Goal: Transaction & Acquisition: Subscribe to service/newsletter

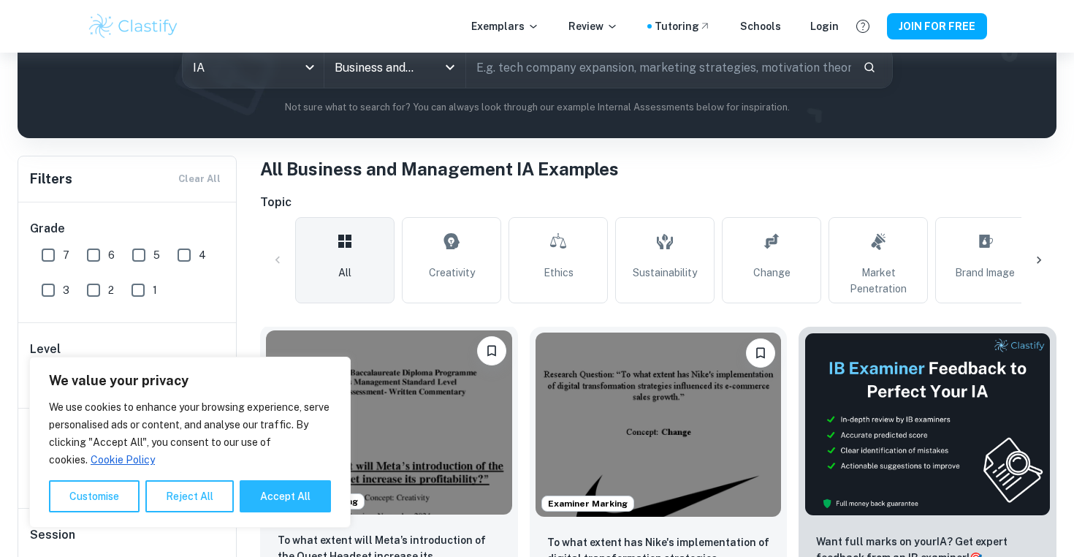
scroll to position [264, 0]
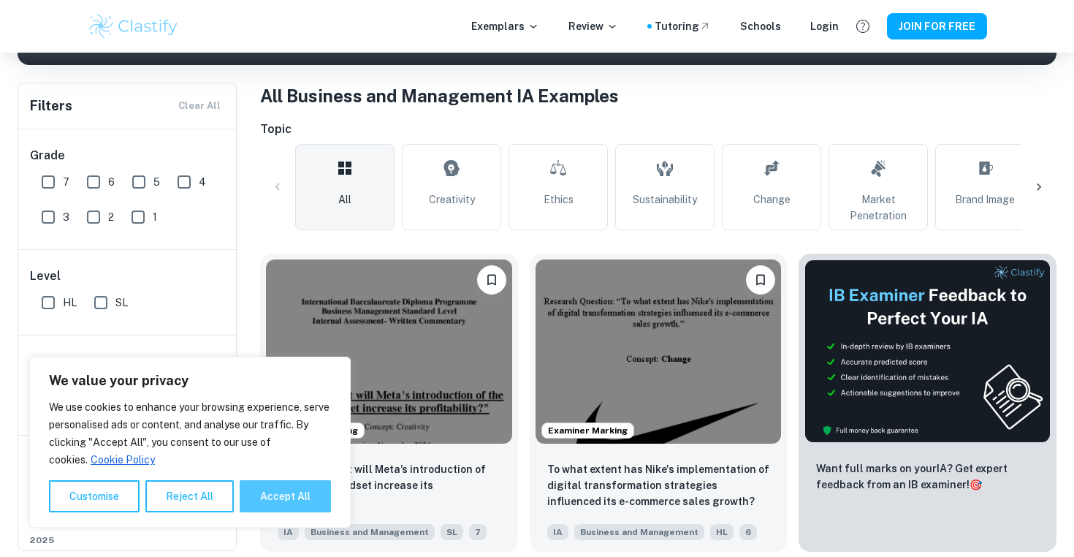
click at [293, 484] on button "Accept All" at bounding box center [285, 496] width 91 height 32
checkbox input "true"
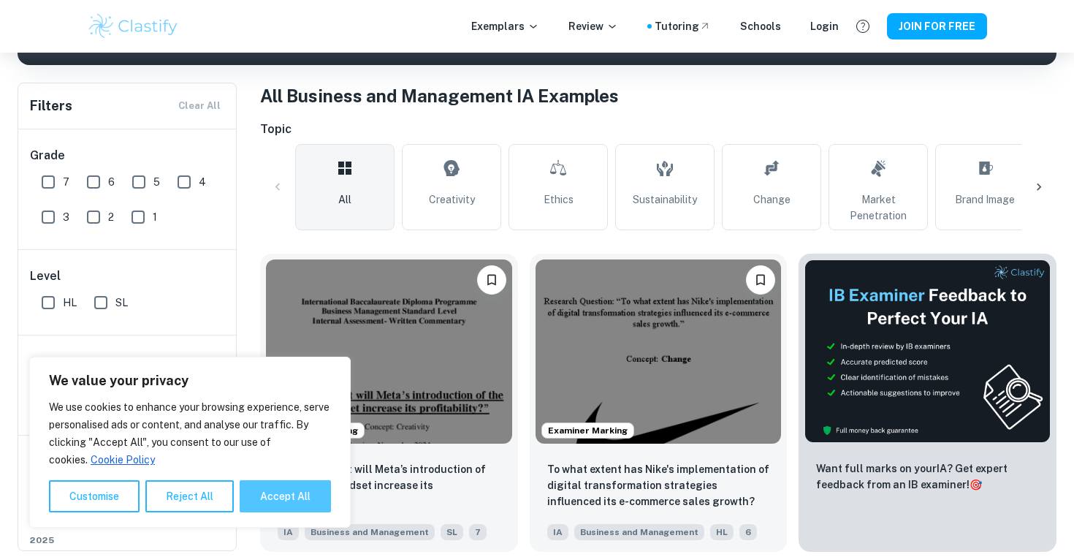
checkbox input "true"
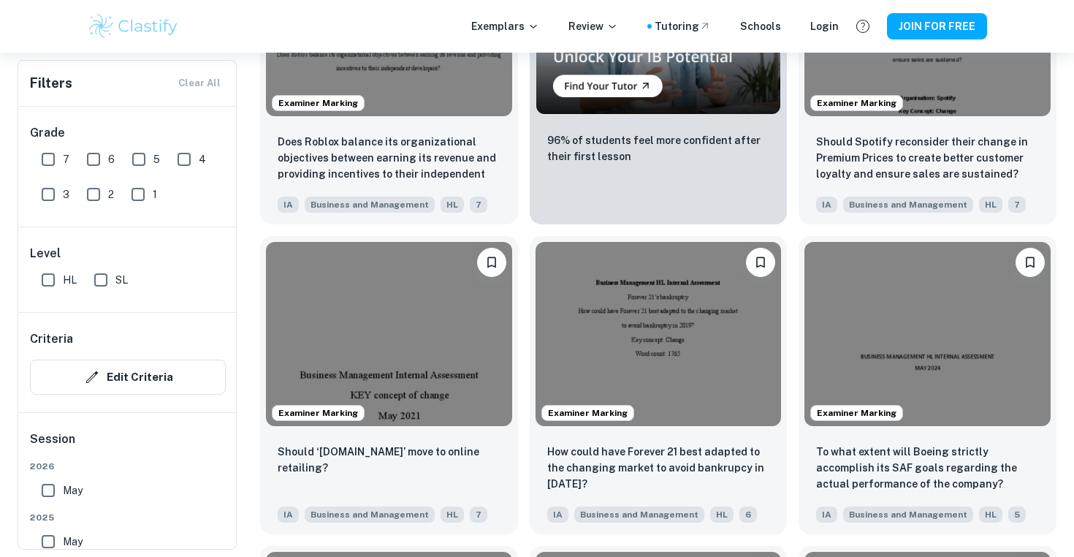
scroll to position [2761, 0]
click at [385, 97] on img at bounding box center [389, 22] width 246 height 184
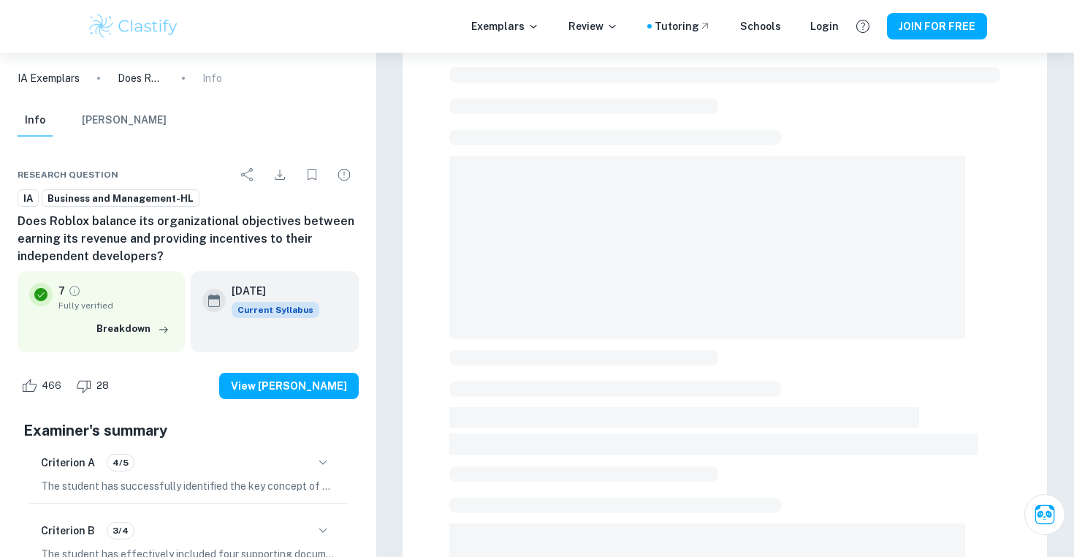
scroll to position [53, 0]
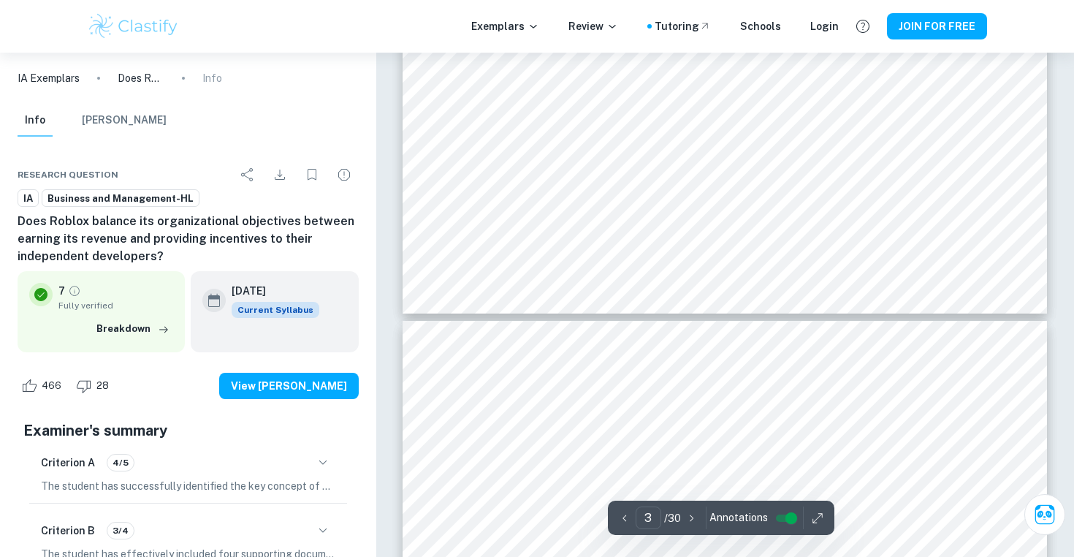
type input "4"
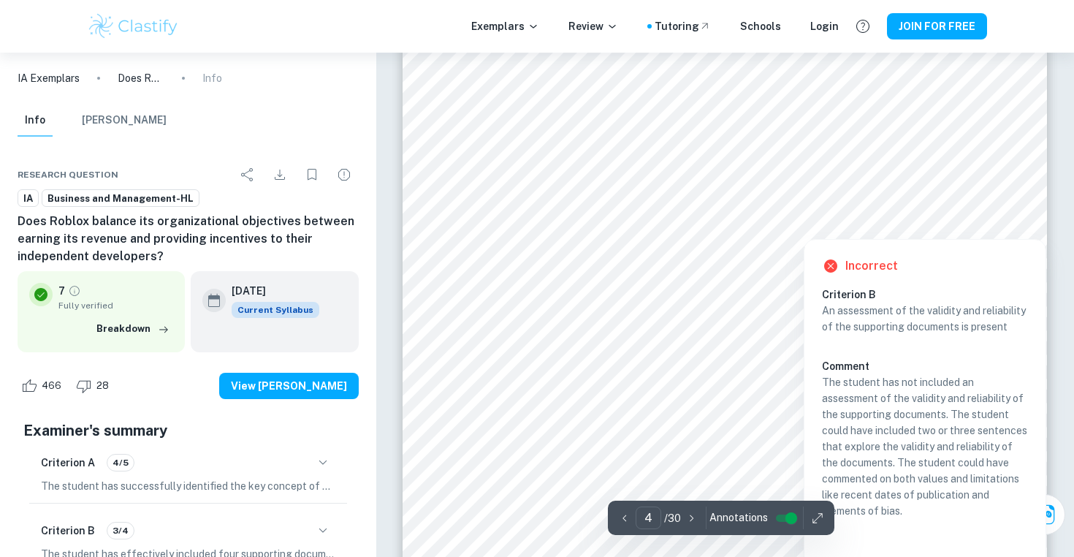
scroll to position [2923, 0]
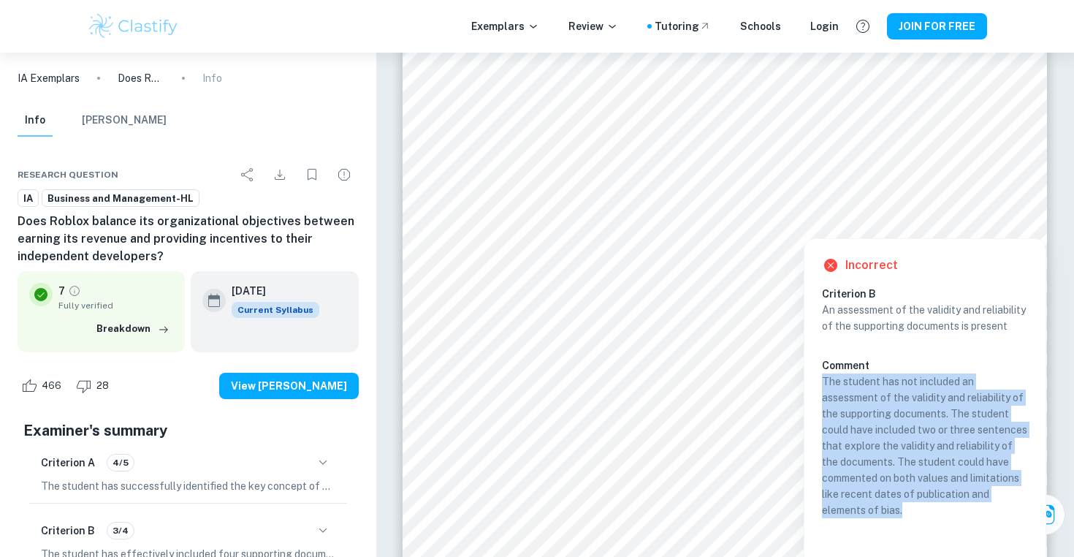
drag, startPoint x: 824, startPoint y: 398, endPoint x: 909, endPoint y: 528, distance: 155.6
click at [909, 518] on p "The student has not included an assessment of the validity and reliability of t…" at bounding box center [925, 445] width 206 height 145
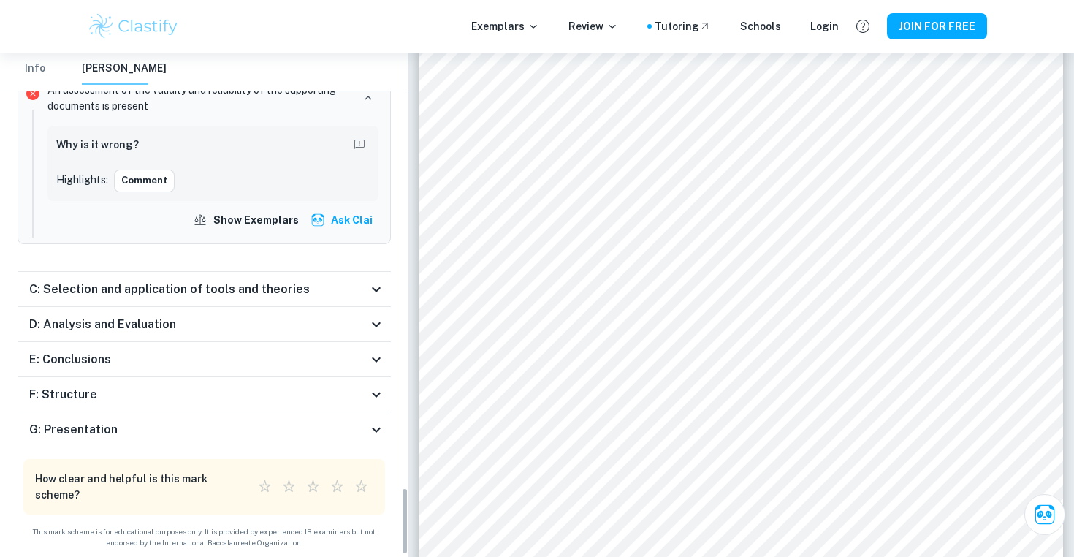
scroll to position [3246, 0]
click at [192, 297] on h6 "C: Selection and application of tools and theories" at bounding box center [169, 290] width 281 height 18
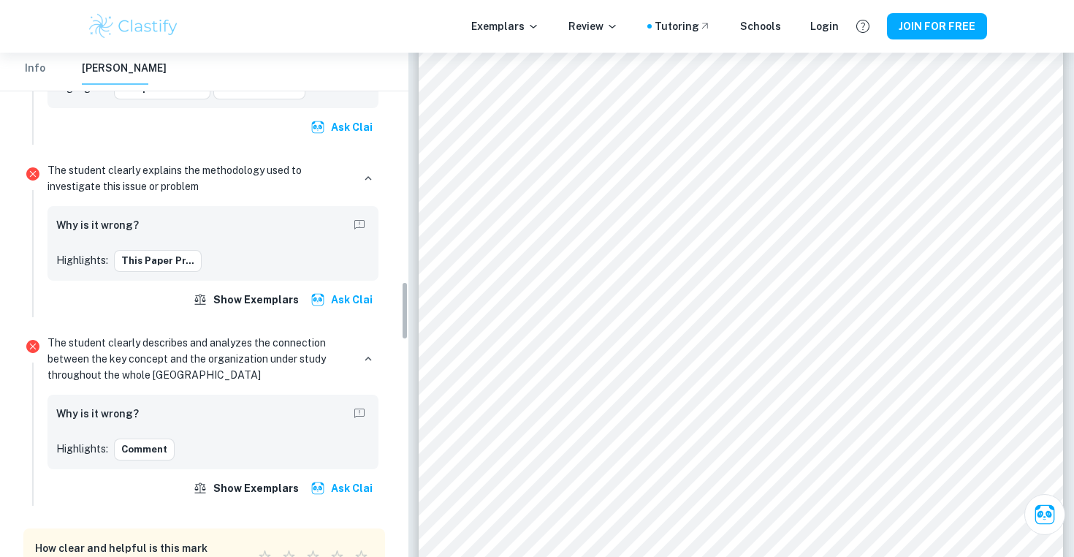
scroll to position [1976, 0]
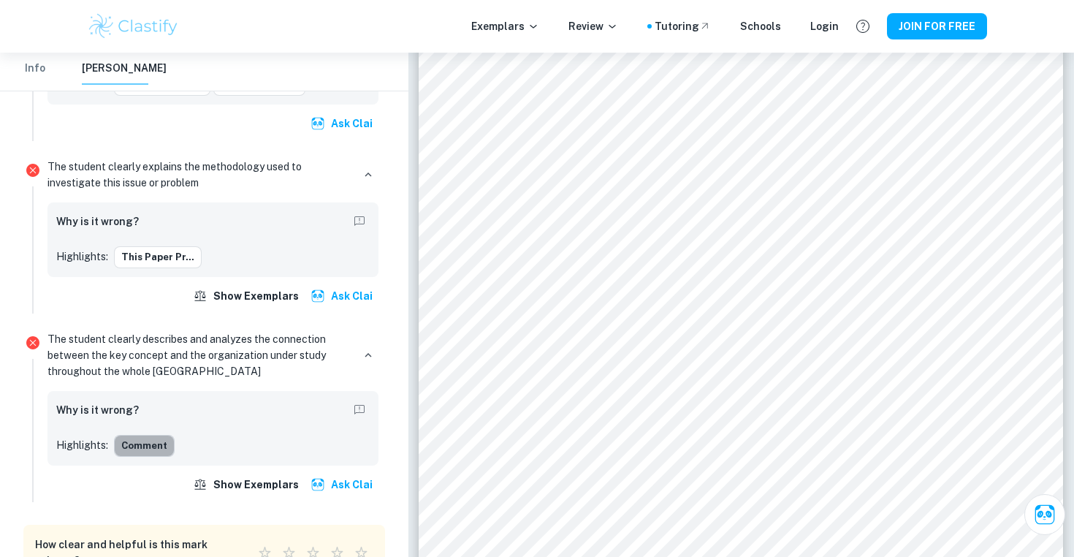
click at [140, 451] on button "Comment" at bounding box center [144, 446] width 61 height 22
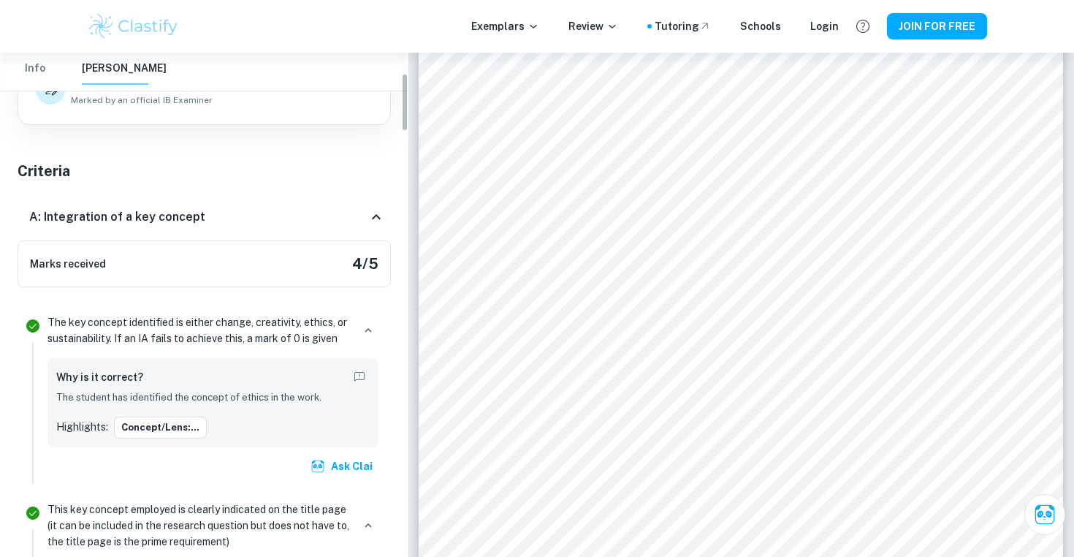
scroll to position [186, 0]
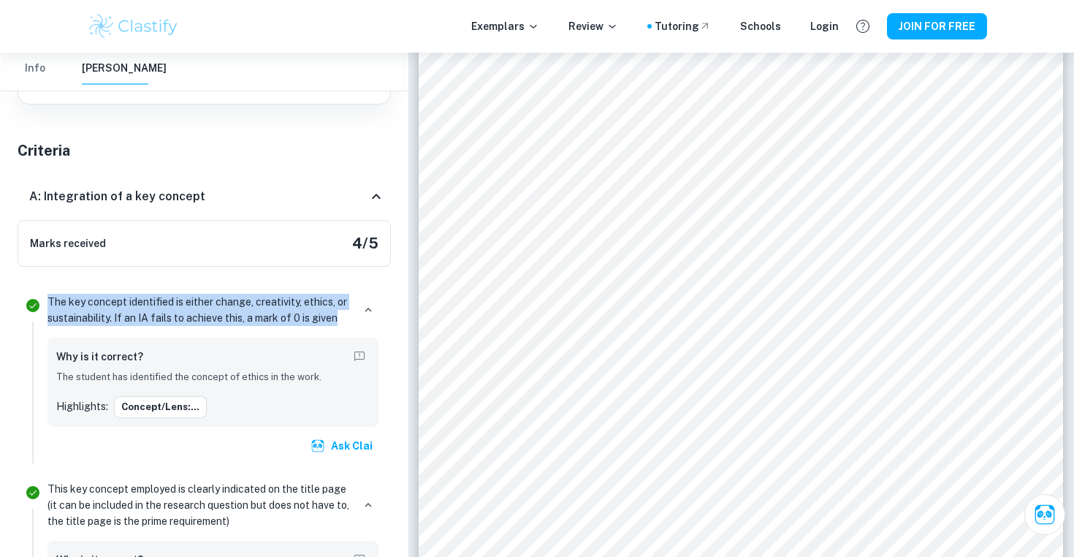
drag, startPoint x: 49, startPoint y: 302, endPoint x: 338, endPoint y: 324, distance: 290.2
click at [338, 324] on p "The key concept identified is either change, creativity, ethics, or sustainabil…" at bounding box center [199, 310] width 305 height 32
copy p "The key concept identified is either change, creativity, ethics, or sustainabil…"
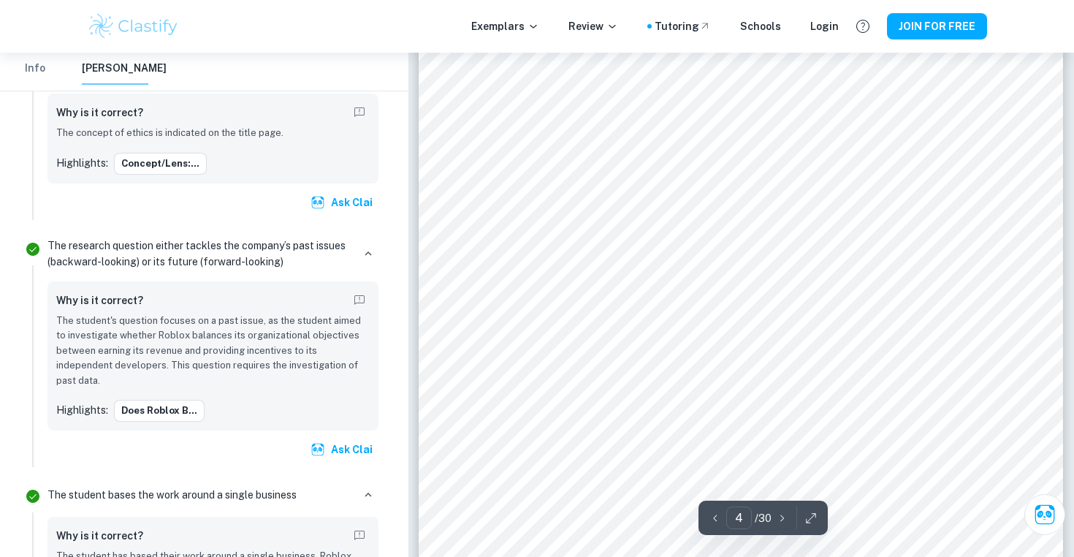
scroll to position [2904, 0]
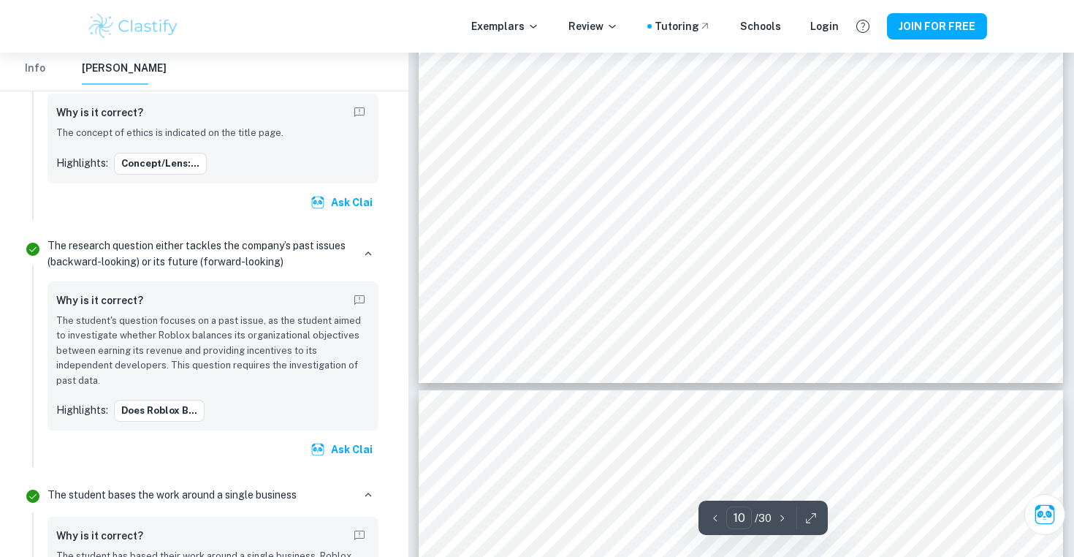
type input "11"
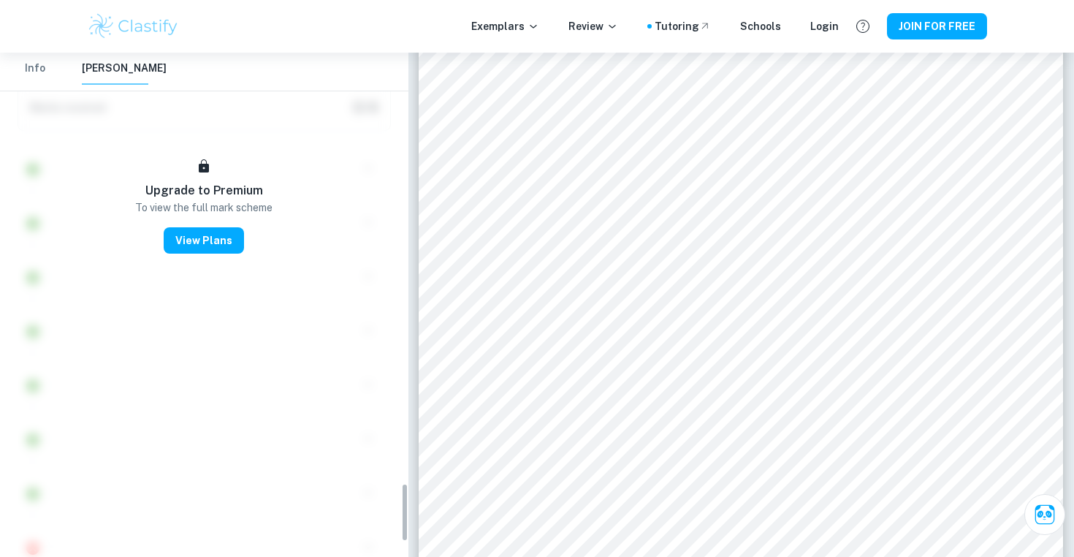
scroll to position [3820, 0]
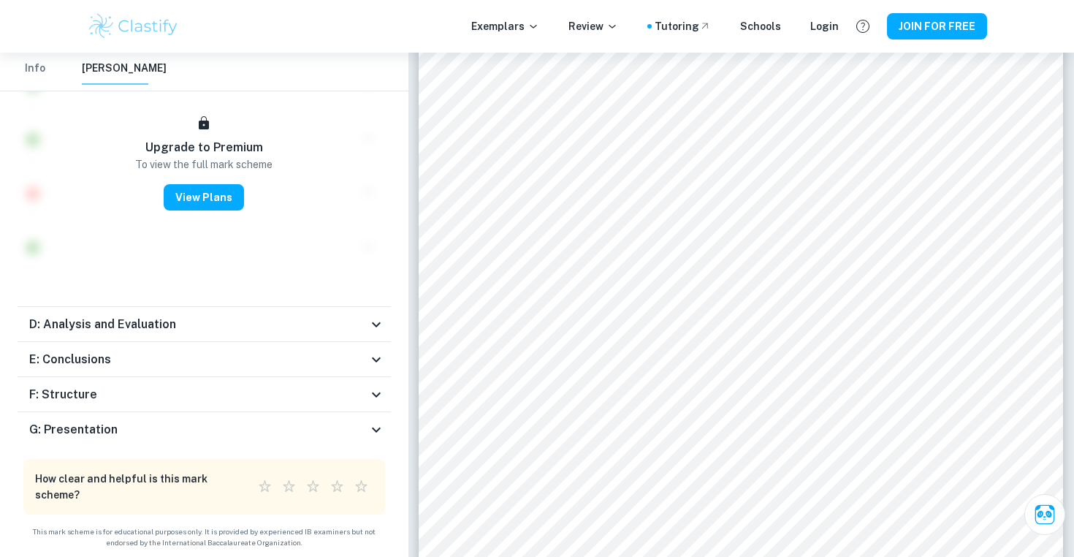
click at [133, 438] on div "G: Presentation" at bounding box center [198, 430] width 338 height 18
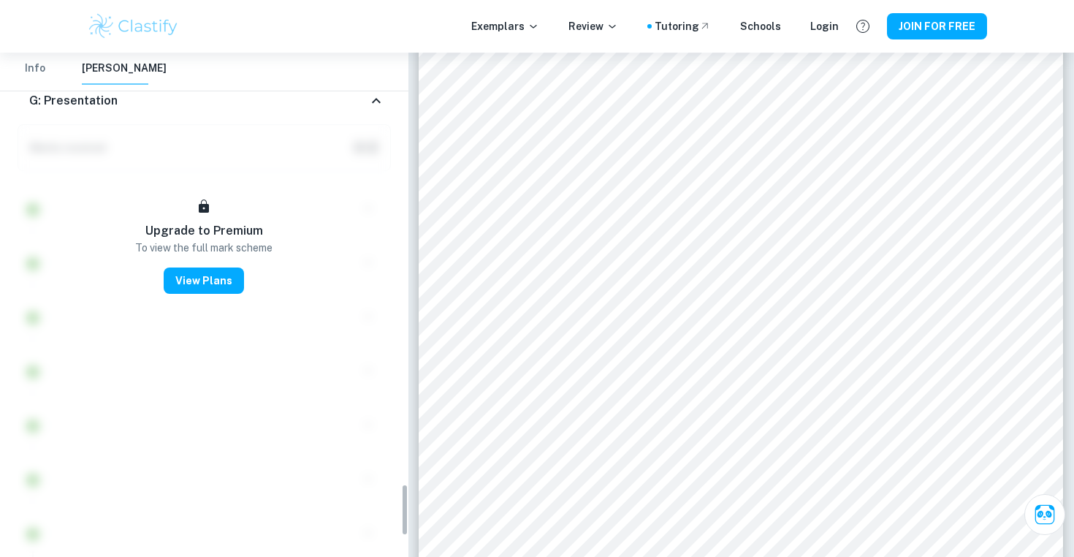
scroll to position [4149, 0]
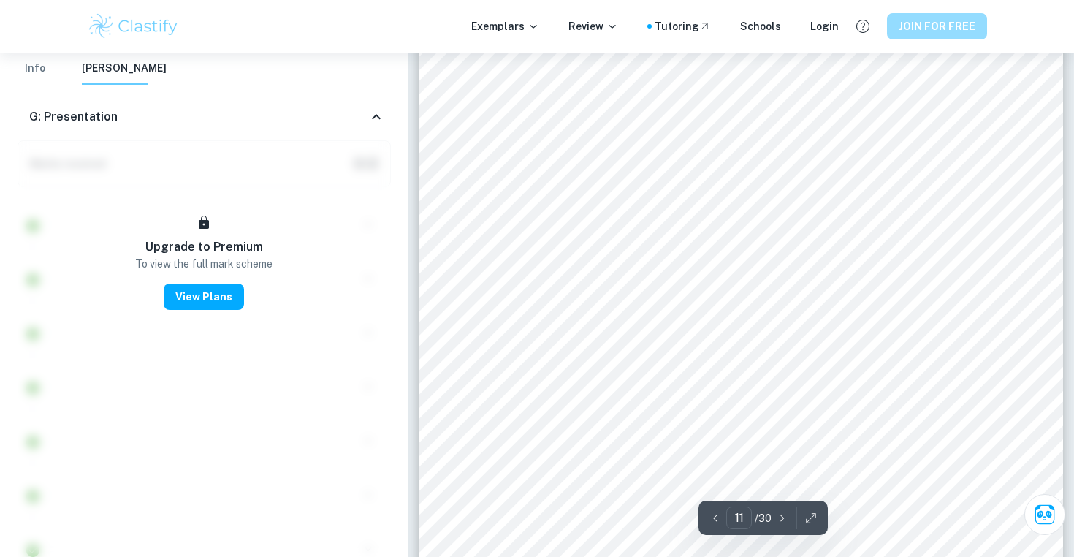
click at [927, 32] on button "JOIN FOR FREE" at bounding box center [937, 26] width 100 height 26
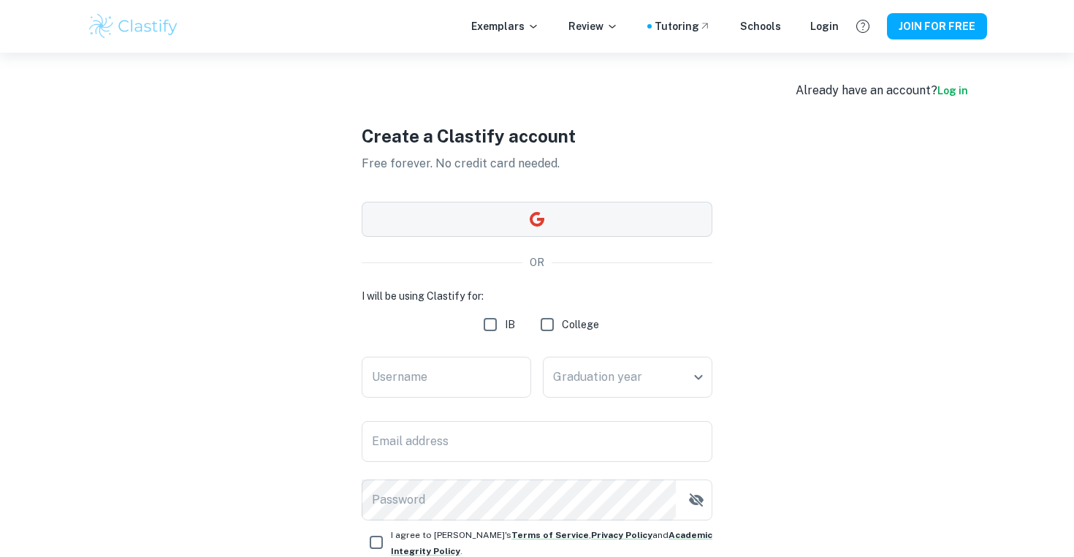
click at [577, 216] on button "button" at bounding box center [537, 219] width 351 height 35
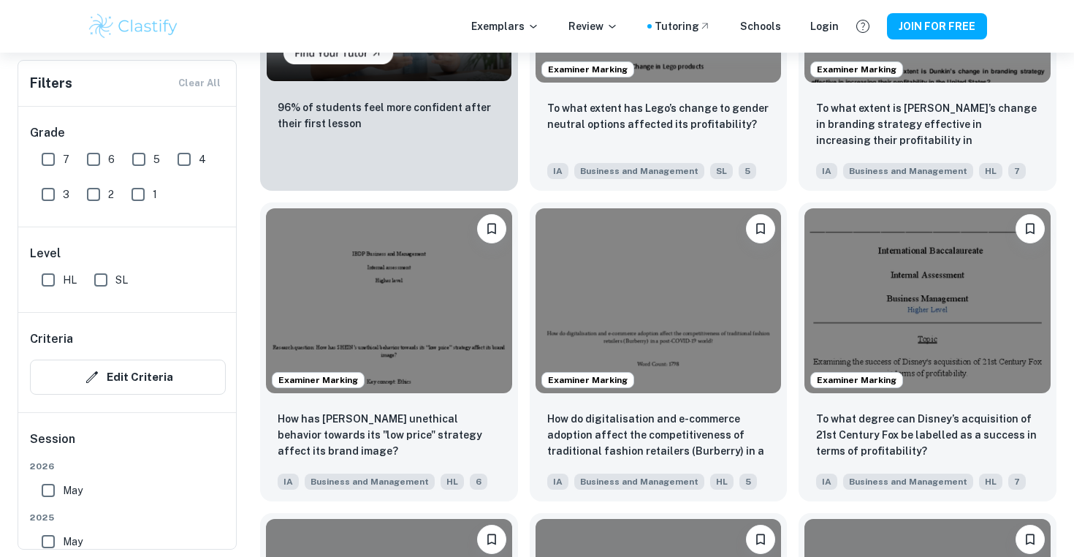
scroll to position [1250, 0]
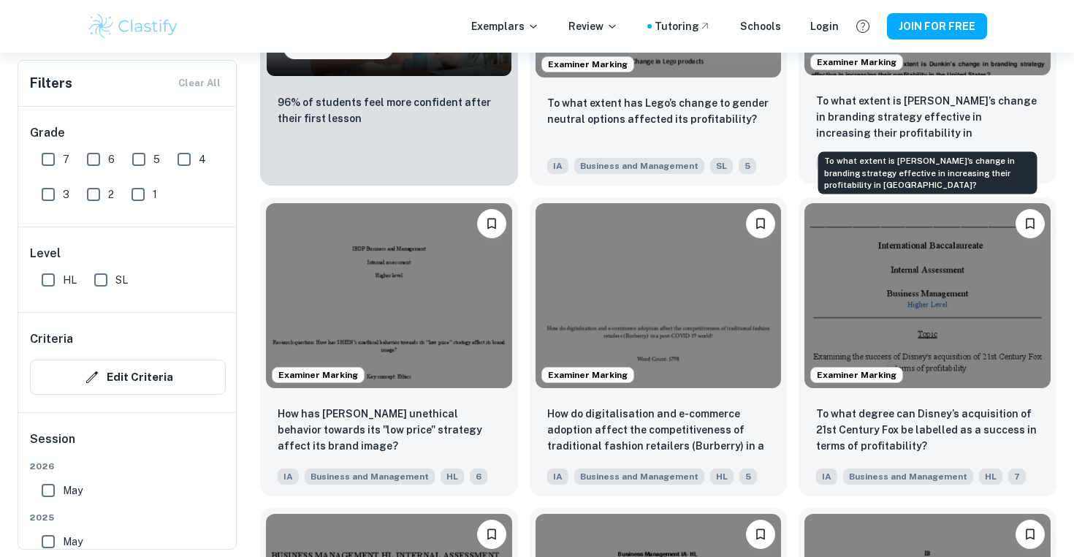
click at [866, 124] on p "To what extent is [PERSON_NAME]’s change in branding strategy effective in incr…" at bounding box center [927, 118] width 223 height 50
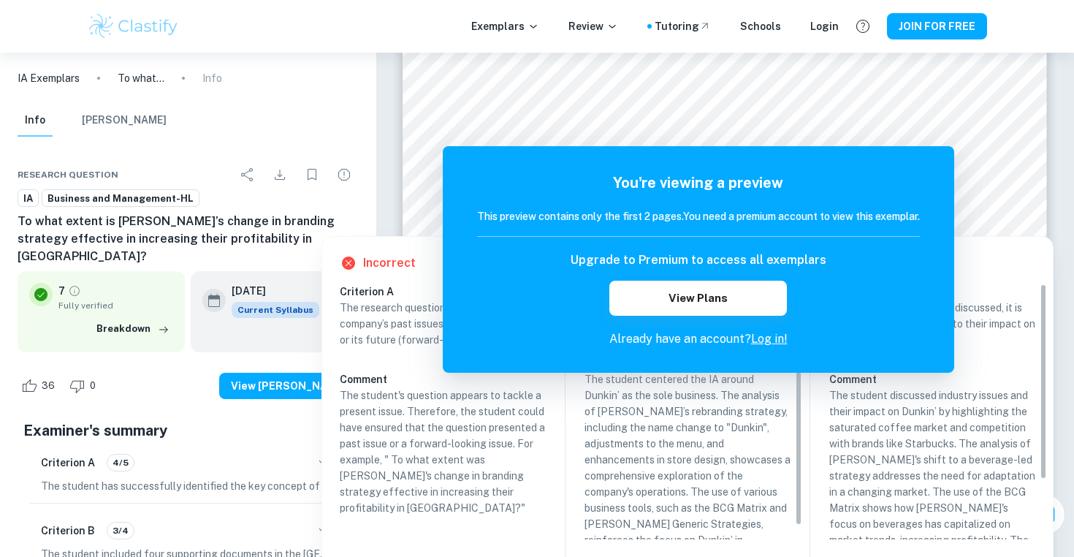
scroll to position [226, 0]
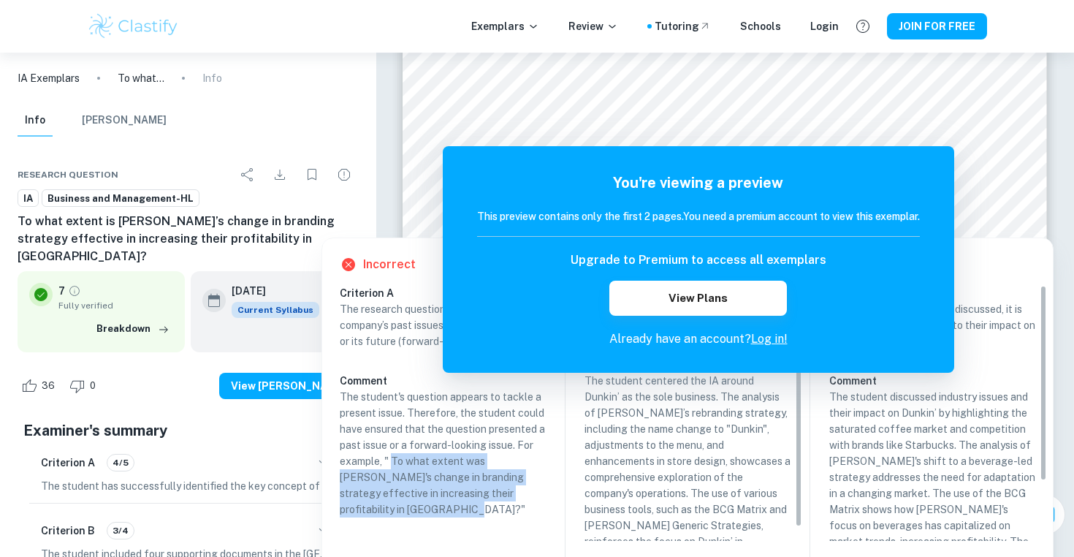
drag, startPoint x: 392, startPoint y: 462, endPoint x: 395, endPoint y: 513, distance: 51.2
click at [395, 513] on p "The student's question appears to tackle a present issue. Therefore, the studen…" at bounding box center [443, 453] width 206 height 129
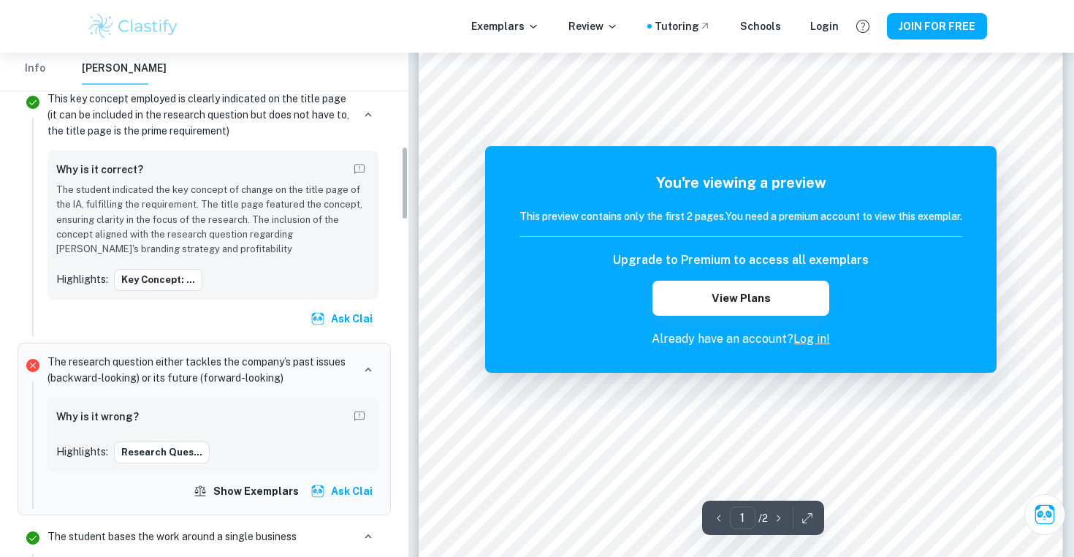
scroll to position [618, 0]
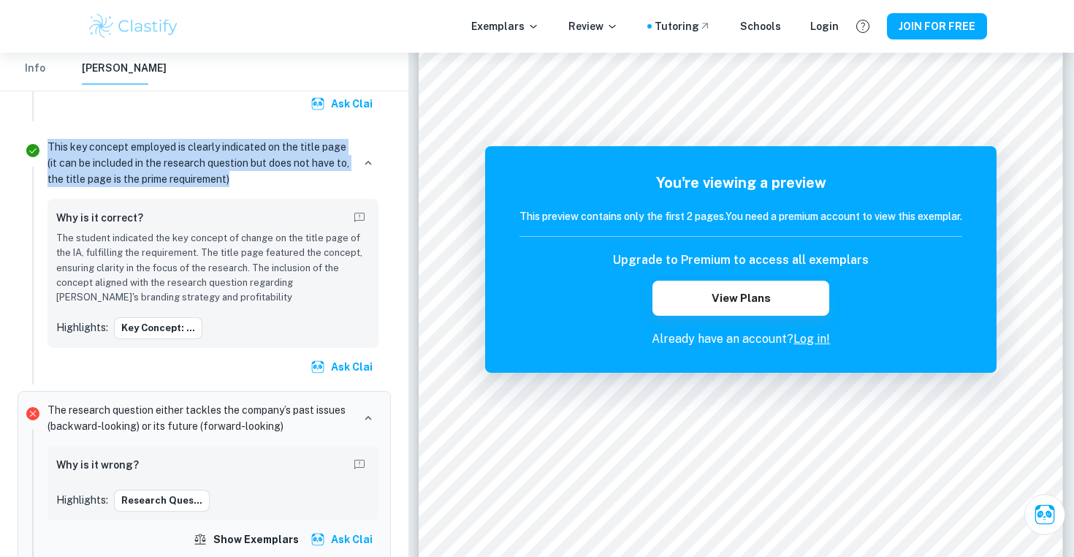
drag, startPoint x: 240, startPoint y: 178, endPoint x: 45, endPoint y: 142, distance: 197.6
click at [45, 142] on div "This key concept employed is clearly indicated on the title page (it can be inc…" at bounding box center [213, 259] width 343 height 250
copy p "This key concept employed is clearly indicated on the title page (it can be inc…"
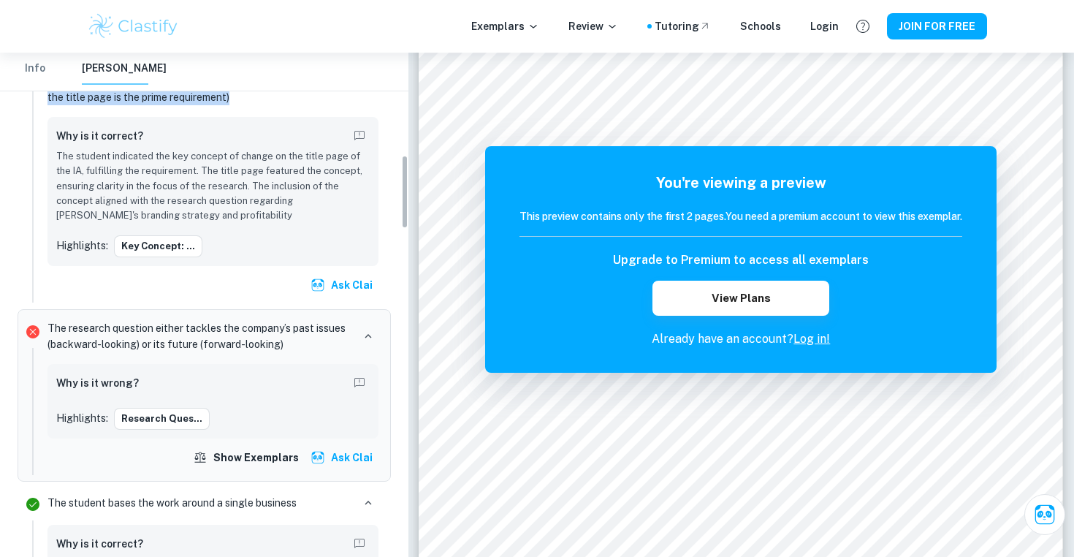
scroll to position [703, 0]
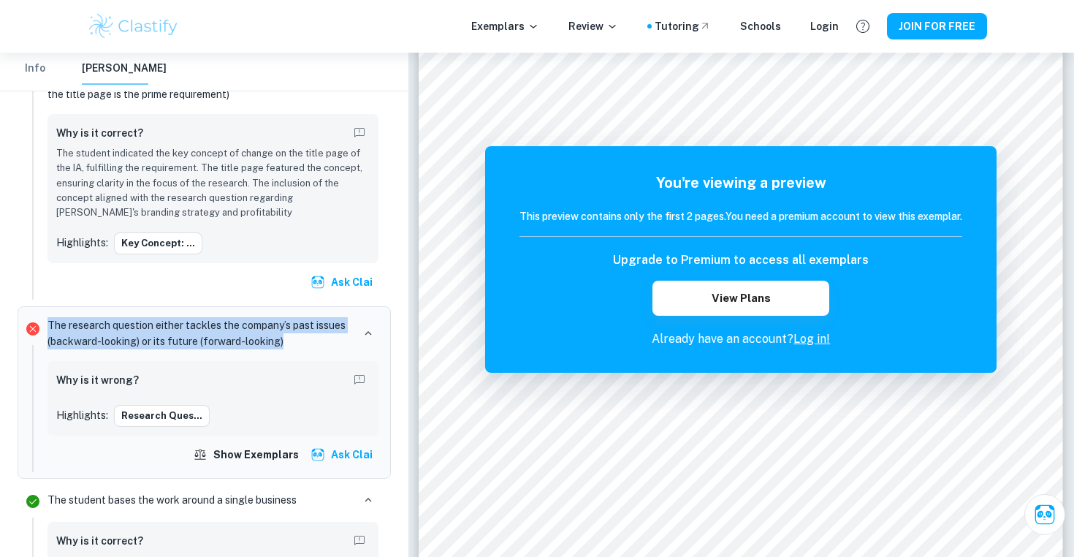
drag, startPoint x: 295, startPoint y: 344, endPoint x: 0, endPoint y: 316, distance: 296.5
copy li "The research question either tackles the company’s past issues (backward-lookin…"
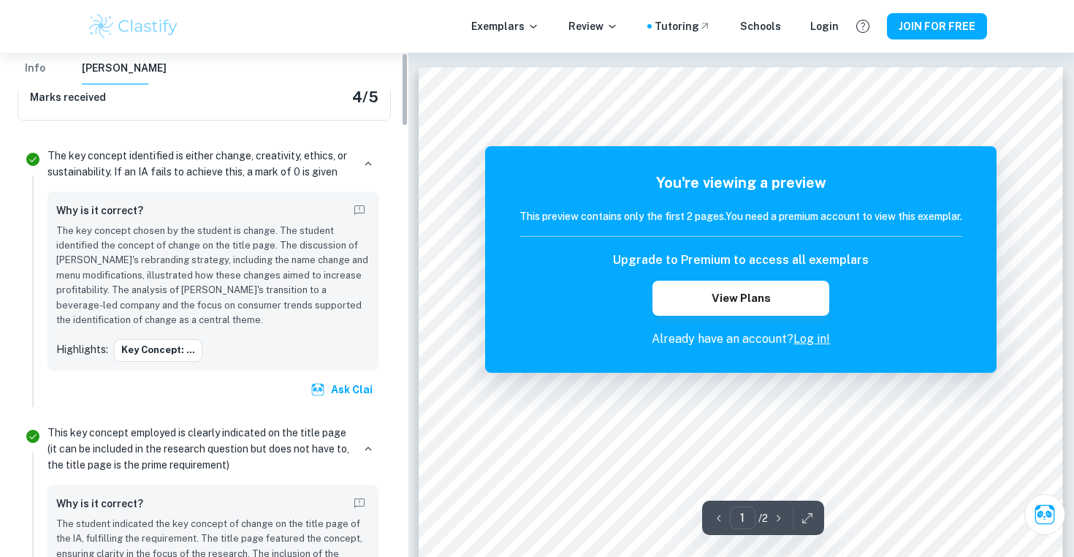
scroll to position [0, 0]
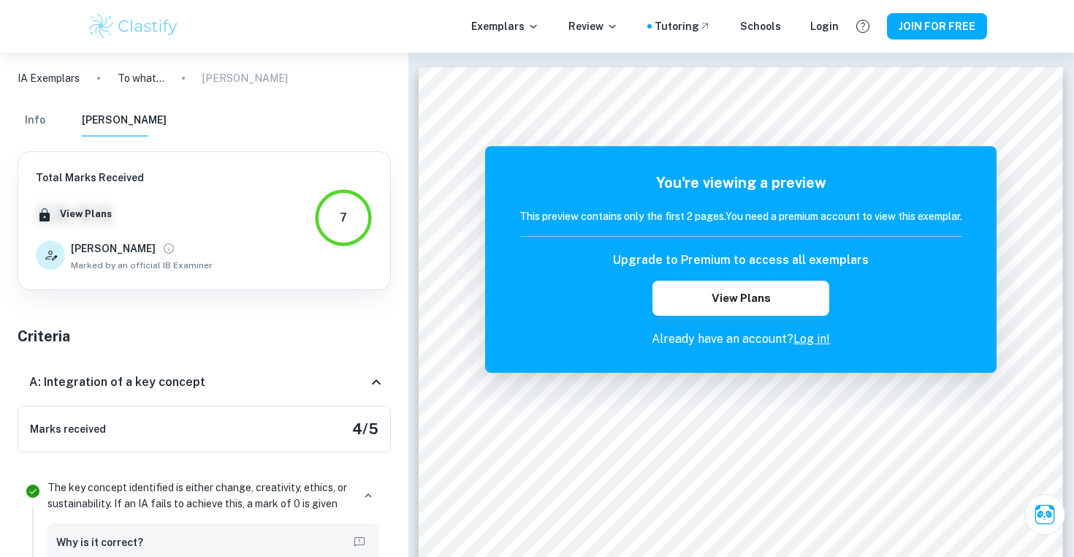
click at [182, 198] on div "View Plans" at bounding box center [116, 214] width 177 height 35
click at [145, 424] on div "Marks received 4 / 5" at bounding box center [204, 428] width 373 height 47
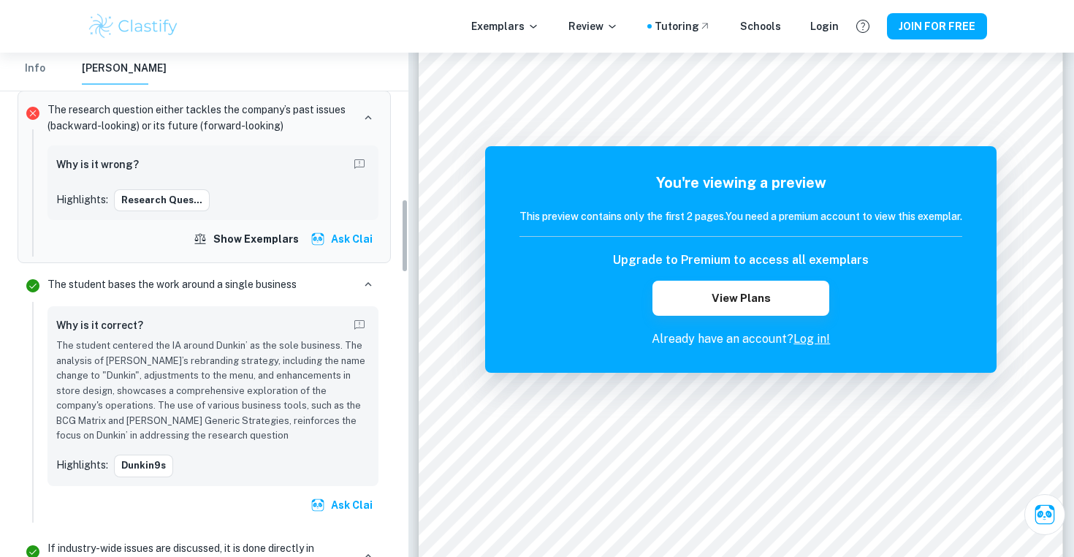
scroll to position [996, 0]
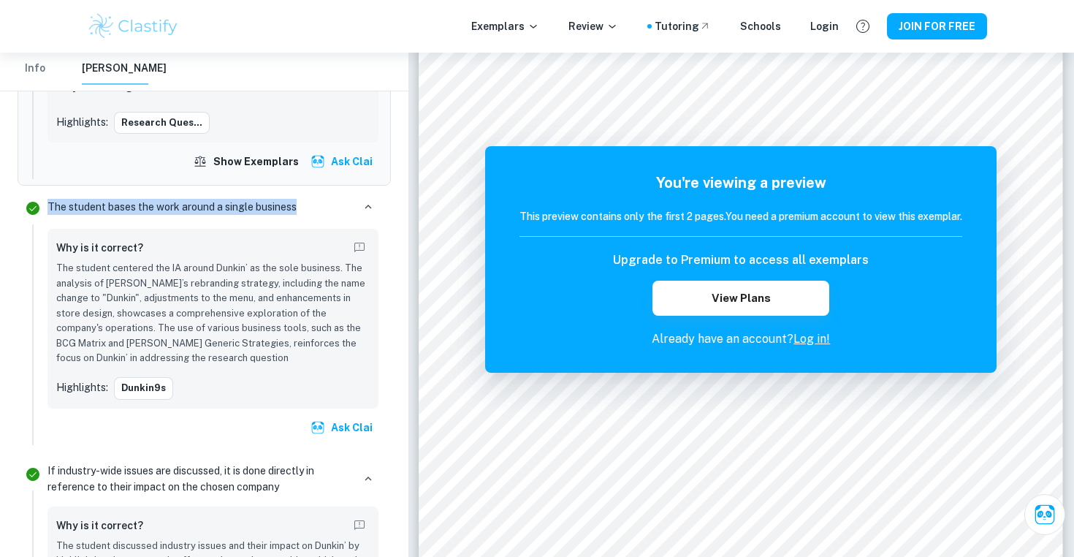
drag, startPoint x: 312, startPoint y: 211, endPoint x: 49, endPoint y: 202, distance: 263.2
click at [47, 209] on div "The student bases the work around a single business" at bounding box center [212, 207] width 331 height 20
copy p "The student bases the work around a single business"
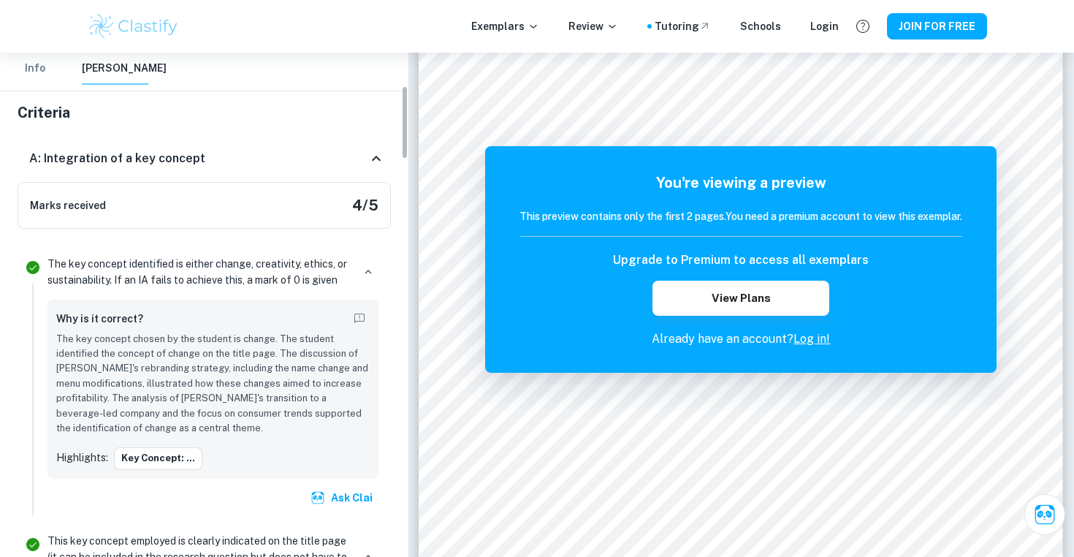
scroll to position [226, 0]
drag, startPoint x: 50, startPoint y: 262, endPoint x: 107, endPoint y: 270, distance: 57.5
click at [107, 270] on p "The key concept identified is either change, creativity, ethics, or sustainabil…" at bounding box center [199, 270] width 305 height 32
click at [52, 261] on p "The key concept identified is either change, creativity, ethics, or sustainabil…" at bounding box center [199, 270] width 305 height 32
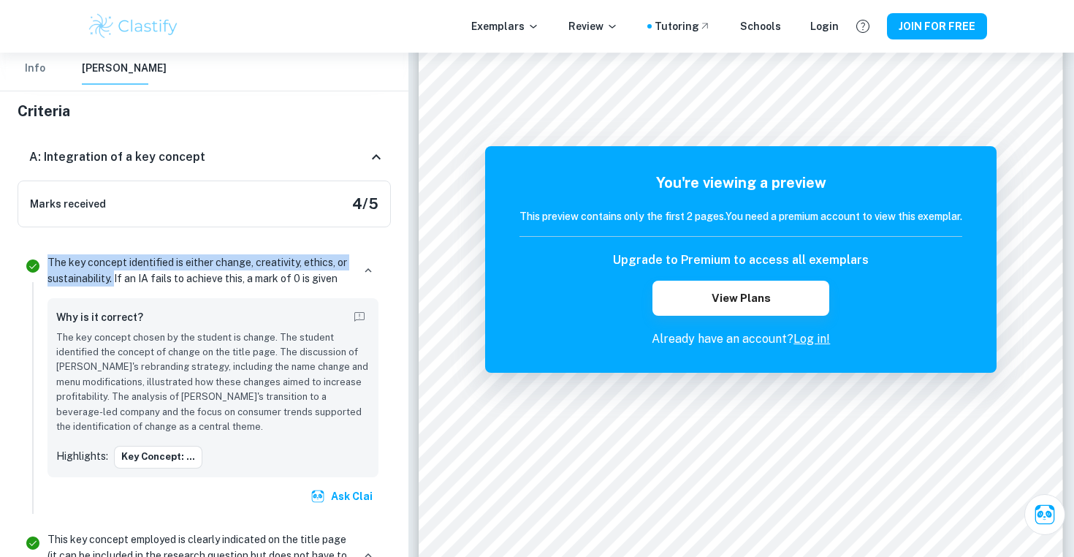
drag, startPoint x: 50, startPoint y: 262, endPoint x: 115, endPoint y: 282, distance: 68.2
click at [115, 282] on p "The key concept identified is either change, creativity, ethics, or sustainabil…" at bounding box center [199, 270] width 305 height 32
copy p "The key concept identified is either change, creativity, ethics, or sustainabil…"
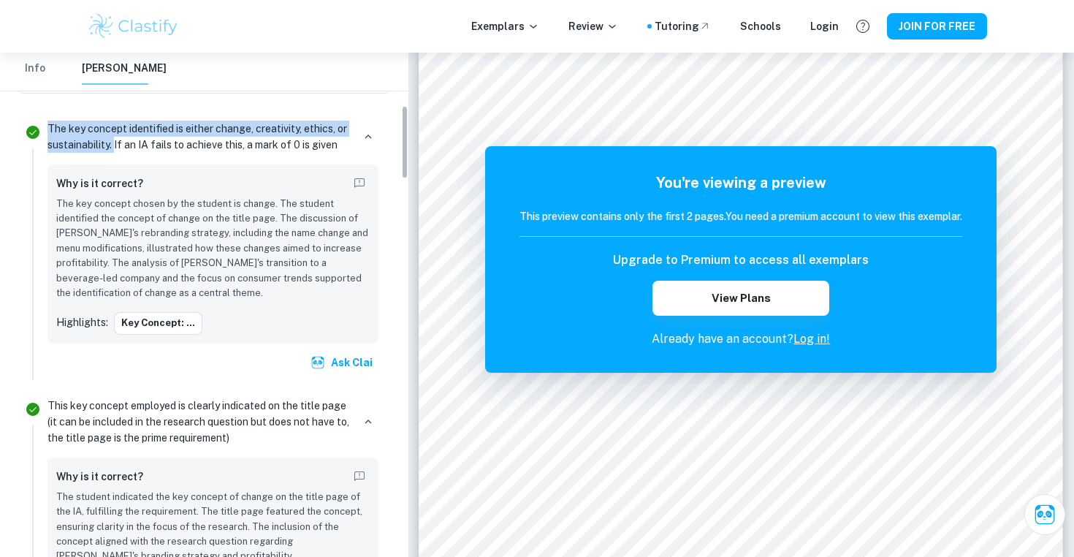
scroll to position [413, 0]
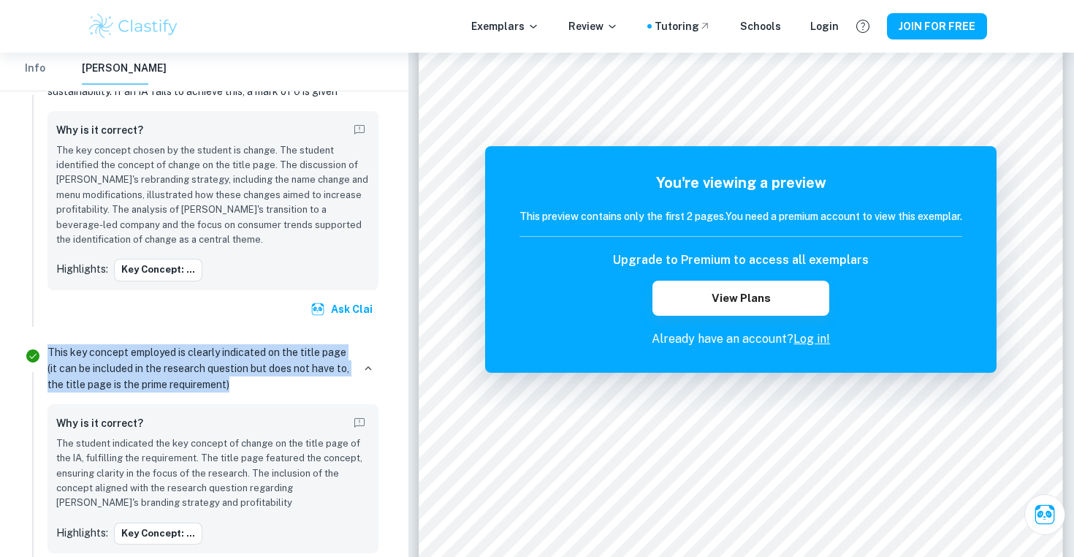
drag, startPoint x: 50, startPoint y: 349, endPoint x: 256, endPoint y: 384, distance: 208.8
click at [256, 384] on p "This key concept employed is clearly indicated on the title page (it can be inc…" at bounding box center [199, 368] width 305 height 48
copy p "This key concept employed is clearly indicated on the title page (it can be inc…"
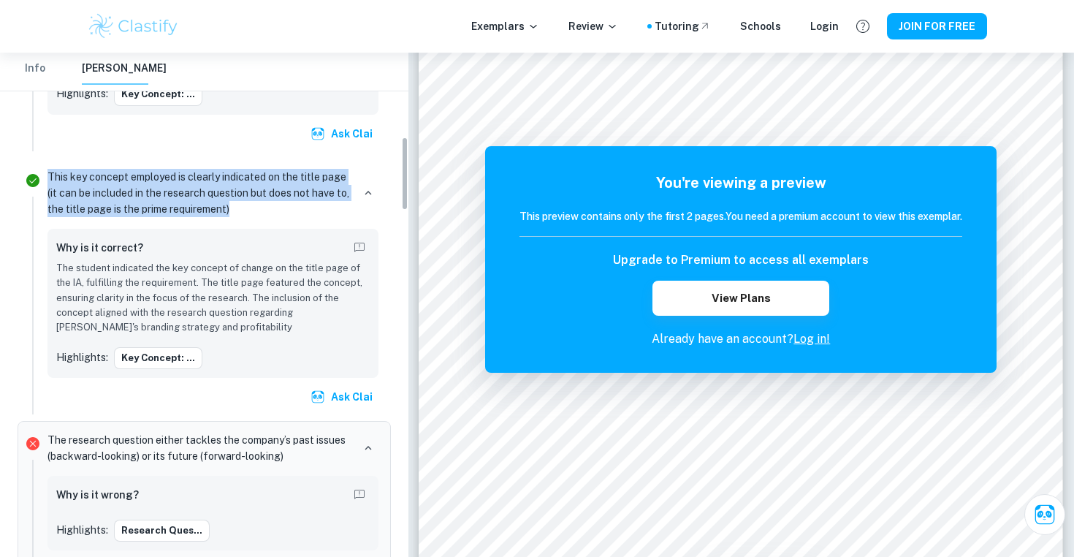
scroll to position [595, 0]
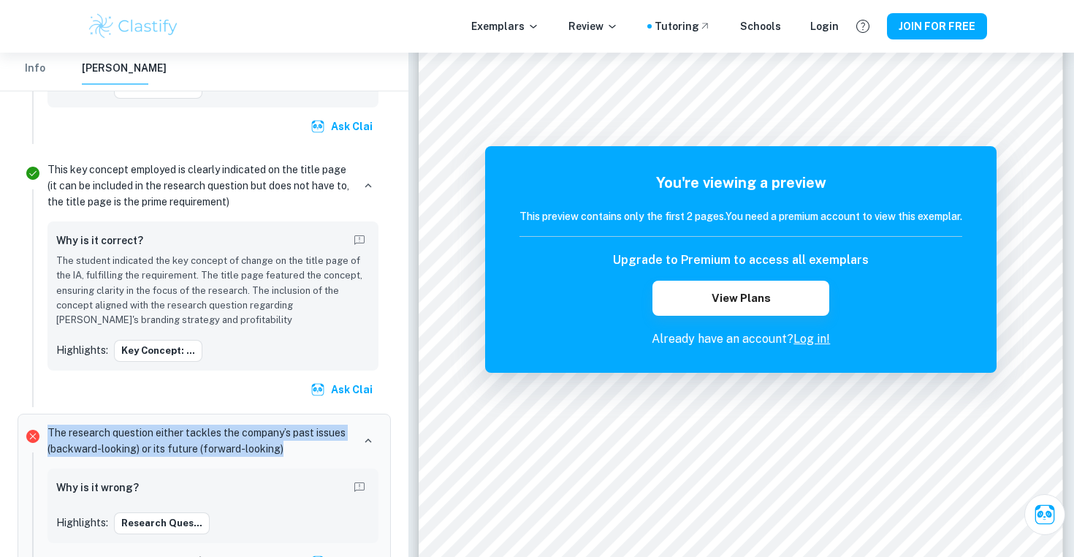
drag, startPoint x: 47, startPoint y: 432, endPoint x: 289, endPoint y: 446, distance: 242.9
click at [289, 446] on div "The research question either tackles the company’s past issues (backward-lookin…" at bounding box center [213, 499] width 343 height 159
copy p "The research question either tackles the company’s past issues (backward-lookin…"
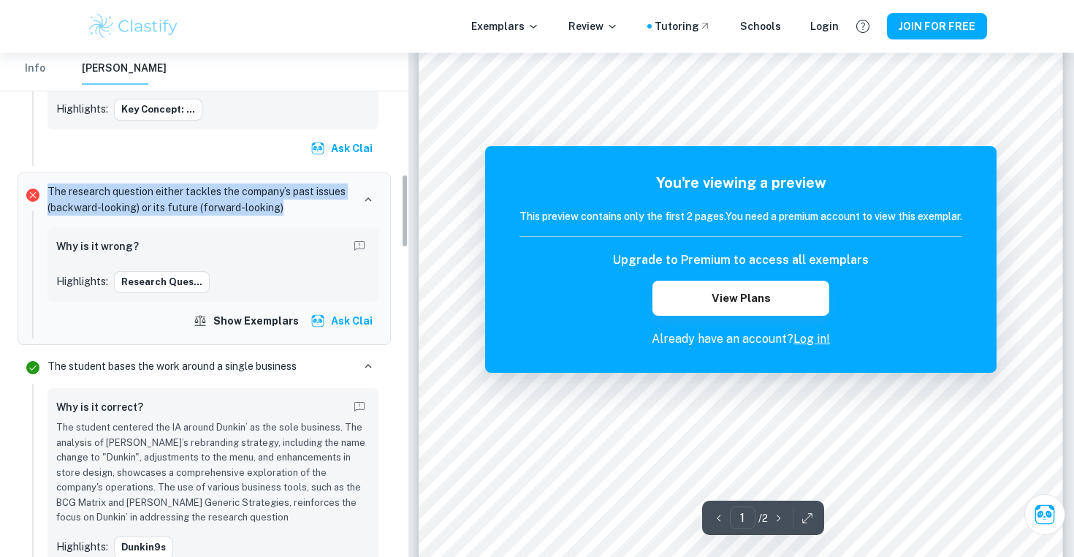
scroll to position [845, 0]
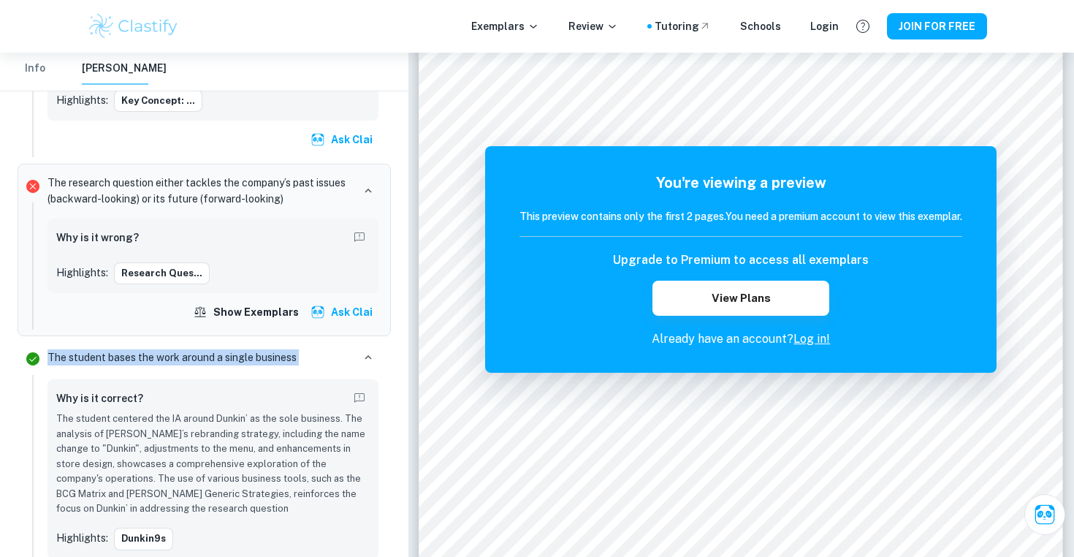
drag, startPoint x: 48, startPoint y: 356, endPoint x: 340, endPoint y: 356, distance: 291.5
click at [340, 356] on div "The student bases the work around a single business" at bounding box center [212, 357] width 331 height 20
copy div "The student bases the work around a single business"
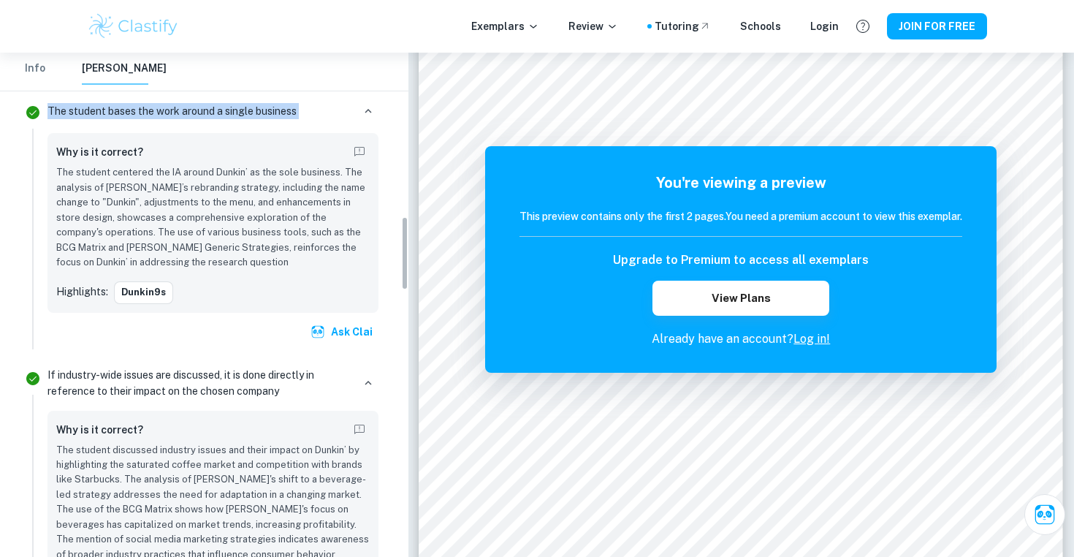
scroll to position [1115, 0]
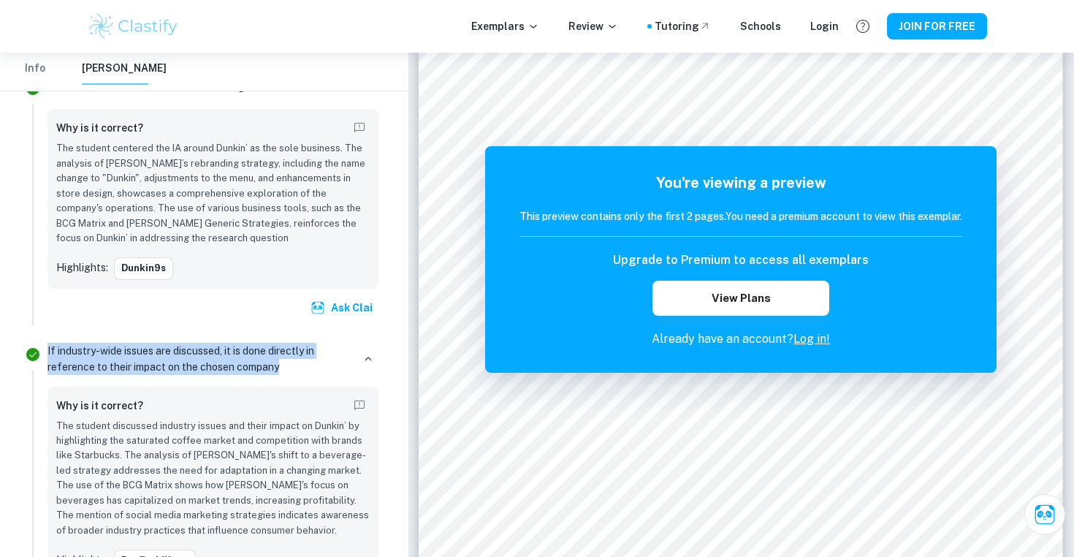
drag, startPoint x: 47, startPoint y: 348, endPoint x: 297, endPoint y: 369, distance: 250.7
click at [297, 369] on p "If industry-wide issues are discussed, it is done directly in reference to thei…" at bounding box center [199, 359] width 305 height 32
copy p "If industry-wide issues are discussed, it is done directly in reference to thei…"
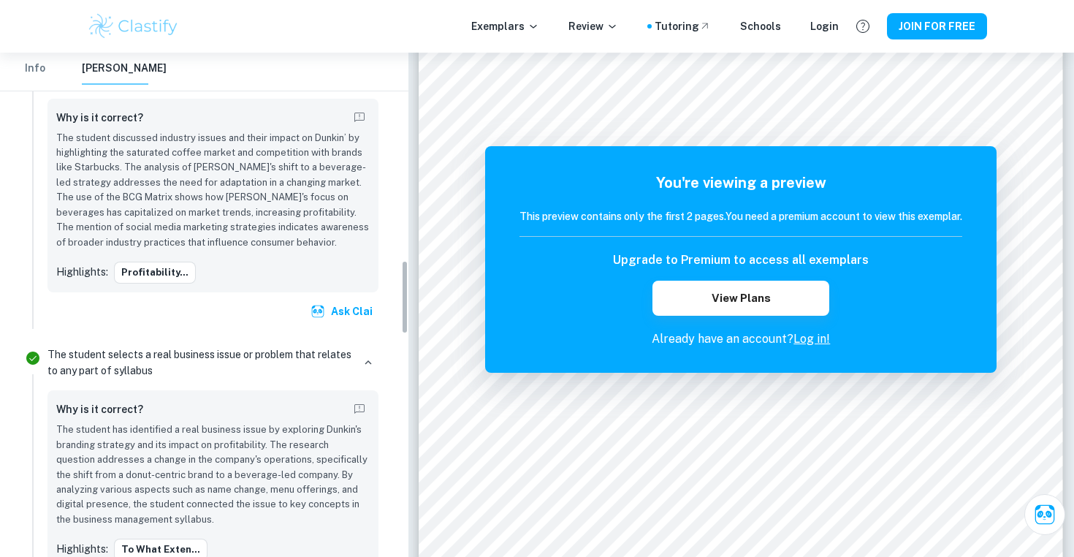
scroll to position [1414, 0]
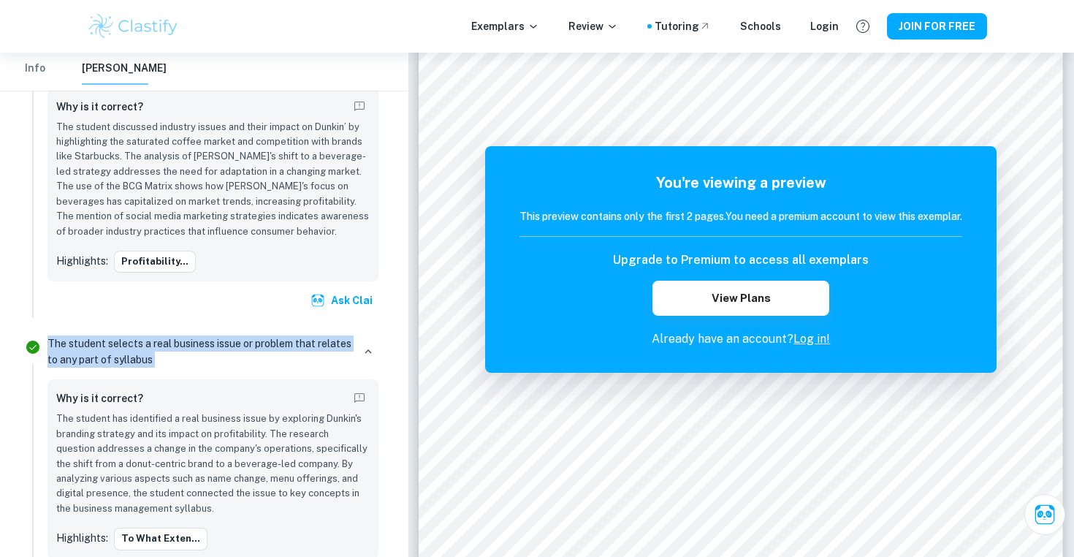
drag, startPoint x: 47, startPoint y: 340, endPoint x: 234, endPoint y: 369, distance: 188.6
click at [234, 369] on div "The student selects a real business issue or problem that relates to any part o…" at bounding box center [213, 463] width 343 height 264
copy div "The student selects a real business issue or problem that relates to any part o…"
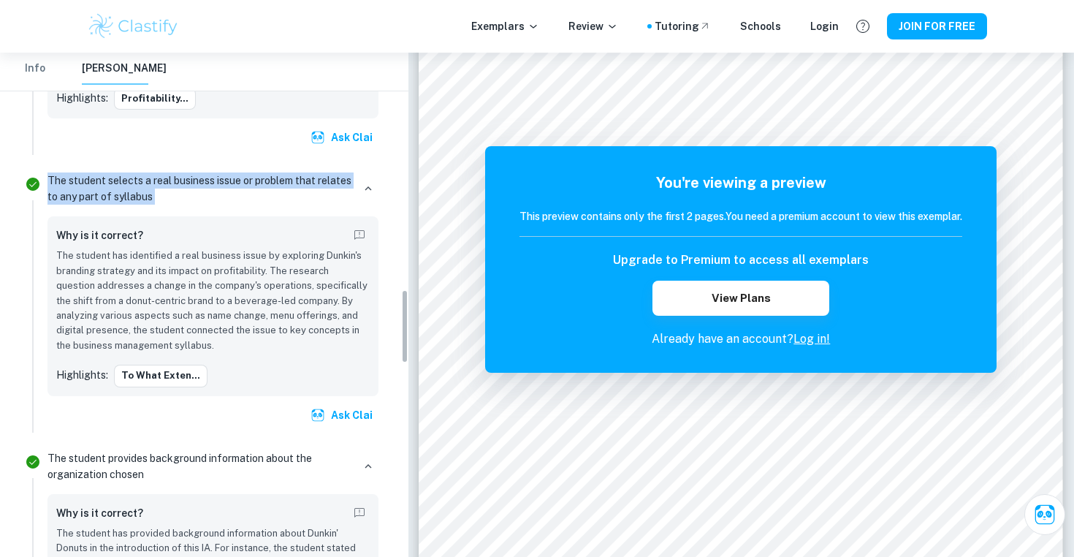
scroll to position [1633, 0]
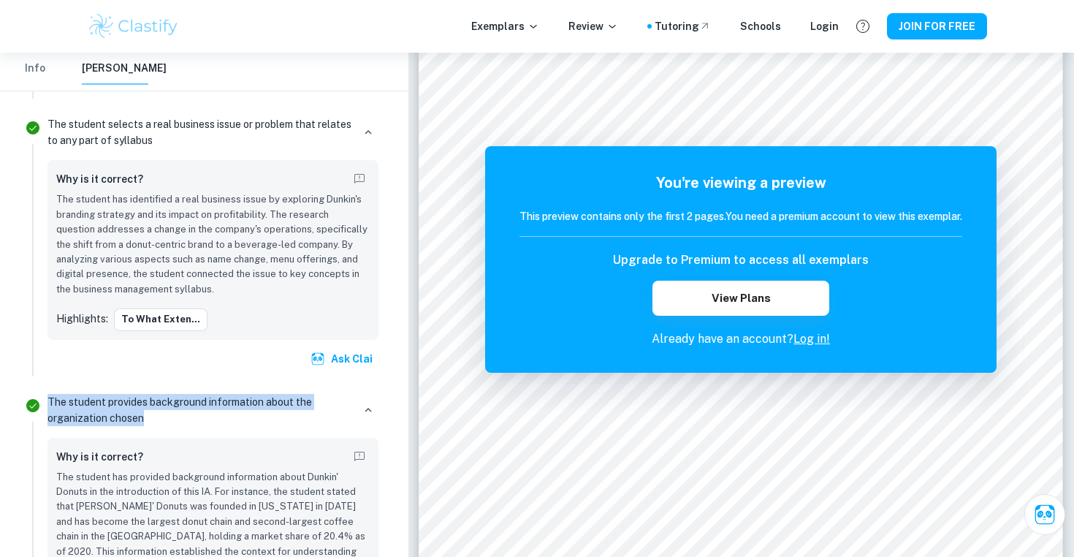
drag, startPoint x: 47, startPoint y: 403, endPoint x: 181, endPoint y: 417, distance: 134.4
click at [181, 417] on p "The student provides background information about the organization chosen" at bounding box center [199, 410] width 305 height 32
copy p "The student provides background information about the organization chosen"
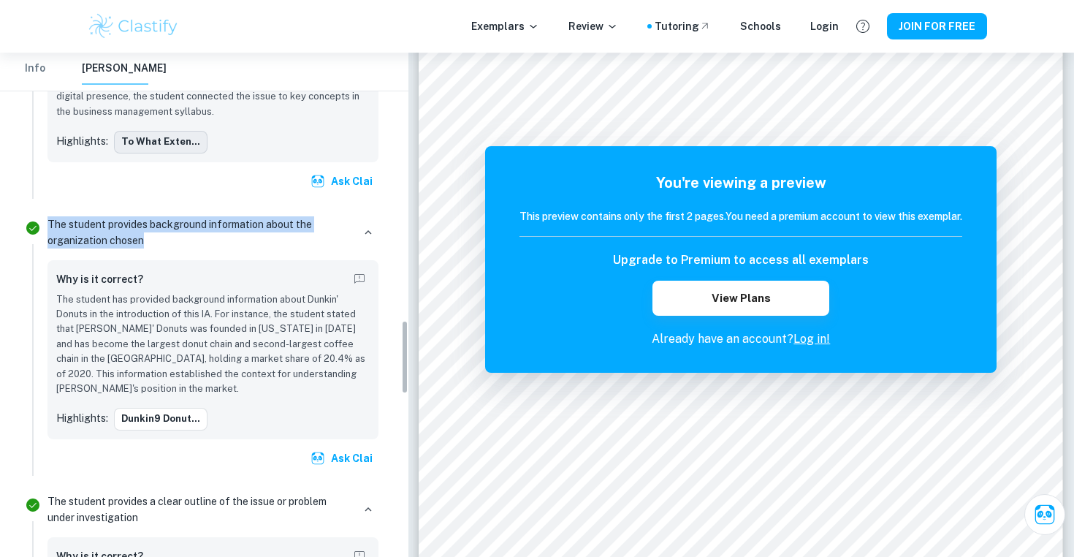
scroll to position [1843, 0]
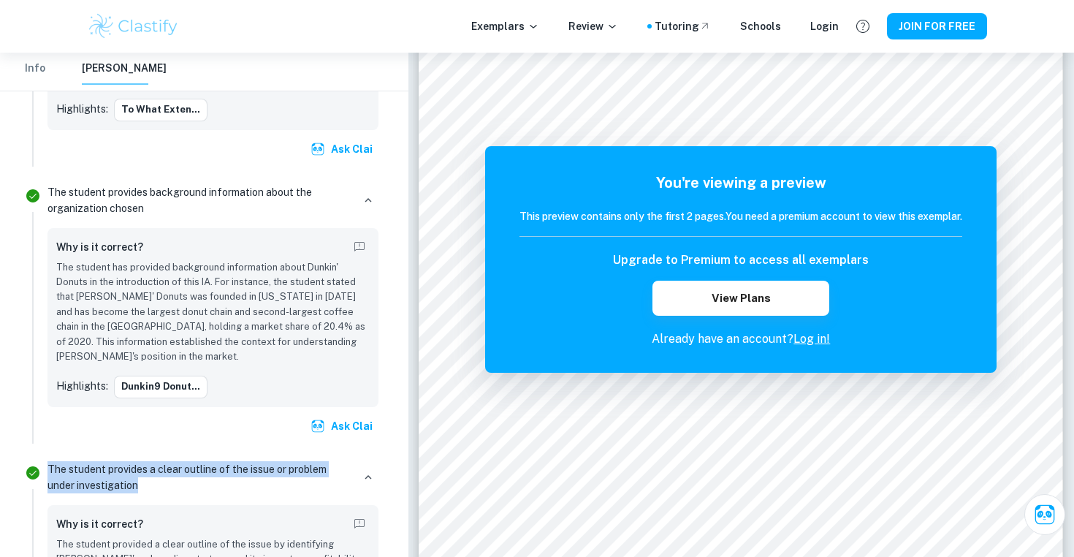
drag, startPoint x: 48, startPoint y: 468, endPoint x: 151, endPoint y: 478, distance: 103.6
click at [151, 478] on p "The student provides a clear outline of the issue or problem under investigation" at bounding box center [199, 477] width 305 height 32
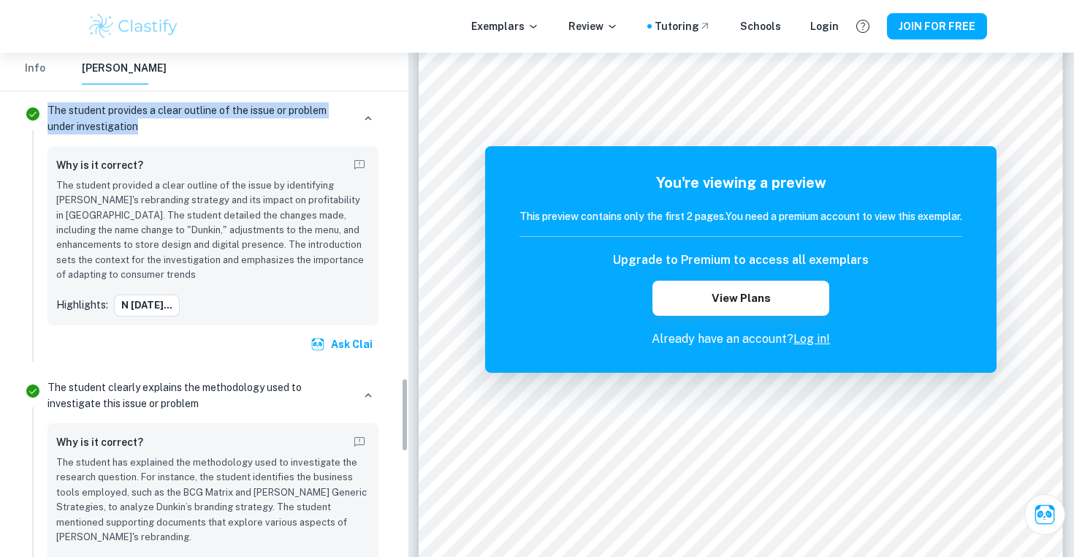
scroll to position [2232, 0]
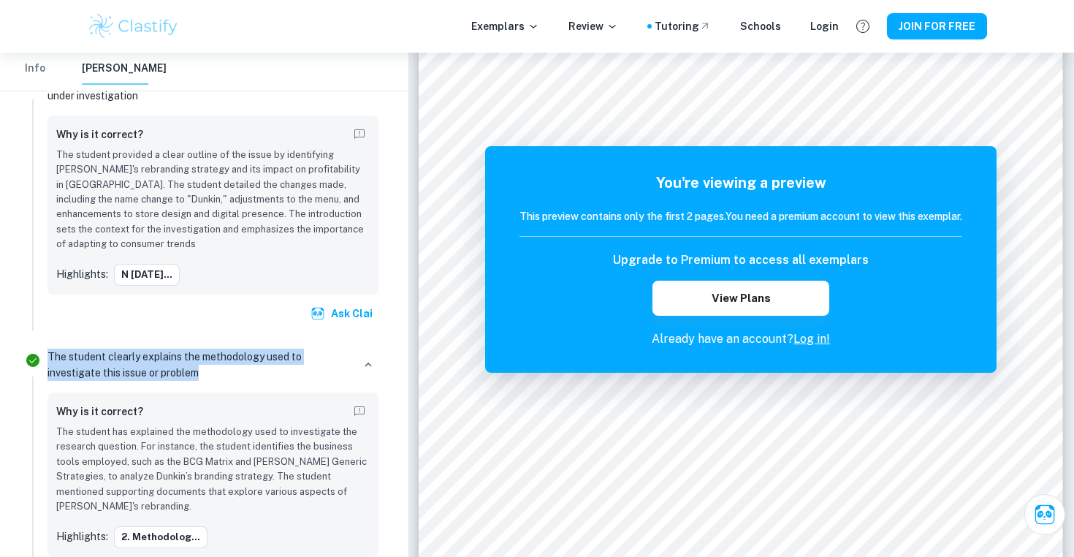
drag, startPoint x: 48, startPoint y: 354, endPoint x: 244, endPoint y: 375, distance: 196.9
click at [244, 375] on p "The student clearly explains the methodology used to investigate this issue or …" at bounding box center [199, 364] width 305 height 32
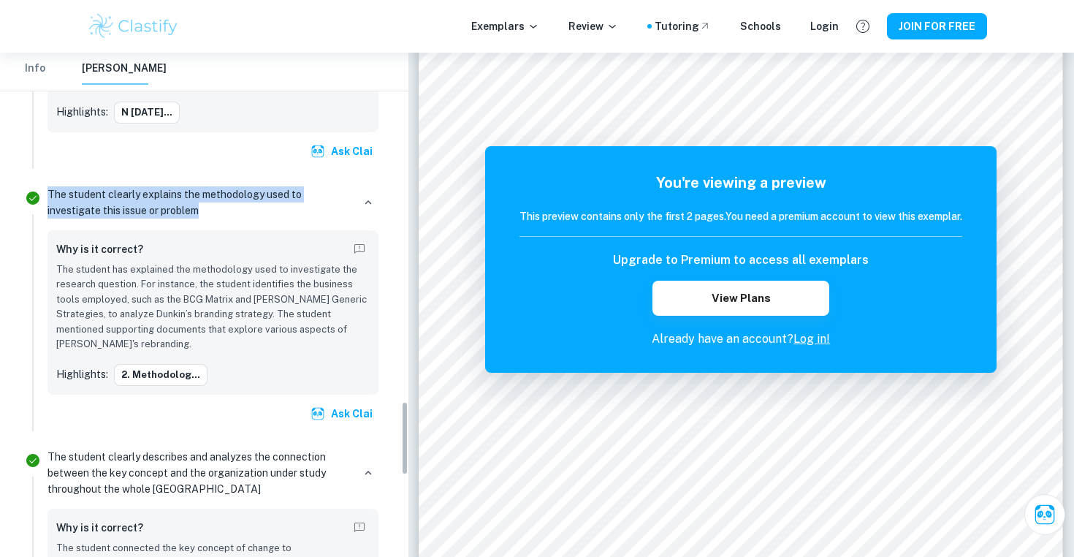
scroll to position [2401, 0]
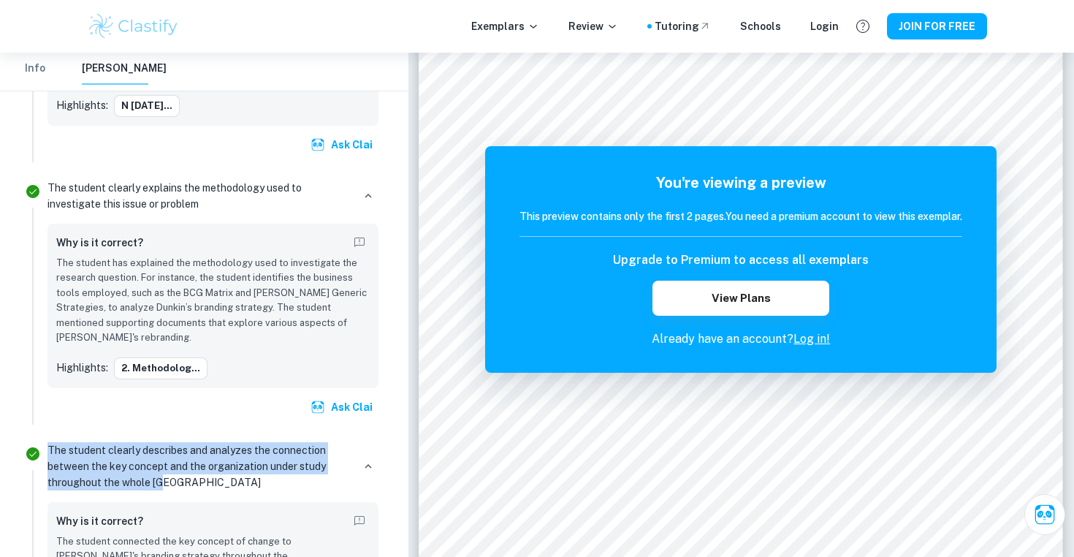
drag, startPoint x: 47, startPoint y: 446, endPoint x: 192, endPoint y: 482, distance: 149.9
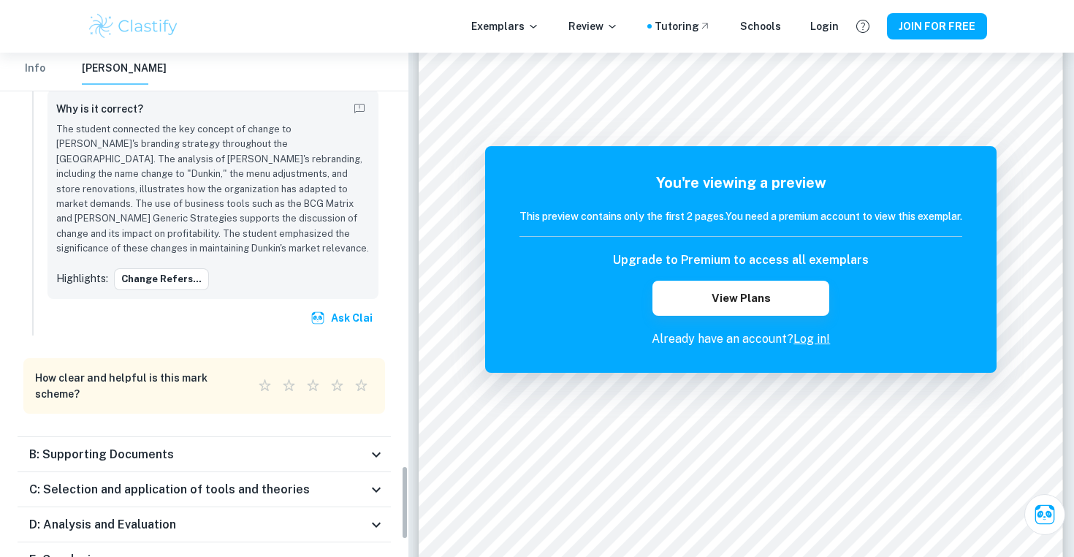
scroll to position [2815, 0]
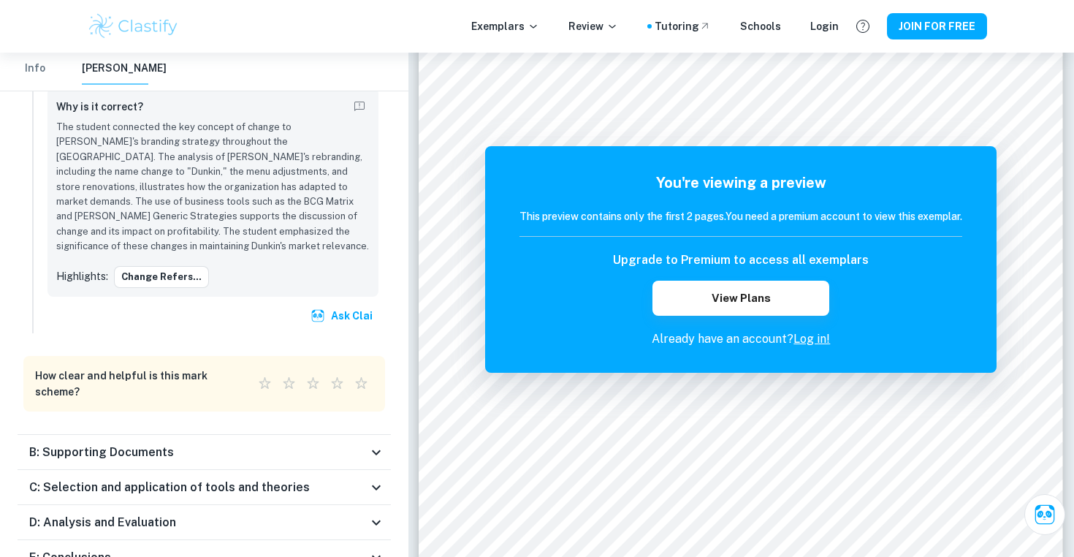
click at [84, 443] on h6 "B: Supporting Documents" at bounding box center [101, 452] width 145 height 18
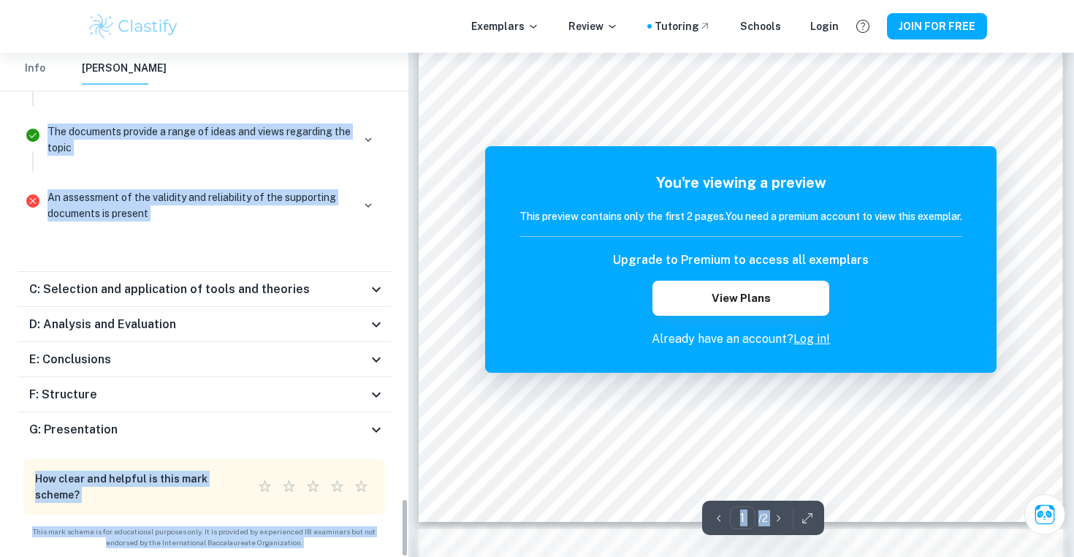
scroll to position [655, 0]
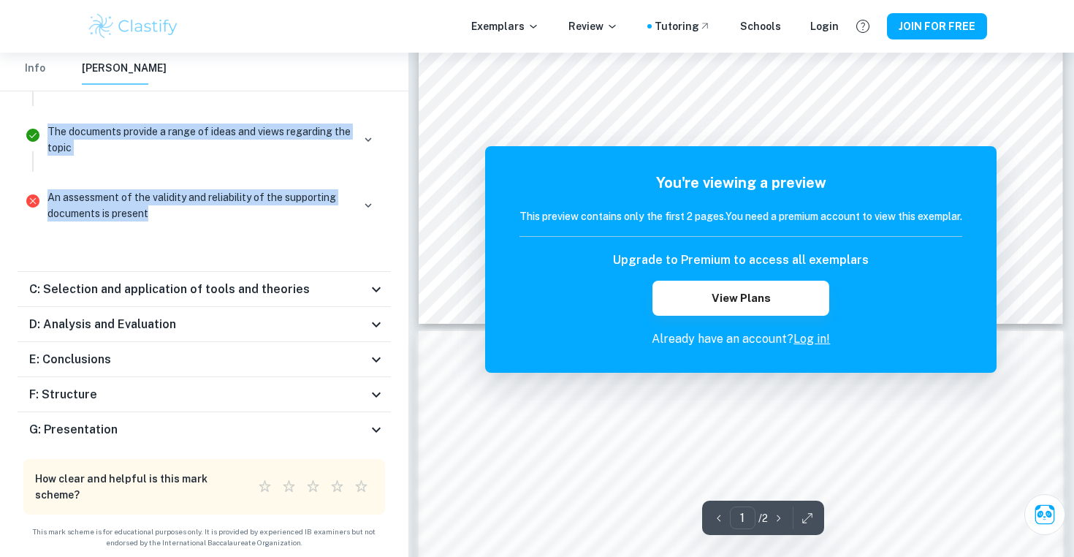
drag, startPoint x: 50, startPoint y: 205, endPoint x: 176, endPoint y: 218, distance: 127.1
click at [323, 291] on div "C: Selection and application of tools and theories" at bounding box center [198, 290] width 338 height 18
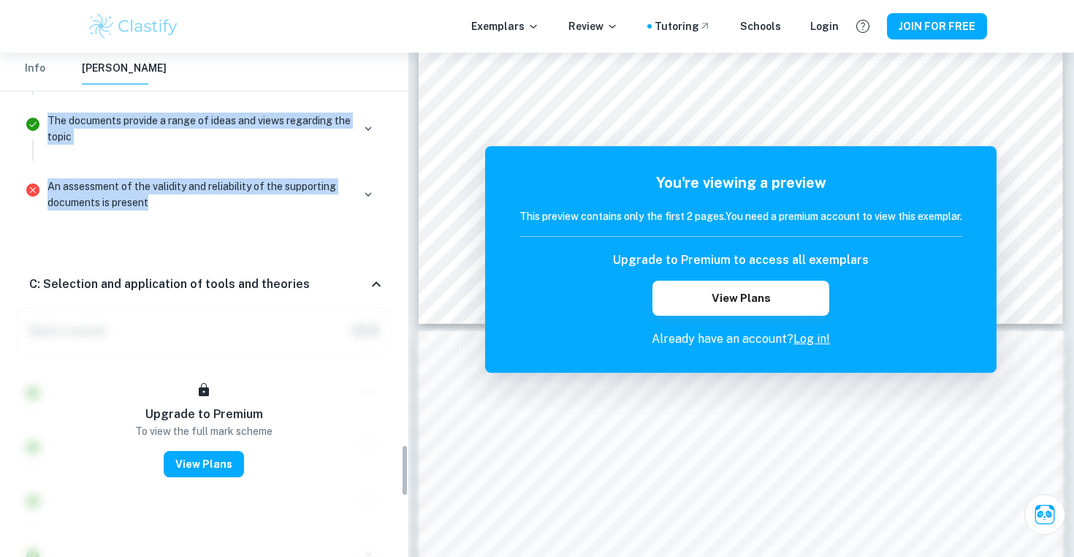
scroll to position [3785, 0]
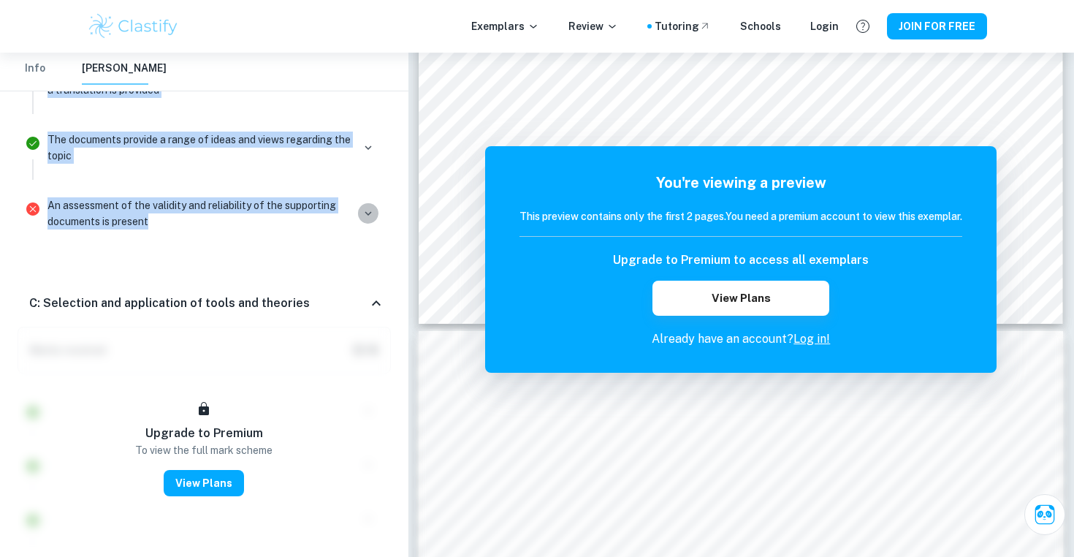
click at [365, 210] on icon "button" at bounding box center [368, 213] width 13 height 13
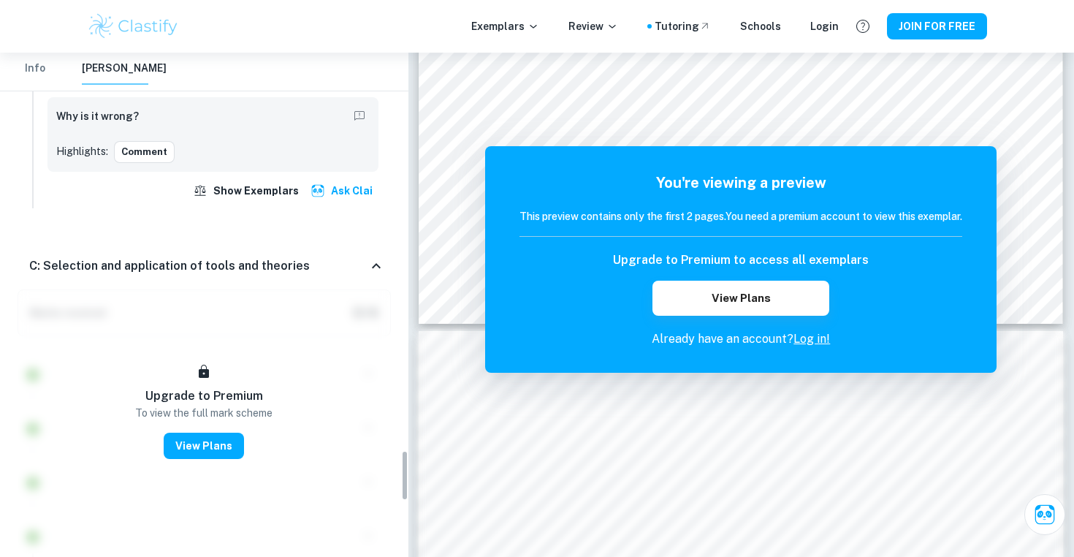
scroll to position [3938, 0]
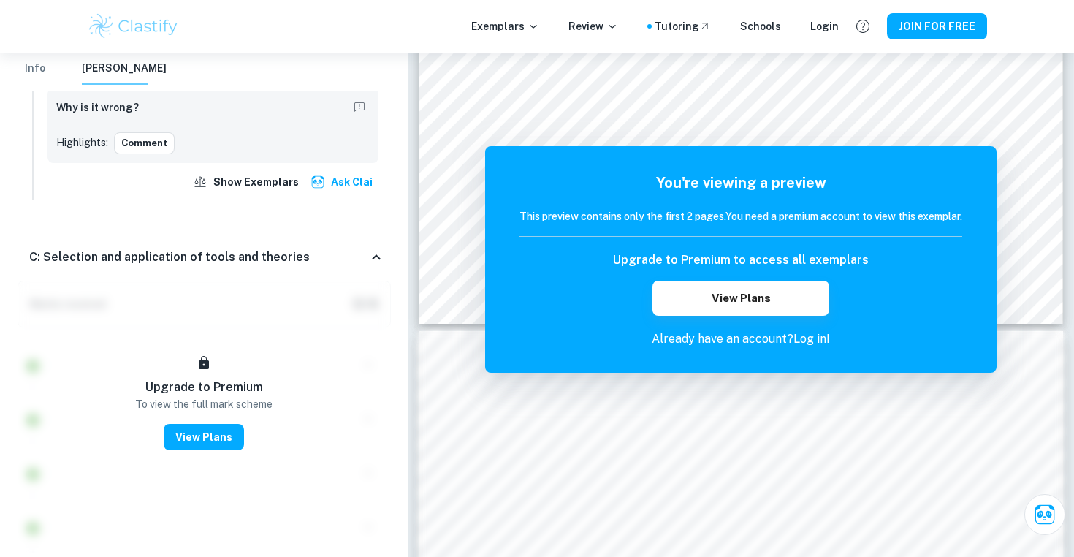
click at [378, 256] on icon at bounding box center [376, 257] width 18 height 18
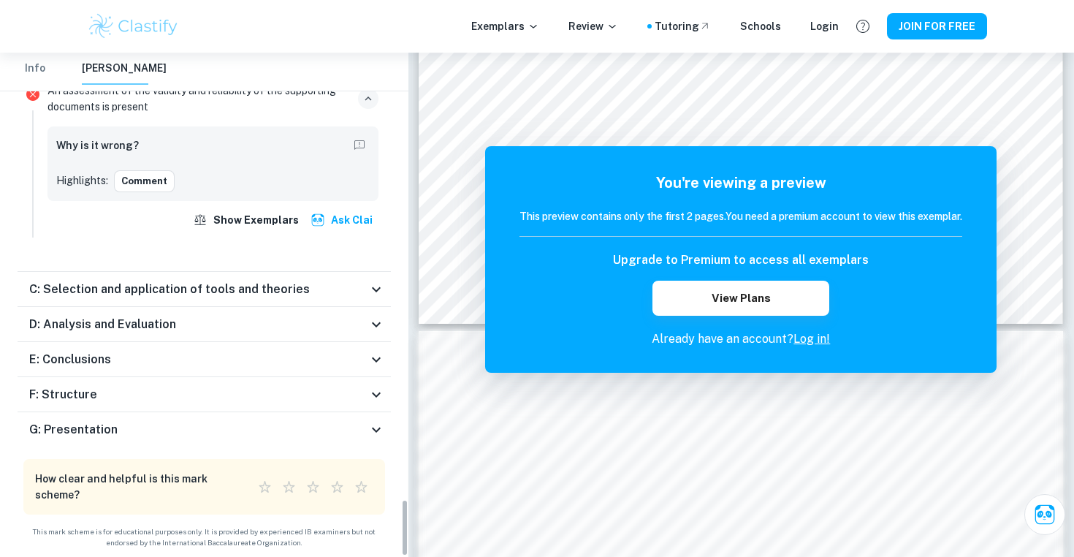
scroll to position [3902, 0]
click at [362, 310] on div "D: Analysis and Evaluation" at bounding box center [204, 324] width 373 height 35
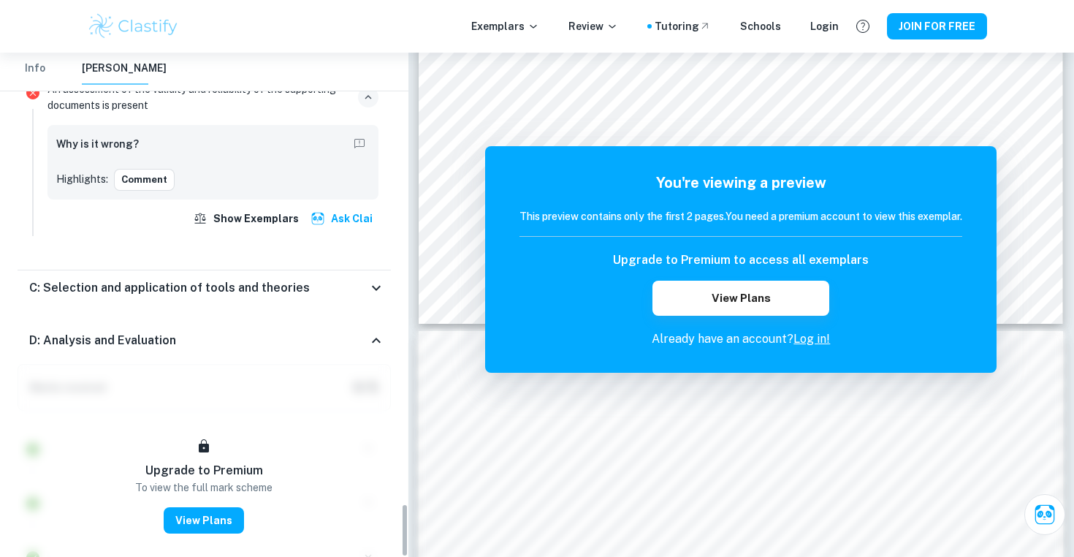
scroll to position [4286, 0]
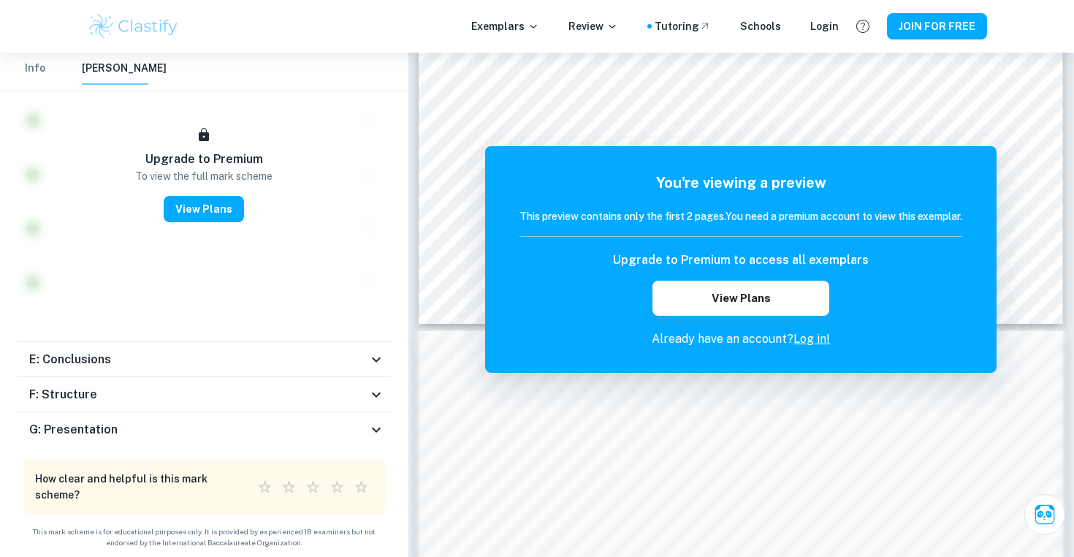
click at [219, 365] on div "E: Conclusions" at bounding box center [198, 360] width 338 height 18
click at [213, 388] on div "F: Structure" at bounding box center [198, 395] width 338 height 18
click at [205, 424] on div "G: Presentation" at bounding box center [198, 430] width 338 height 18
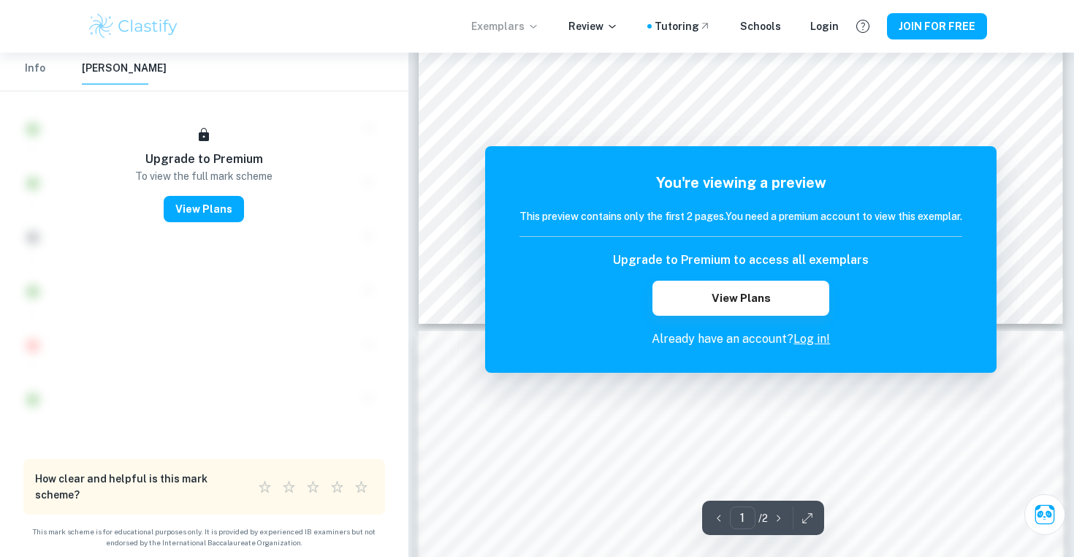
click at [509, 31] on p "Exemplars" at bounding box center [505, 26] width 68 height 16
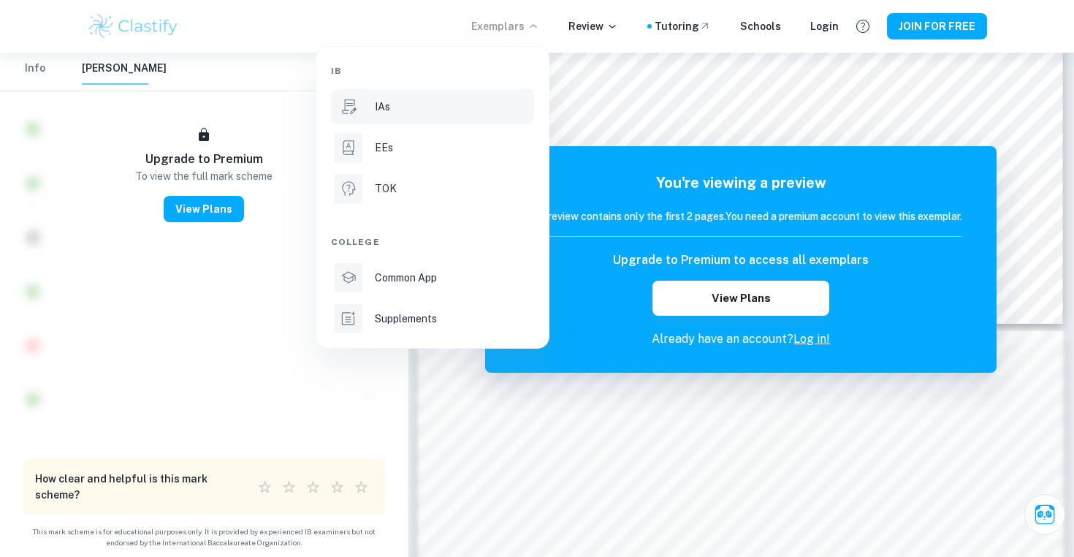
click at [416, 116] on li "IAs" at bounding box center [432, 106] width 203 height 35
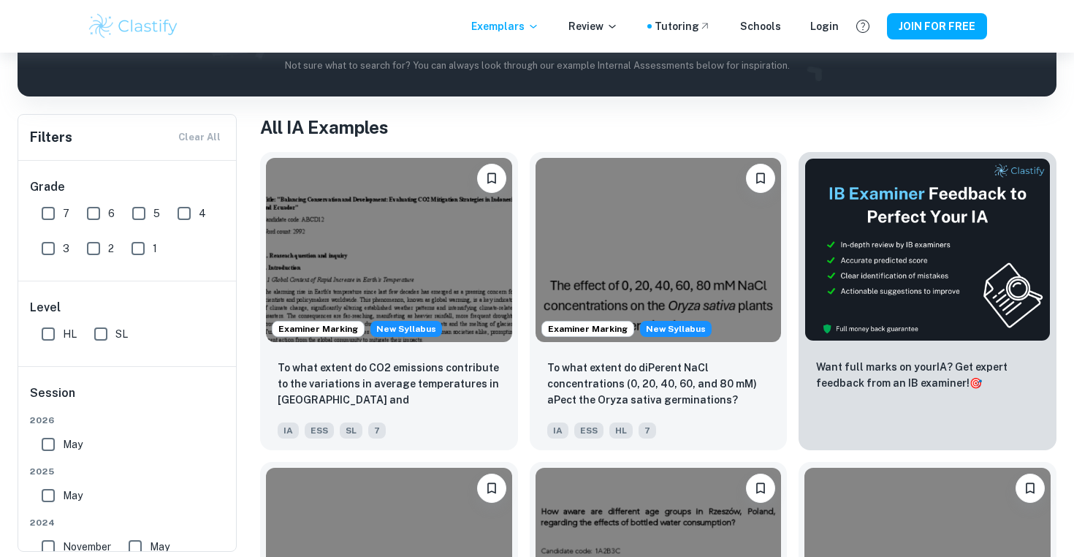
click at [48, 340] on input "HL" at bounding box center [48, 333] width 29 height 29
checkbox input "true"
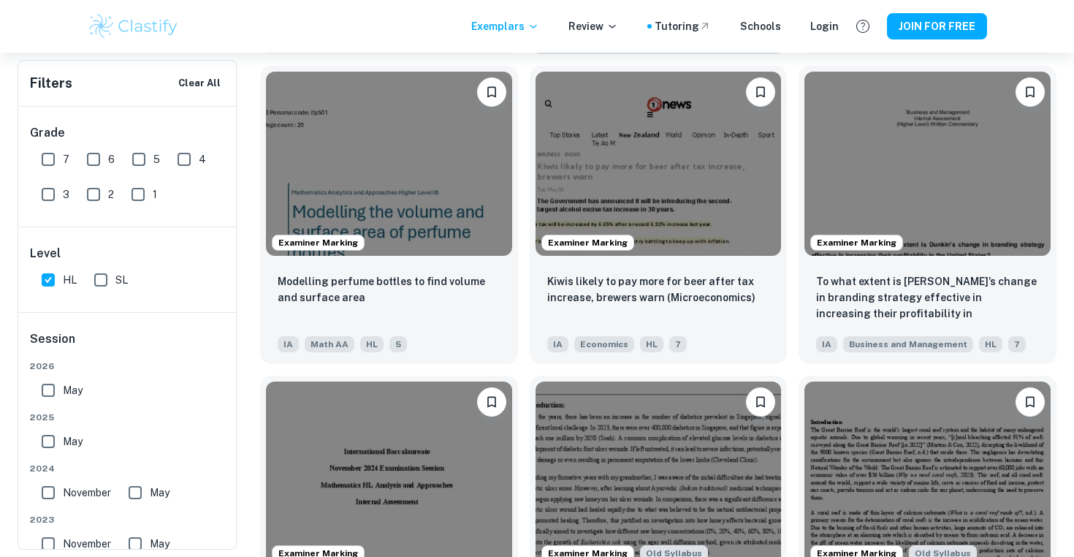
scroll to position [2934, 0]
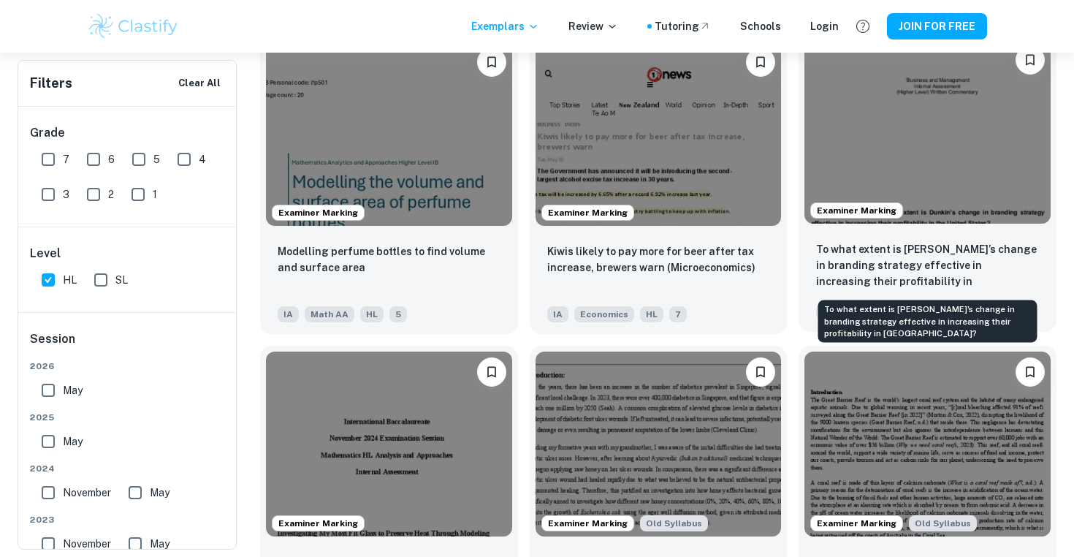
click at [882, 264] on p "To what extent is [PERSON_NAME]’s change in branding strategy effective in incr…" at bounding box center [927, 266] width 223 height 50
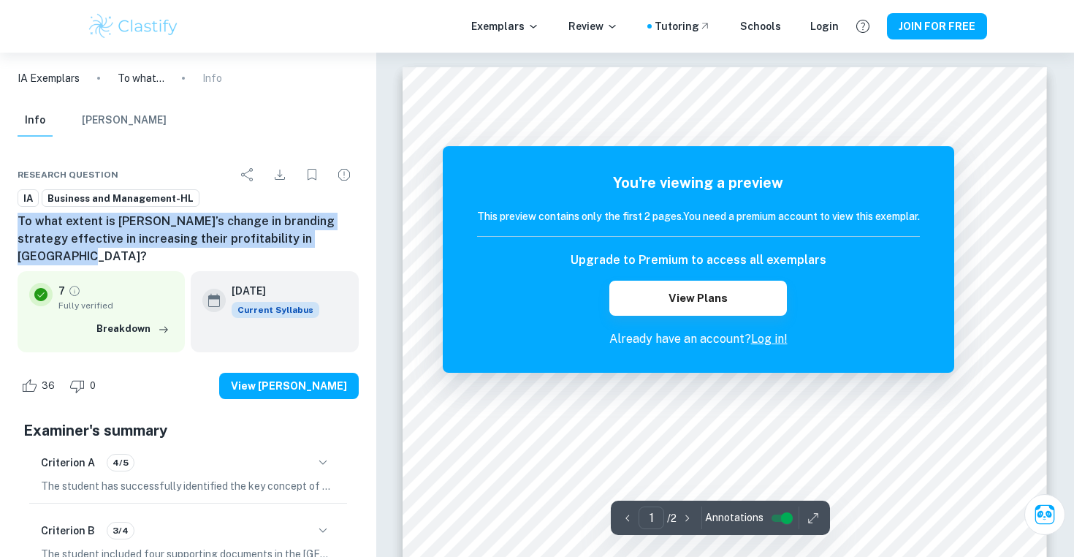
drag, startPoint x: 358, startPoint y: 240, endPoint x: 19, endPoint y: 224, distance: 339.3
click at [19, 224] on h6 "To what extent is [PERSON_NAME]’s change in branding strategy effective in incr…" at bounding box center [188, 239] width 341 height 53
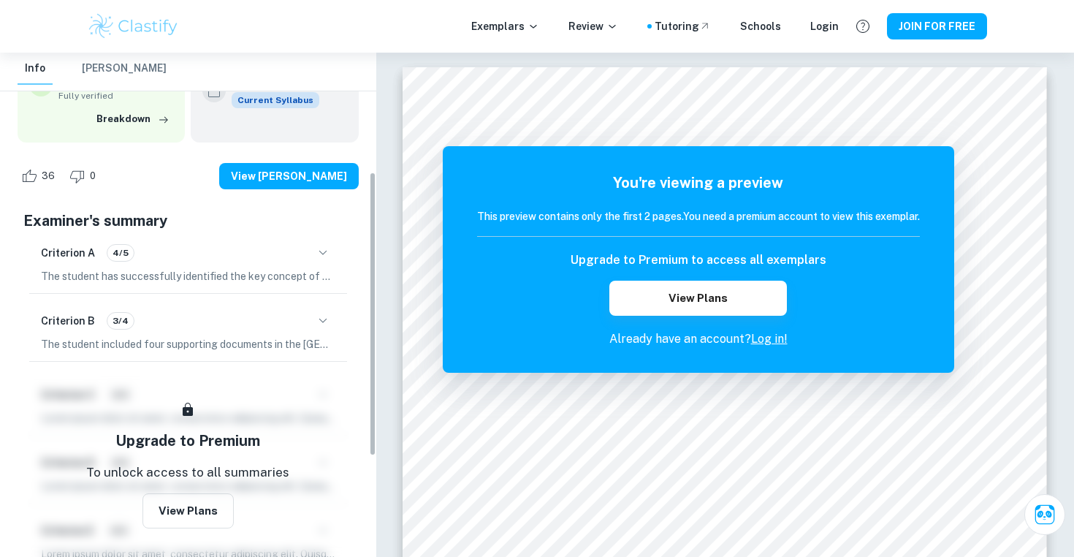
scroll to position [211, 0]
click at [282, 245] on div "Criterion A 4/5" at bounding box center [188, 252] width 294 height 25
click at [322, 249] on icon "button" at bounding box center [322, 251] width 8 height 4
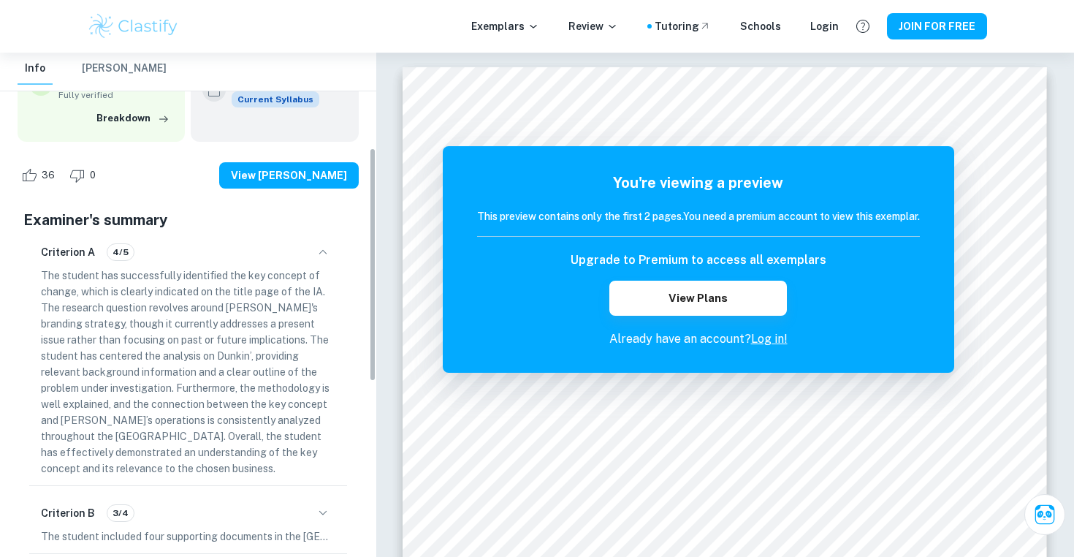
scroll to position [205, 0]
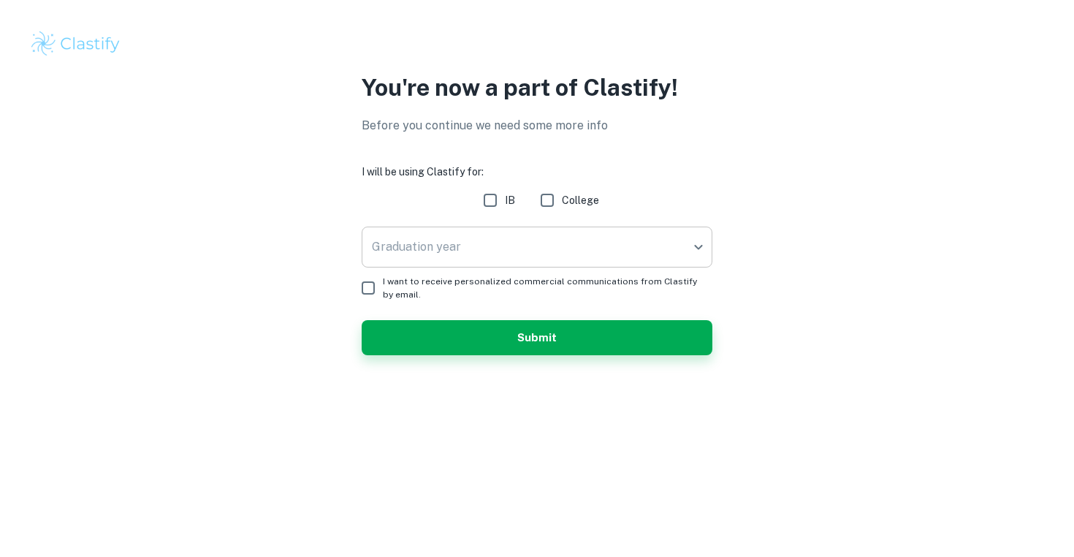
click at [450, 251] on body "We value your privacy We use cookies to enhance your browsing experience, serve…" at bounding box center [537, 278] width 1074 height 557
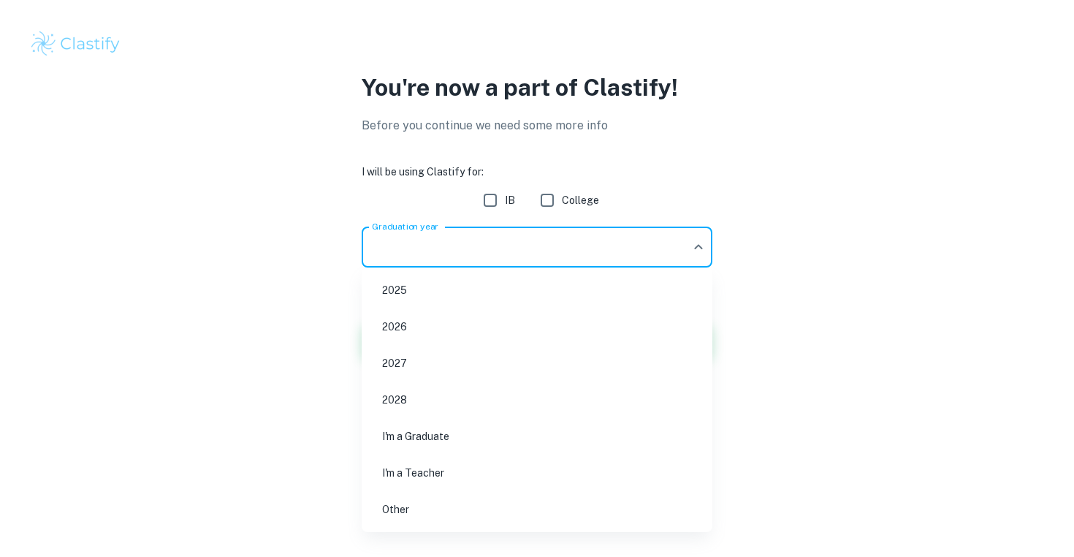
click at [419, 175] on div at bounding box center [537, 278] width 1074 height 557
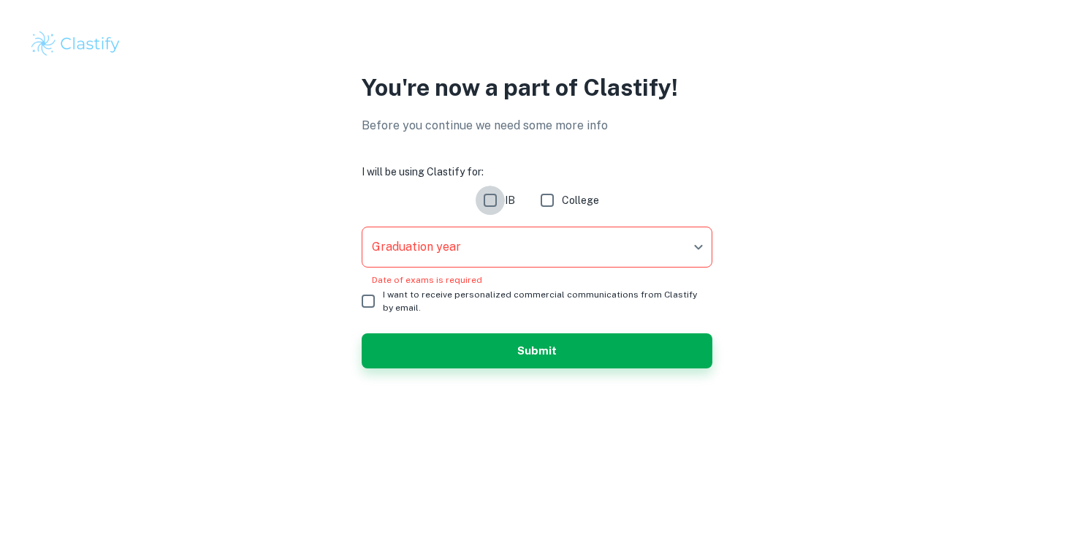
click at [501, 201] on input "IB" at bounding box center [490, 200] width 29 height 29
checkbox input "true"
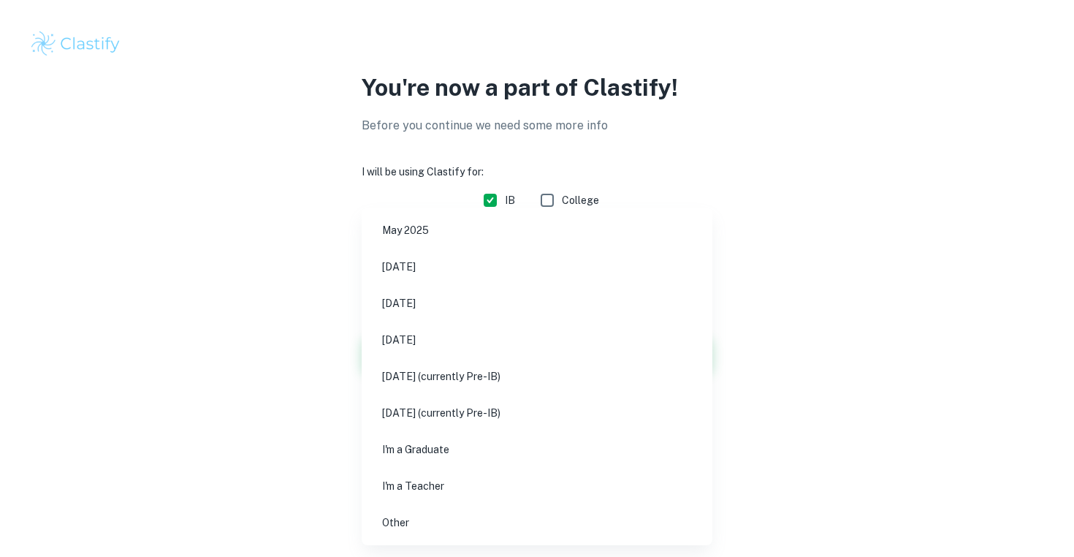
click at [539, 239] on body "We value your privacy We use cookies to enhance your browsing experience, serve…" at bounding box center [537, 278] width 1074 height 557
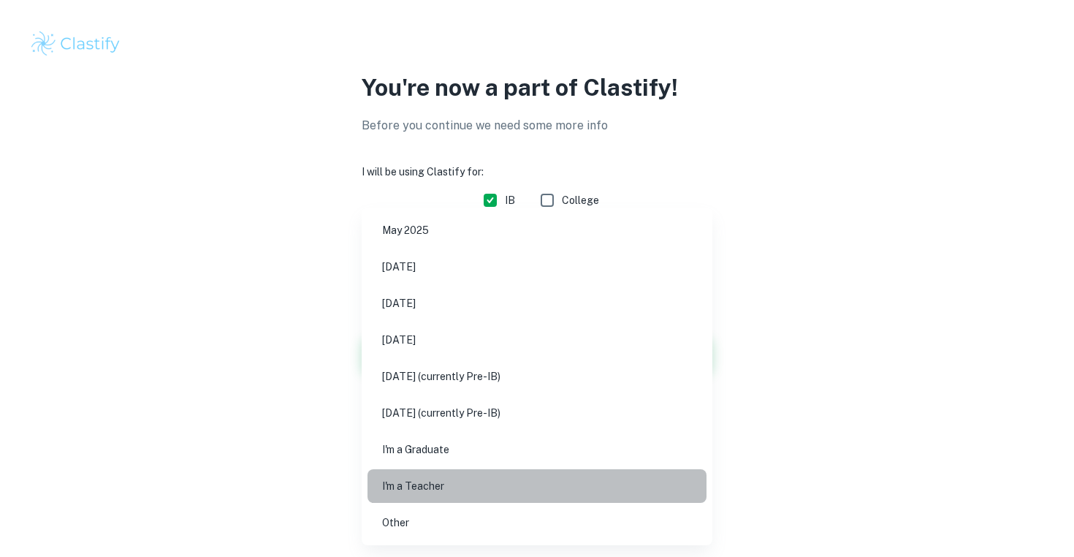
click at [440, 498] on li "I'm a Teacher" at bounding box center [536, 486] width 339 height 34
type input "Teacher"
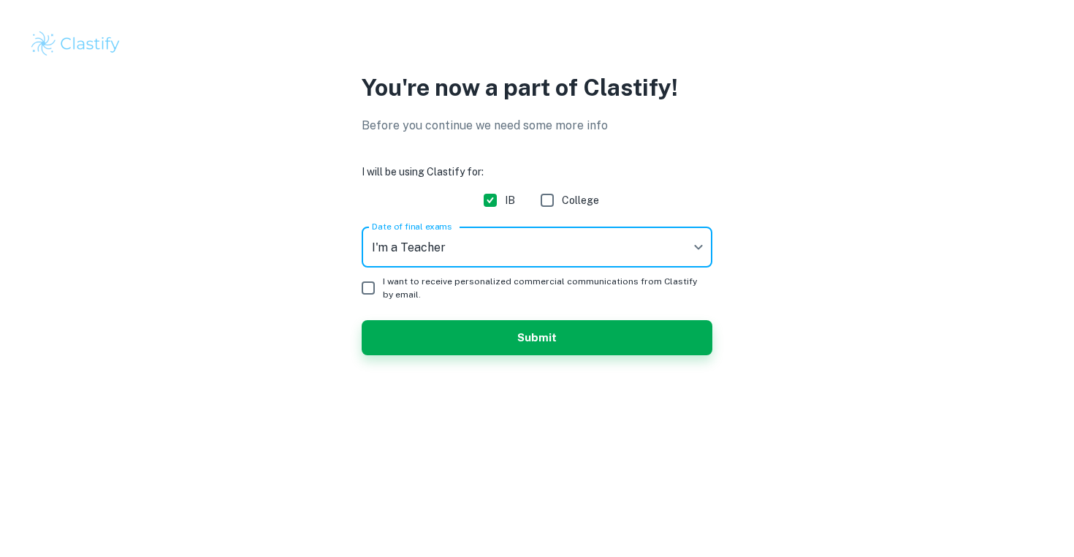
click at [370, 287] on input "I want to receive personalized commercial communications from Clastify by email." at bounding box center [368, 287] width 29 height 29
checkbox input "true"
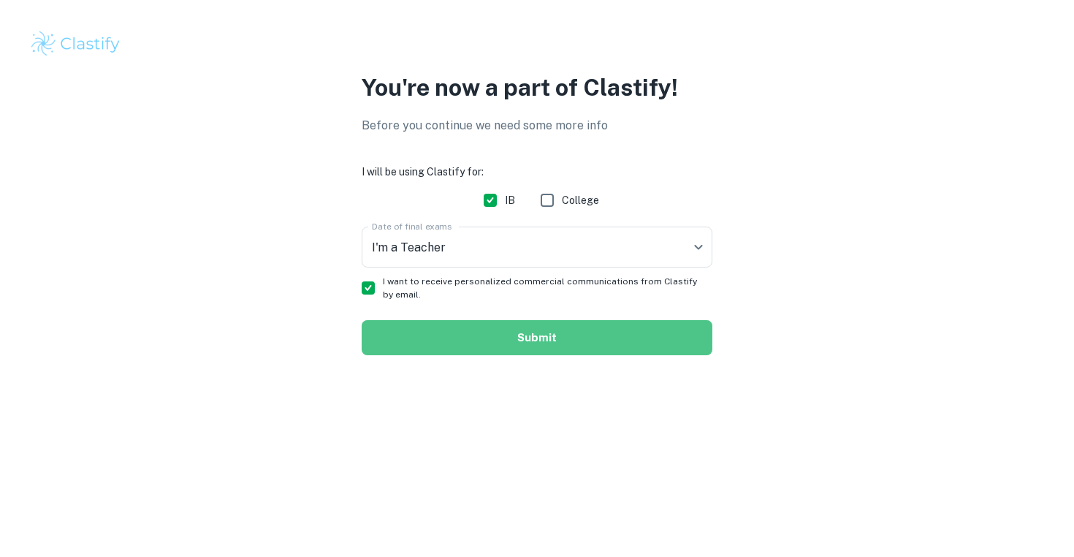
click at [560, 343] on button "Submit" at bounding box center [537, 337] width 351 height 35
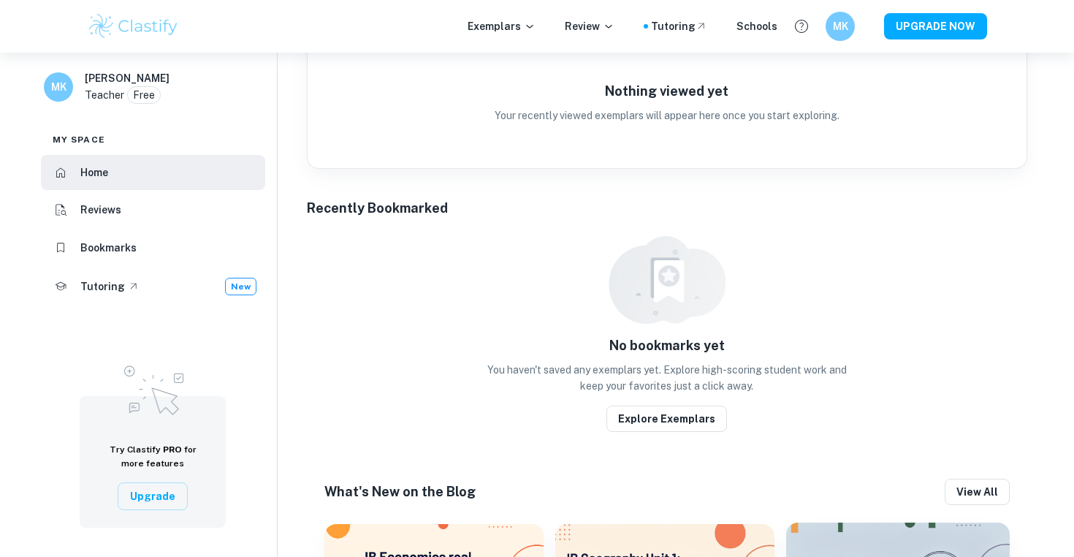
scroll to position [335, 0]
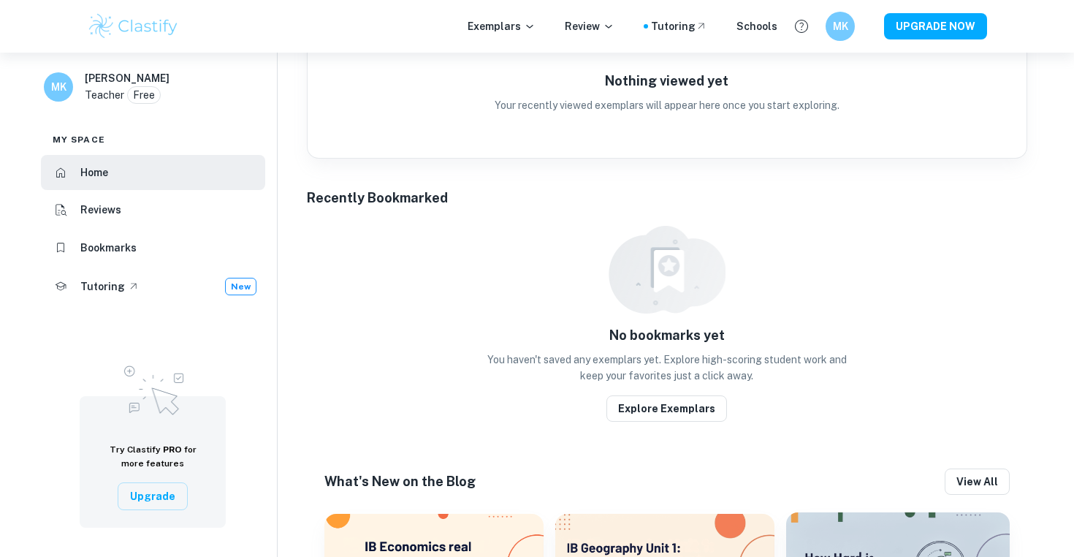
click at [85, 256] on h6 "Bookmarks" at bounding box center [108, 248] width 56 height 16
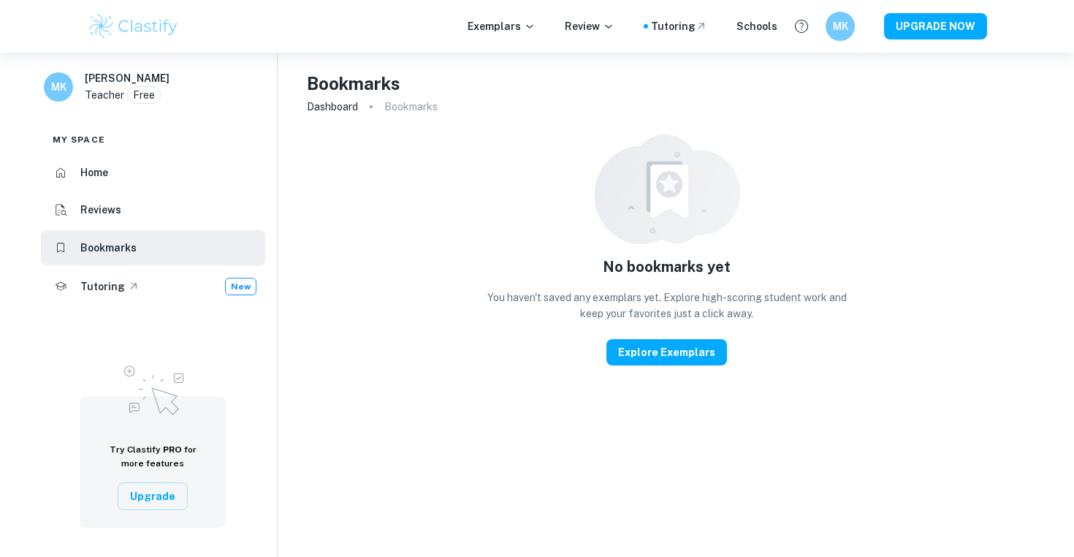
click at [152, 37] on img at bounding box center [133, 26] width 93 height 29
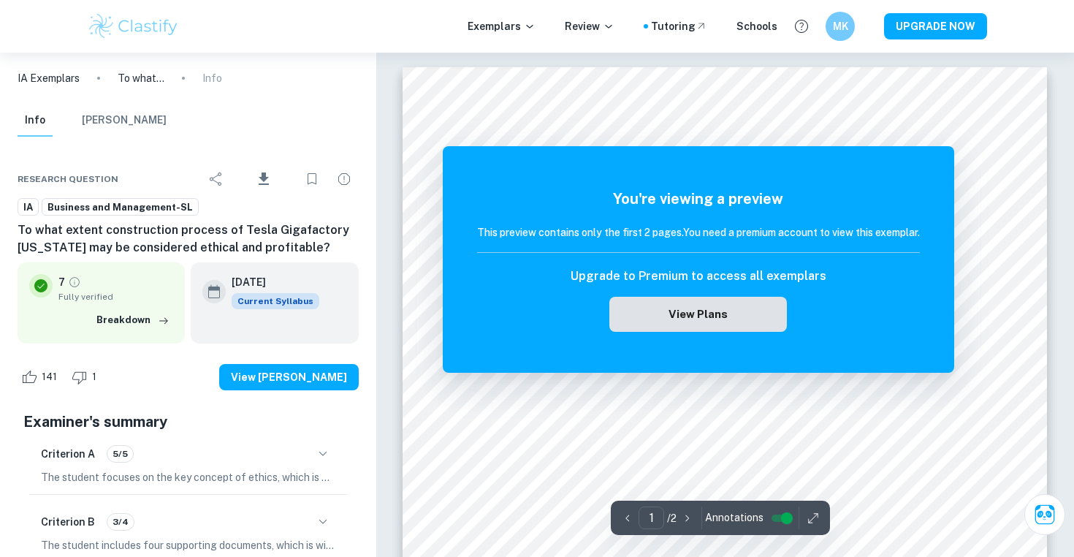
click at [723, 318] on button "View Plans" at bounding box center [697, 314] width 177 height 35
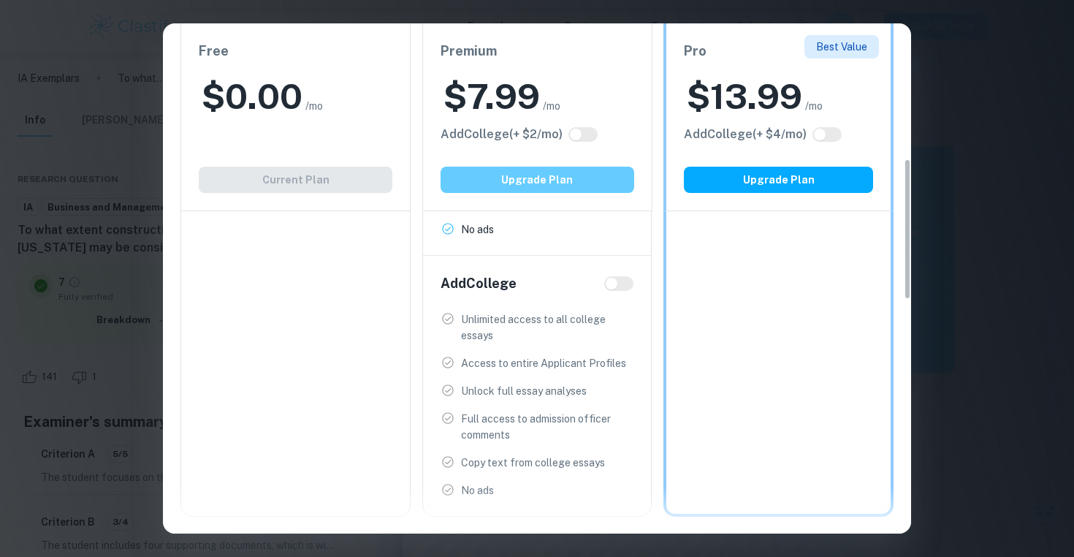
scroll to position [490, 0]
click at [543, 181] on button "Upgrade Plan" at bounding box center [537, 180] width 194 height 26
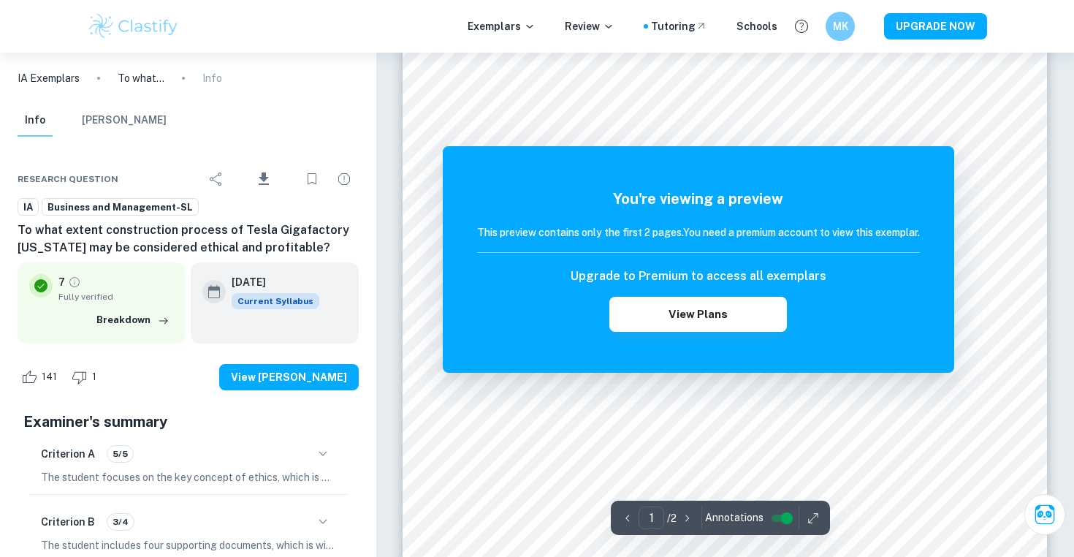
scroll to position [84, 0]
click at [733, 313] on button "View Plans" at bounding box center [697, 314] width 177 height 35
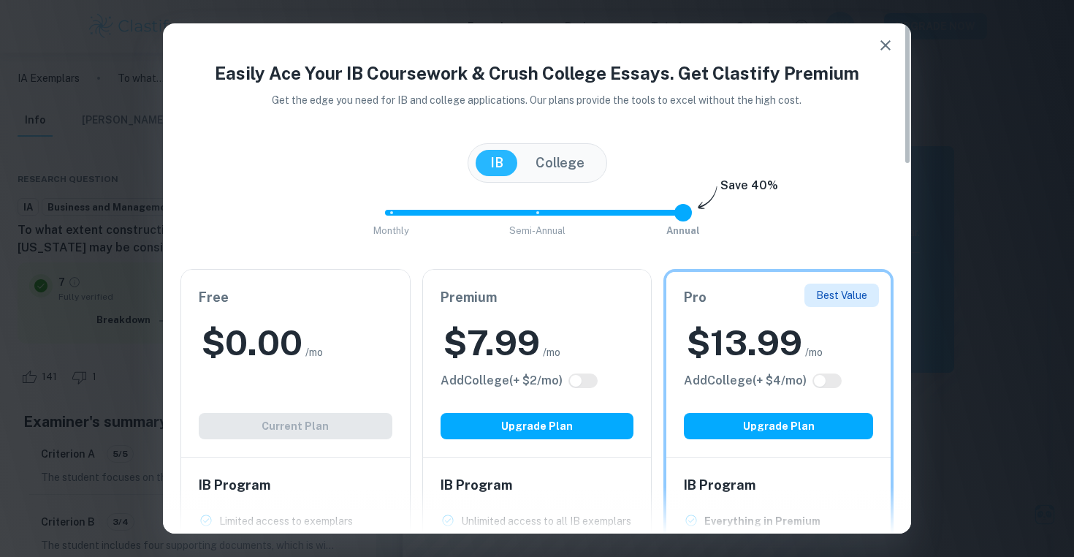
click at [587, 379] on input "checkbox" at bounding box center [575, 381] width 35 height 12
checkbox input "true"
click at [587, 379] on input "checkbox" at bounding box center [590, 381] width 35 height 12
checkbox input "false"
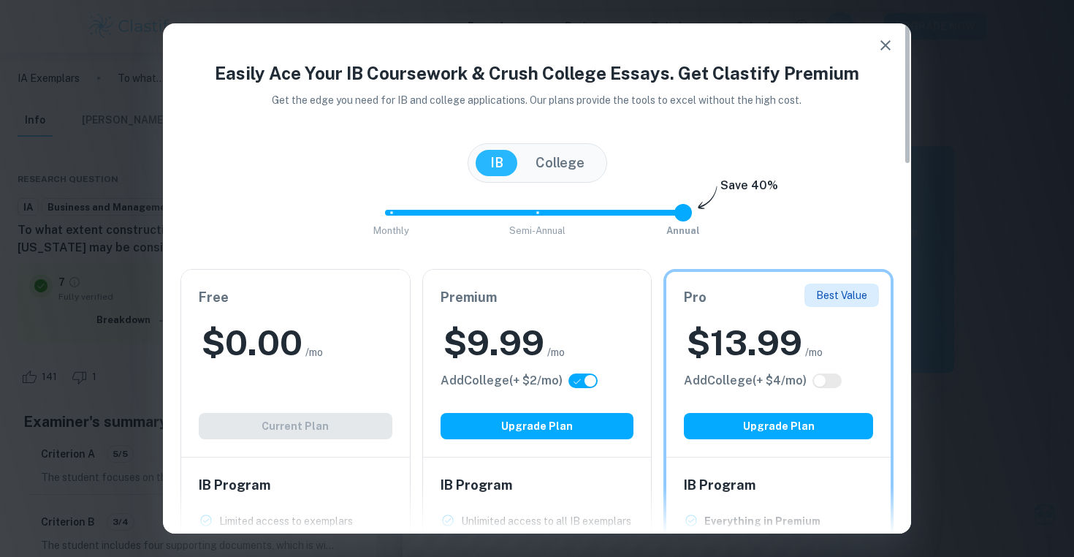
checkbox input "false"
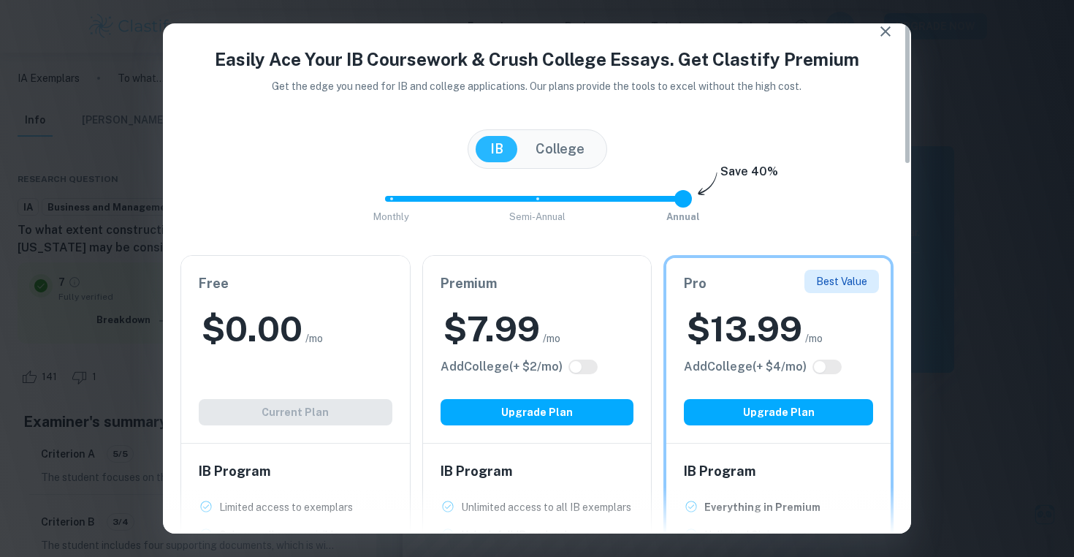
scroll to position [0, 0]
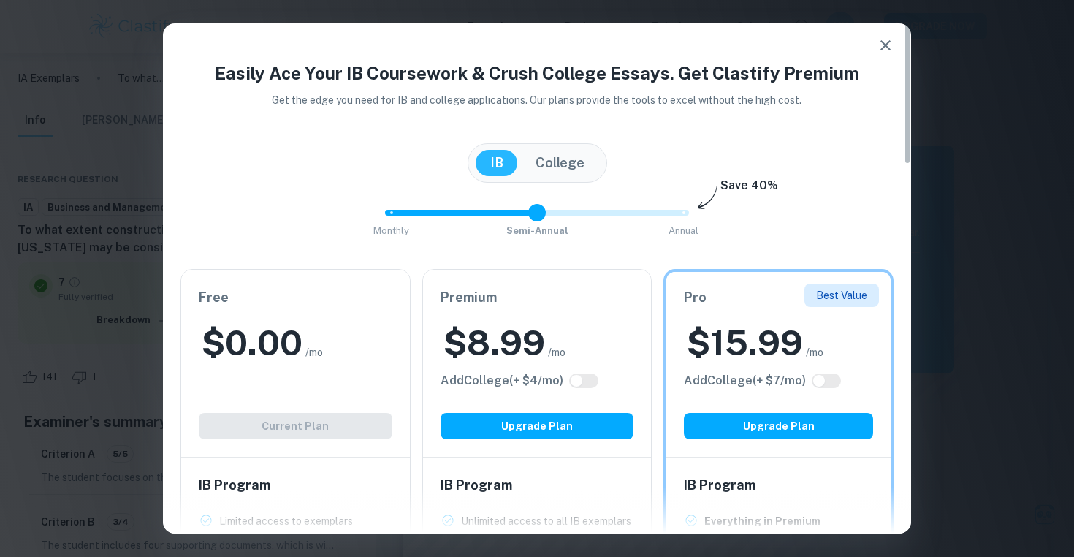
drag, startPoint x: 688, startPoint y: 213, endPoint x: 508, endPoint y: 210, distance: 180.5
click at [508, 210] on span "Monthly Semi-Annual Annual" at bounding box center [537, 212] width 292 height 25
type input "0"
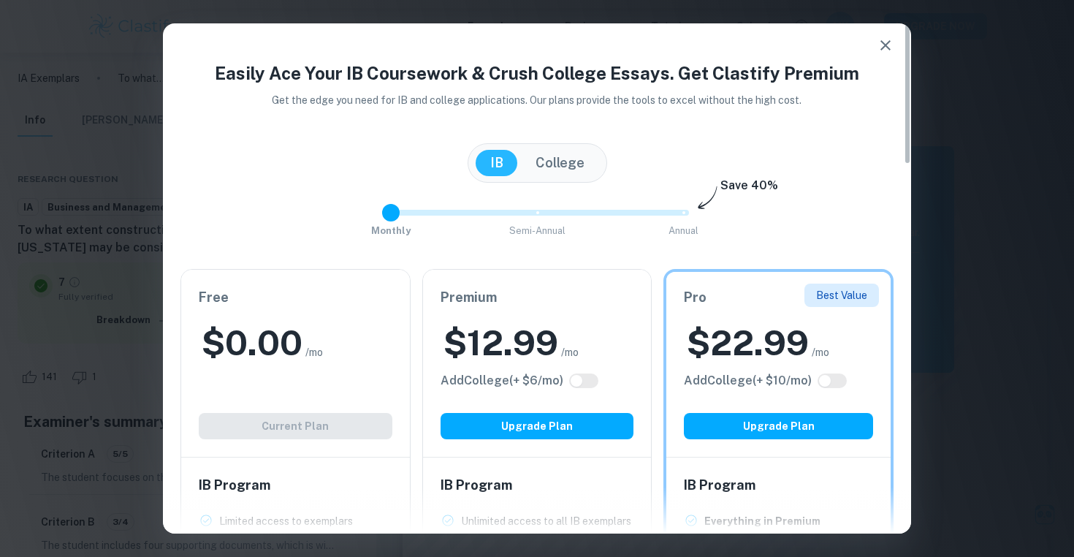
drag, startPoint x: 538, startPoint y: 212, endPoint x: 361, endPoint y: 215, distance: 176.8
click at [361, 215] on div "Monthly Semi-Annual Annual Save 40%" at bounding box center [536, 219] width 713 height 39
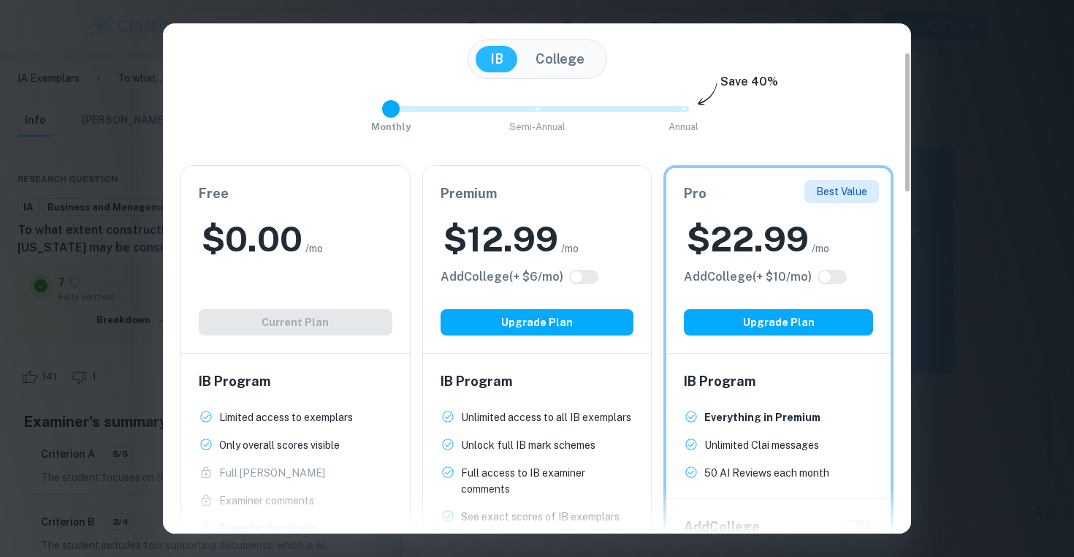
scroll to position [104, 0]
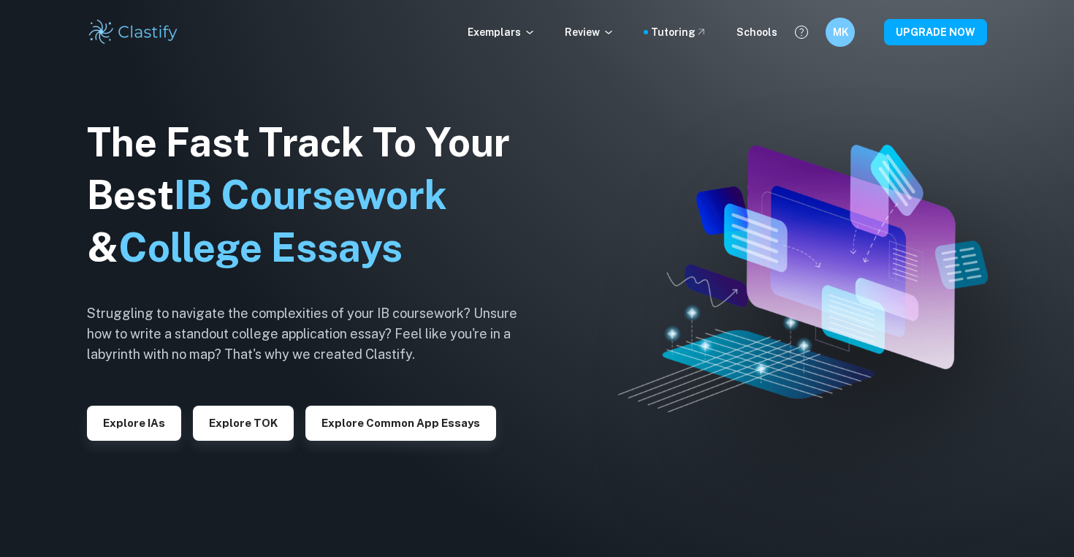
click at [944, 45] on div "Exemplars Review Tutoring Schools MK UPGRADE NOW" at bounding box center [536, 32] width 935 height 29
click at [940, 39] on button "UPGRADE NOW" at bounding box center [935, 32] width 103 height 26
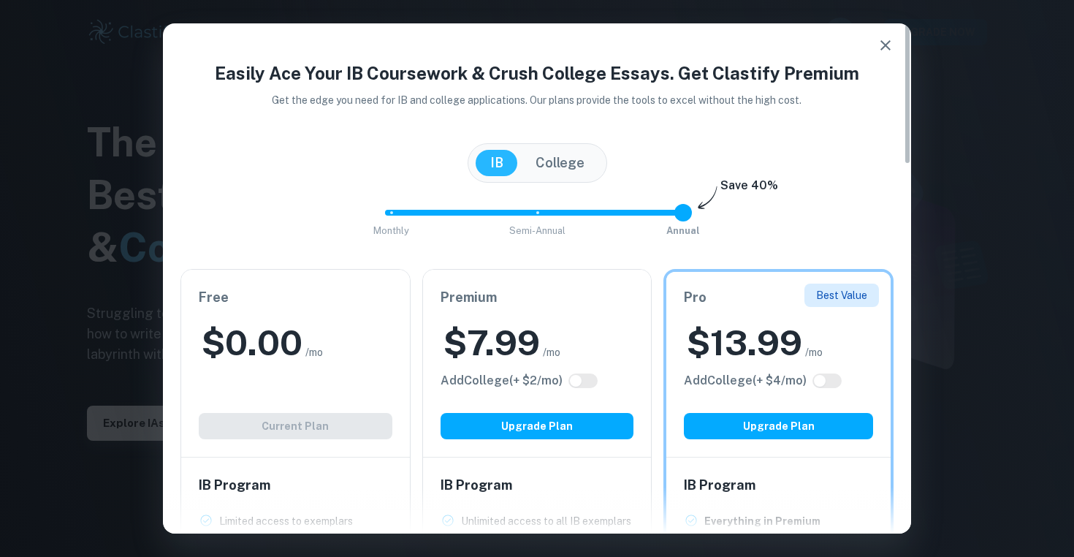
type input "0"
click at [394, 219] on span "Monthly Semi-Annual Annual" at bounding box center [537, 212] width 292 height 25
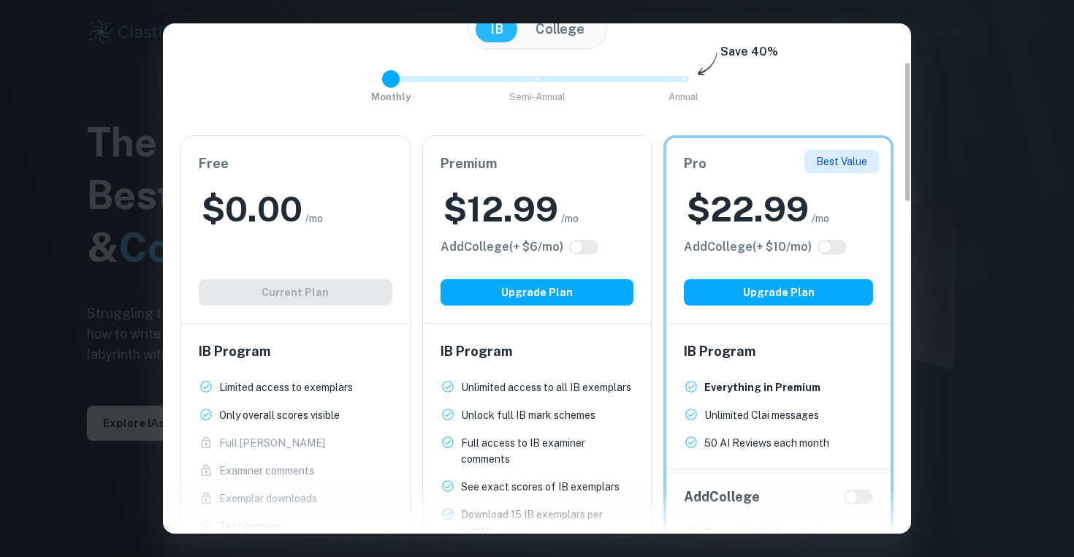
scroll to position [160, 0]
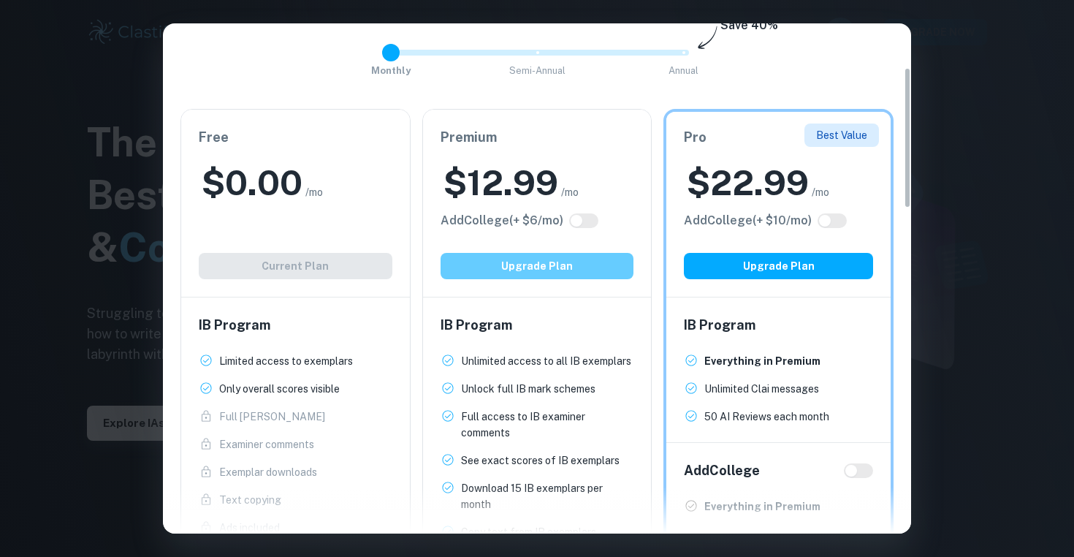
click at [512, 276] on button "Upgrade Plan" at bounding box center [537, 266] width 194 height 26
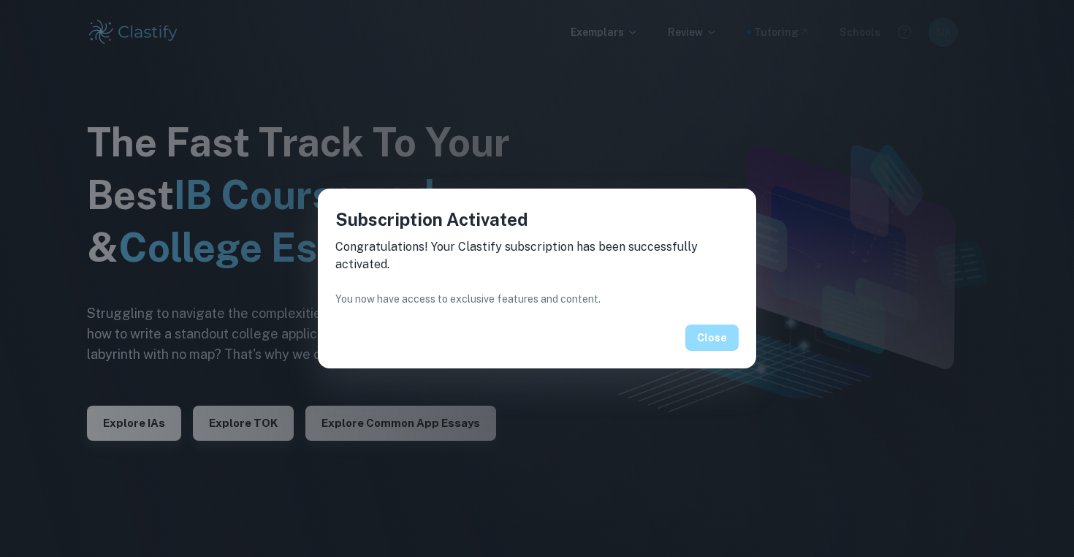
click at [713, 340] on button "Close" at bounding box center [711, 337] width 53 height 26
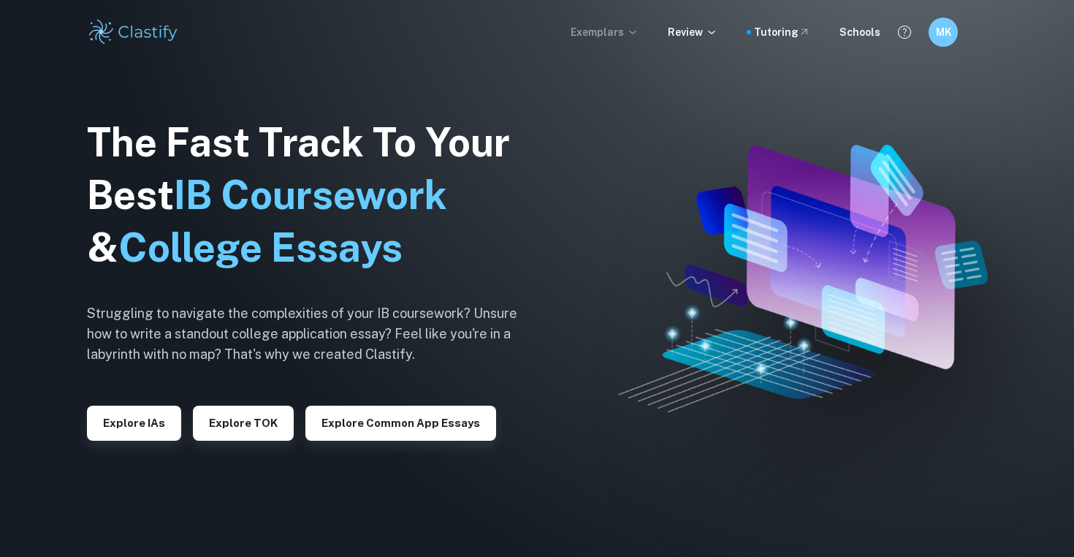
click at [603, 34] on p "Exemplars" at bounding box center [605, 32] width 68 height 16
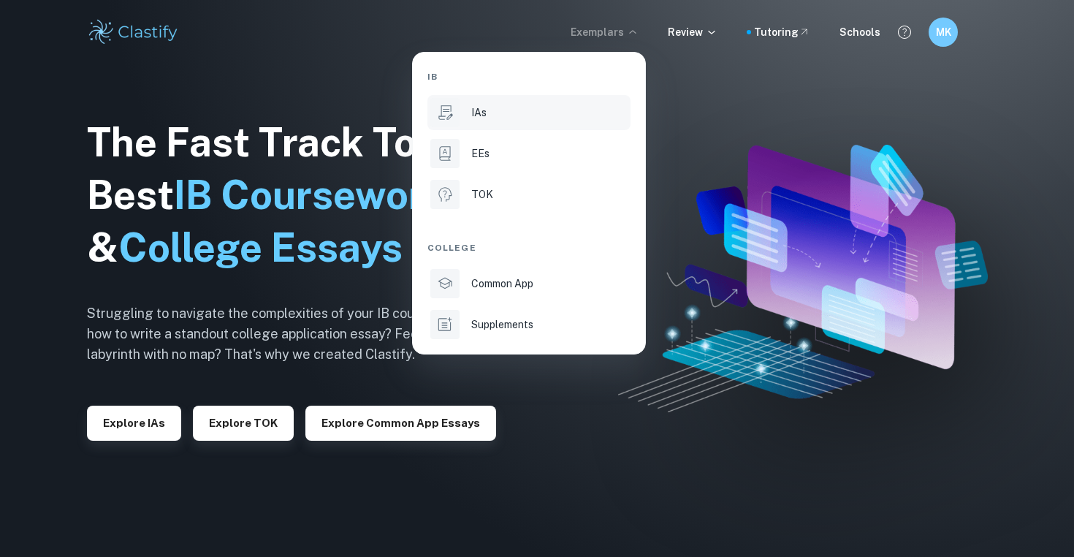
click at [481, 110] on p "IAs" at bounding box center [478, 112] width 15 height 16
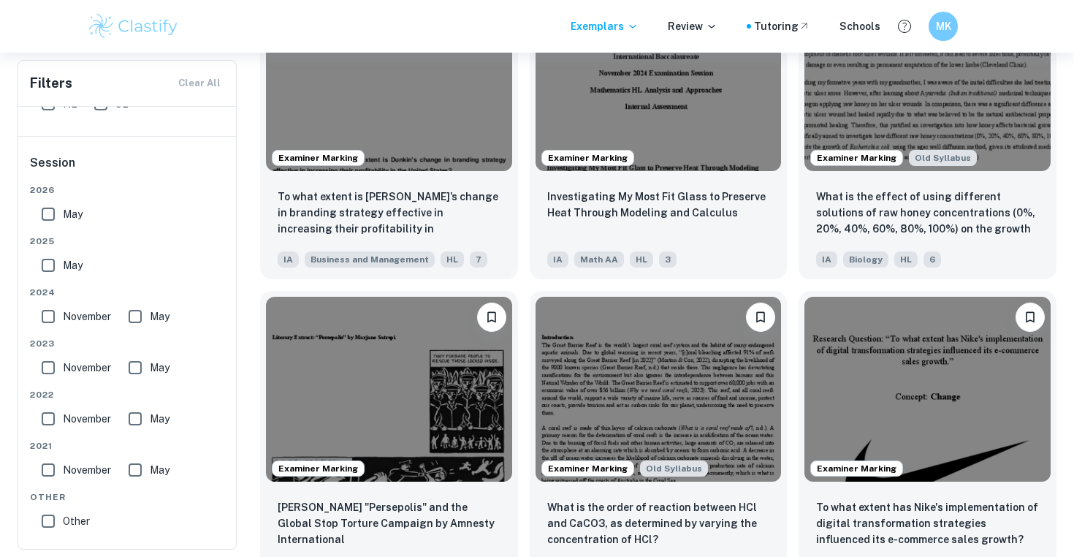
scroll to position [5463, 0]
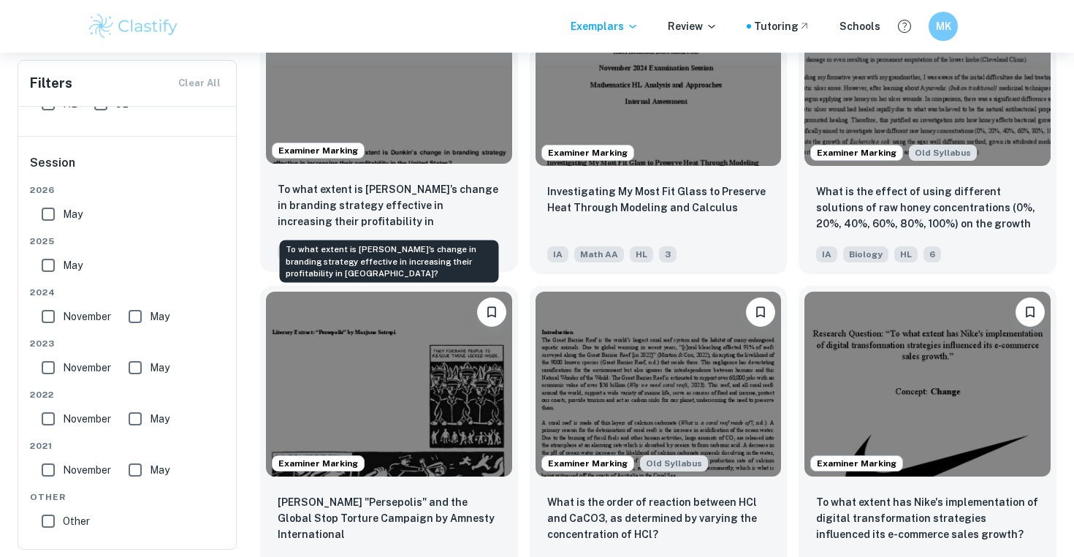
click at [352, 205] on p "To what extent is [PERSON_NAME]’s change in branding strategy effective in incr…" at bounding box center [389, 206] width 223 height 50
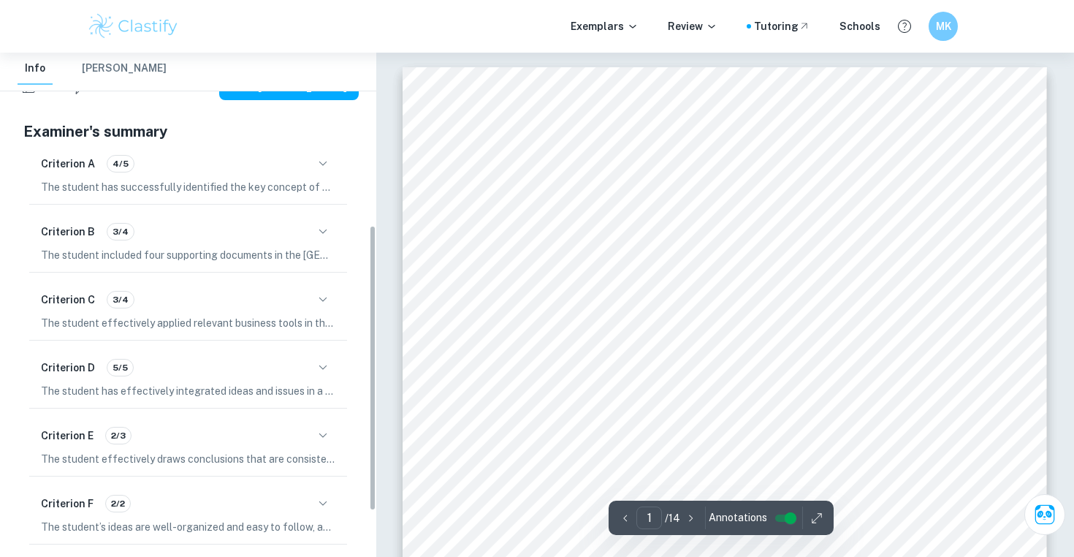
scroll to position [302, 0]
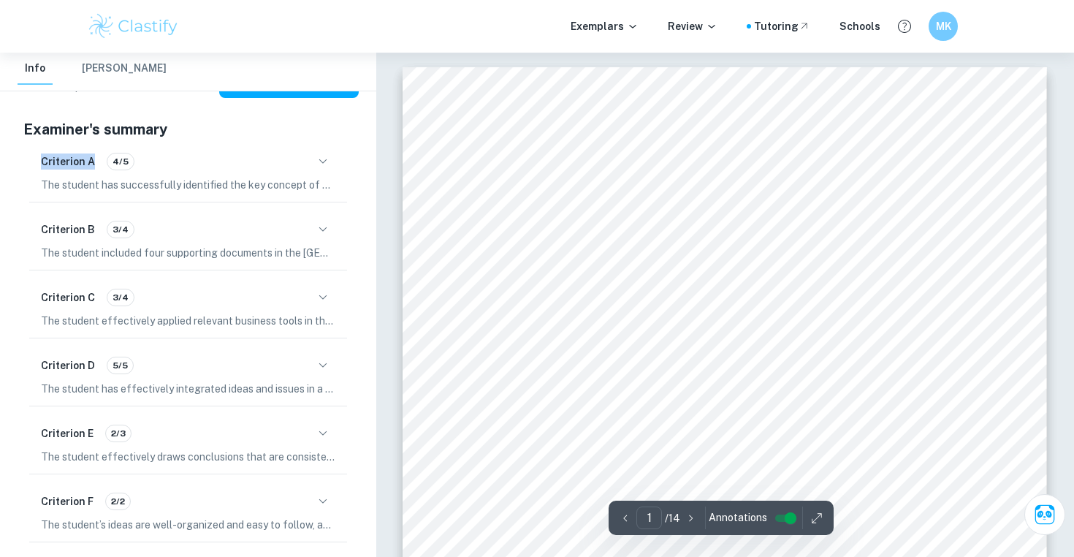
drag, startPoint x: 39, startPoint y: 148, endPoint x: 91, endPoint y: 142, distance: 52.9
click at [91, 142] on div "Criterion A 4/5 The student has successfully identified the key concept of chan…" at bounding box center [188, 170] width 318 height 61
copy h6 "Criterion A"
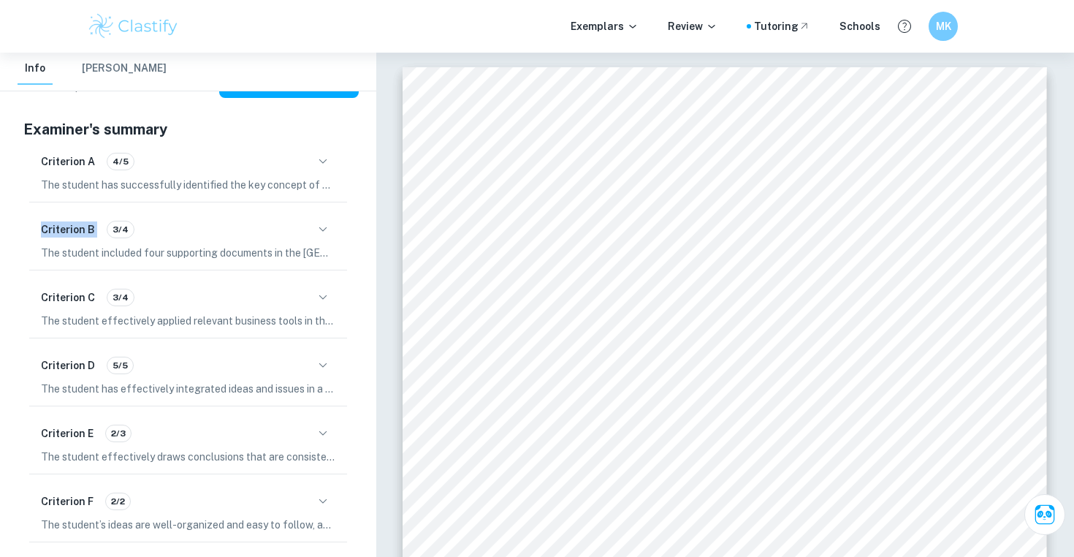
drag, startPoint x: 39, startPoint y: 209, endPoint x: 99, endPoint y: 216, distance: 60.3
click at [99, 216] on div "Criterion B 3/4 The student included four supporting documents in the IA, which…" at bounding box center [188, 238] width 318 height 61
copy h6 "Criterion B"
drag, startPoint x: 41, startPoint y: 281, endPoint x: 91, endPoint y: 277, distance: 50.5
click at [91, 289] on h6 "Criterion C" at bounding box center [68, 297] width 54 height 16
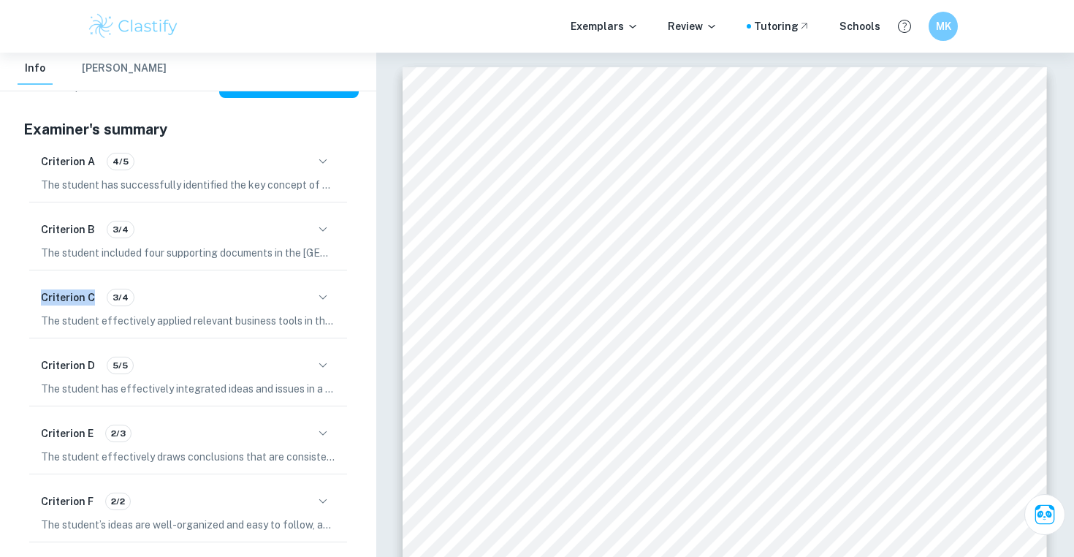
copy h6 "Criterion C"
click at [328, 289] on icon "button" at bounding box center [323, 298] width 18 height 18
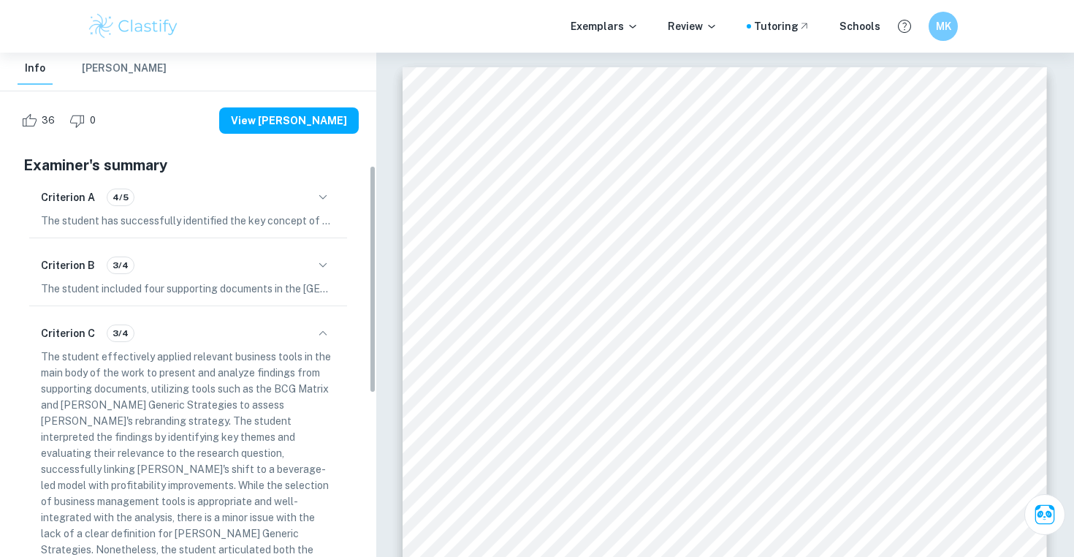
scroll to position [248, 0]
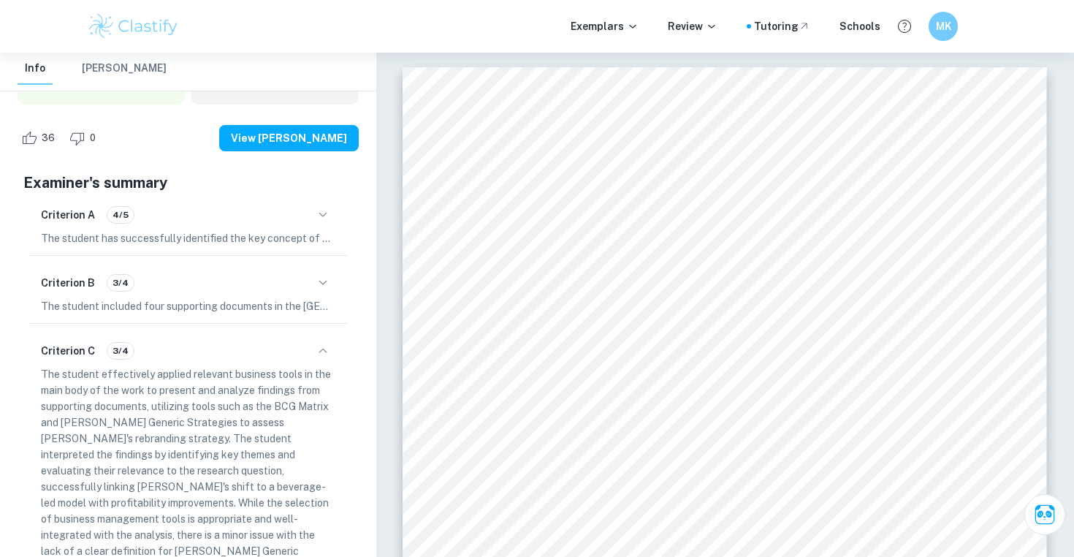
click at [159, 298] on p "The student included four supporting documents in the [GEOGRAPHIC_DATA], which …" at bounding box center [188, 306] width 294 height 16
click at [321, 280] on icon "button" at bounding box center [322, 282] width 8 height 4
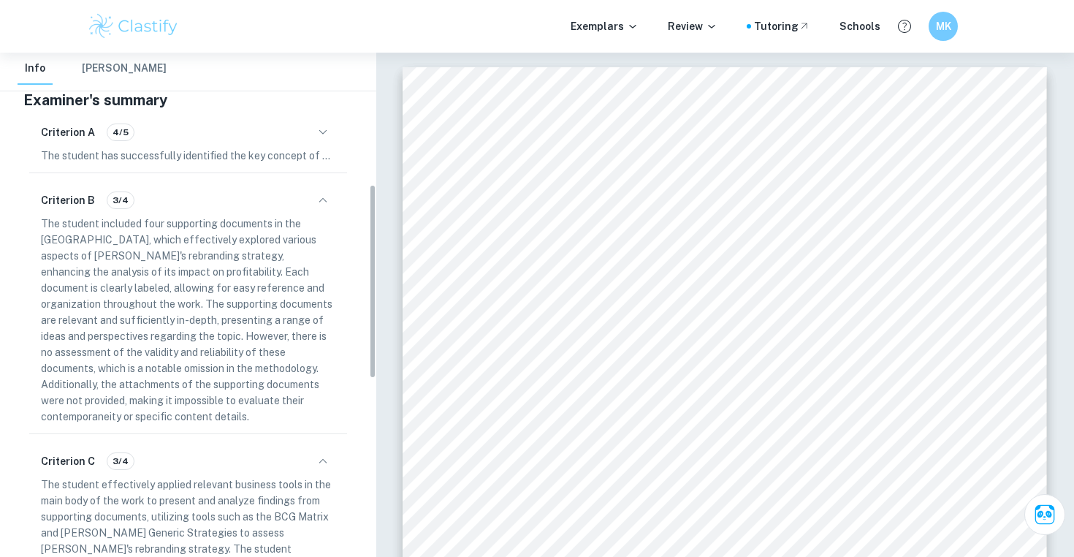
scroll to position [342, 0]
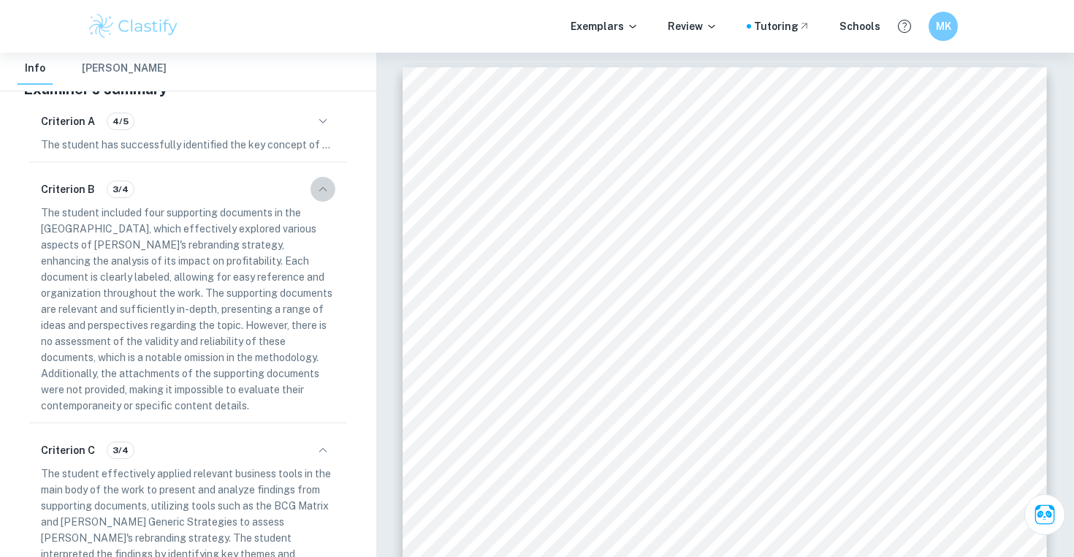
click at [324, 177] on button "button" at bounding box center [322, 189] width 25 height 25
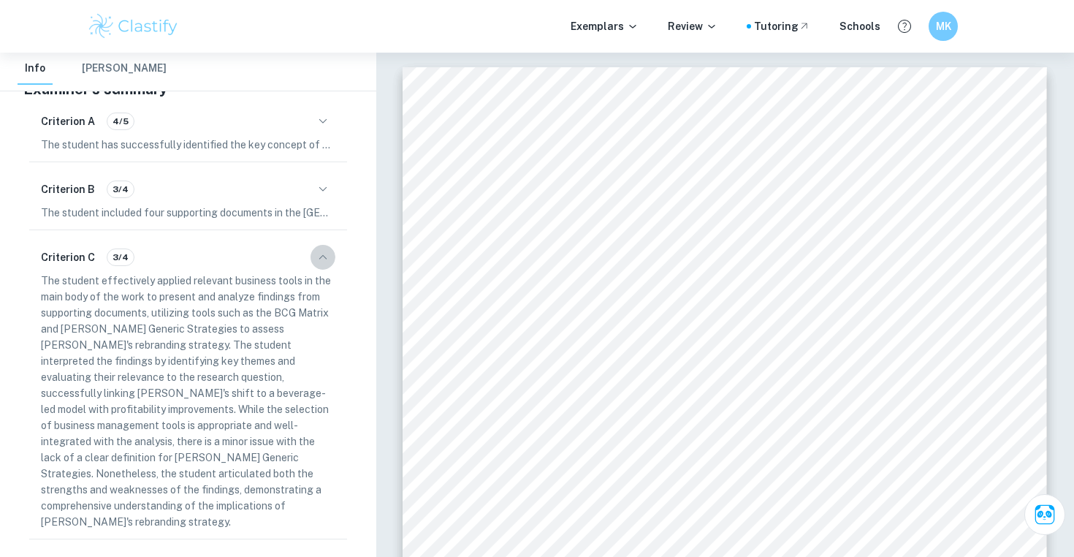
click at [331, 245] on button "button" at bounding box center [322, 257] width 25 height 25
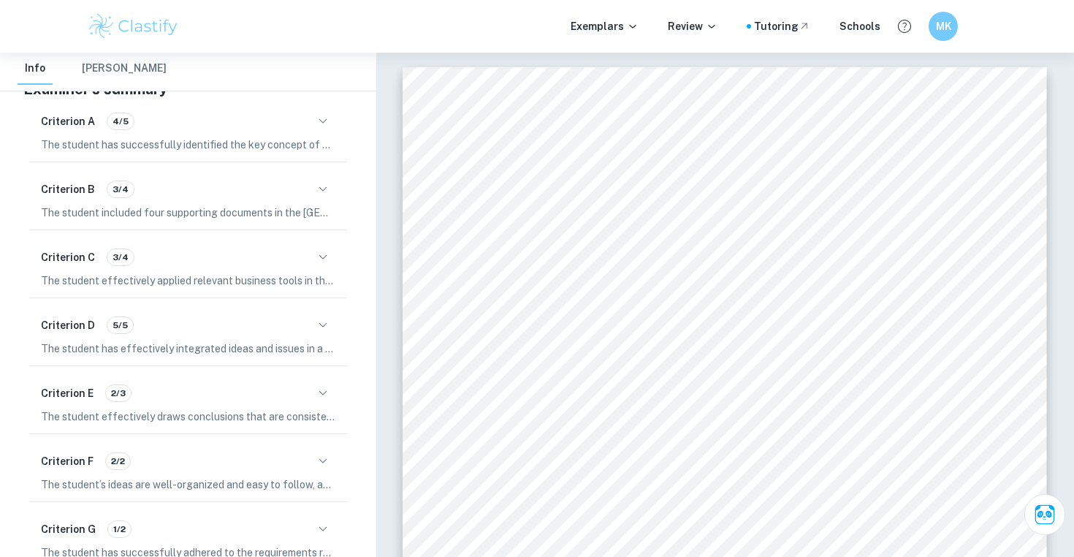
scroll to position [384, 0]
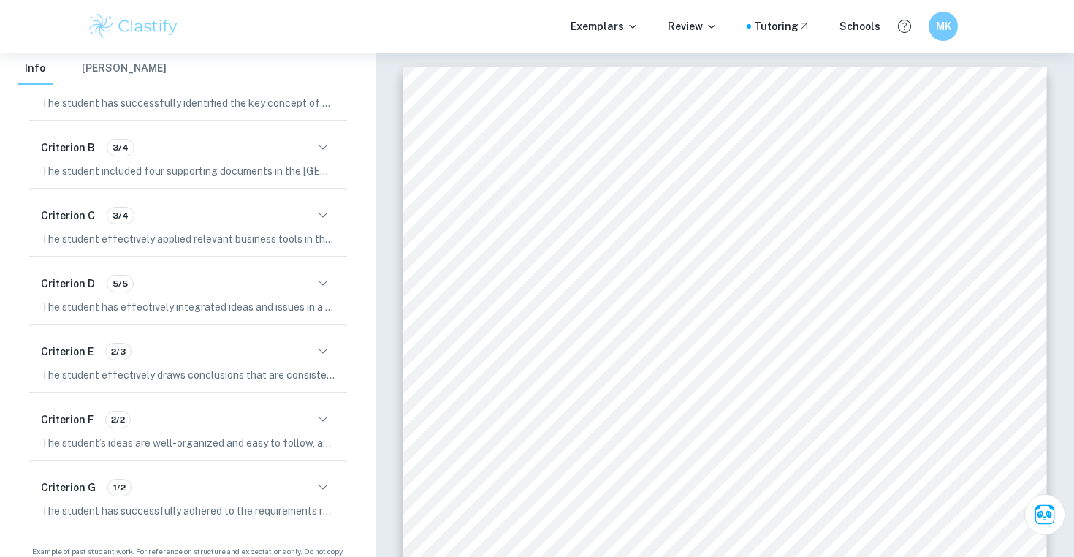
click at [47, 479] on h6 "Criterion G" at bounding box center [68, 487] width 55 height 16
click at [88, 479] on h6 "Criterion G" at bounding box center [68, 487] width 55 height 16
click at [112, 481] on span "1/2" at bounding box center [119, 487] width 23 height 13
click at [326, 478] on icon "button" at bounding box center [323, 487] width 18 height 18
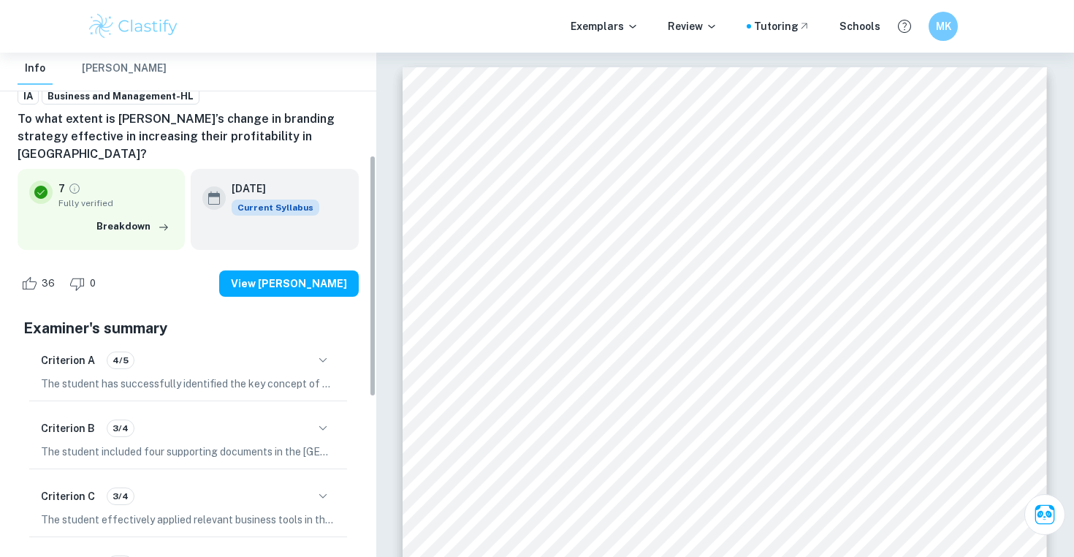
scroll to position [0, 0]
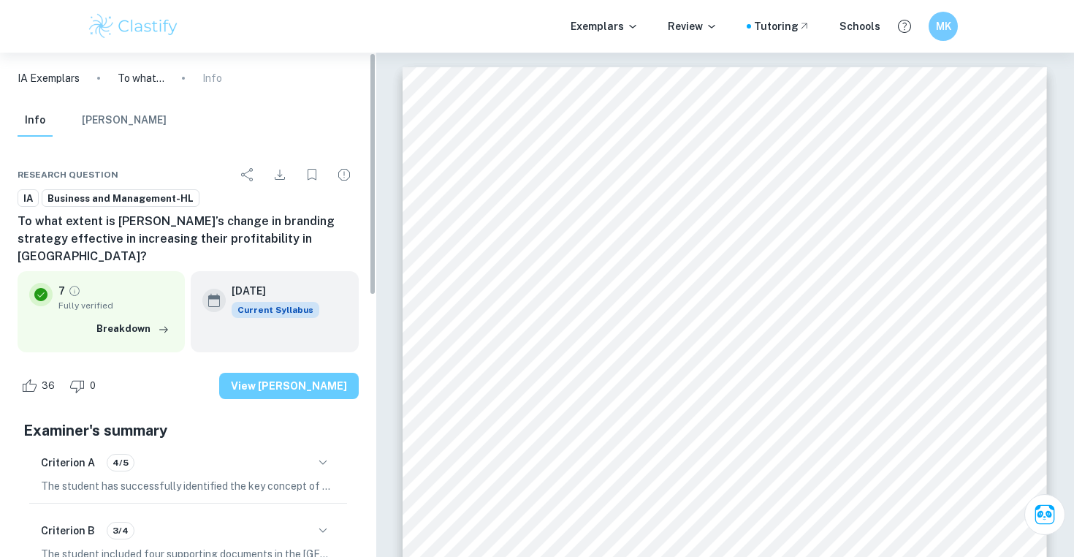
click at [297, 373] on button "View [PERSON_NAME]" at bounding box center [289, 386] width 140 height 26
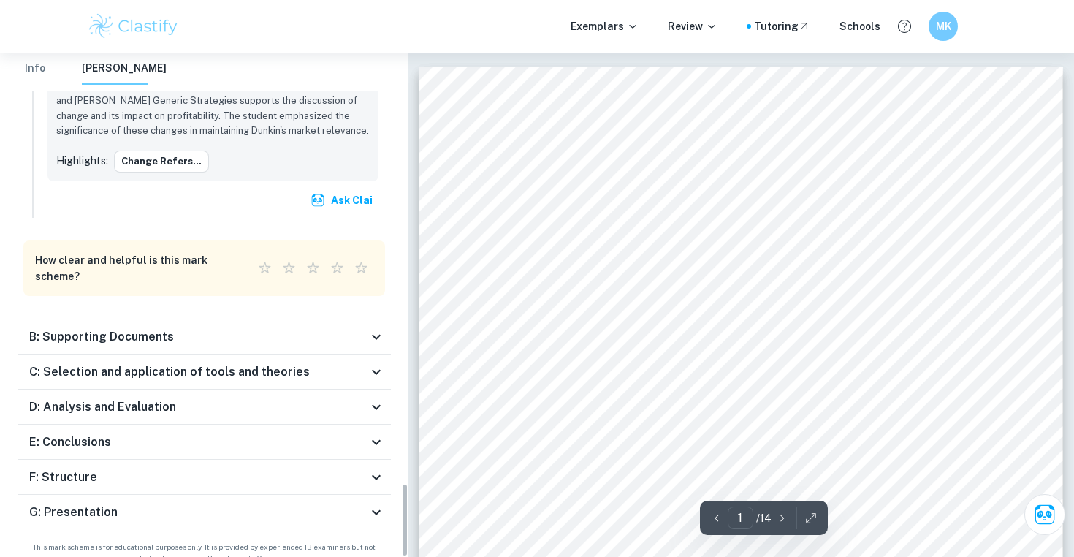
scroll to position [2929, 0]
click at [374, 365] on icon at bounding box center [376, 374] width 18 height 18
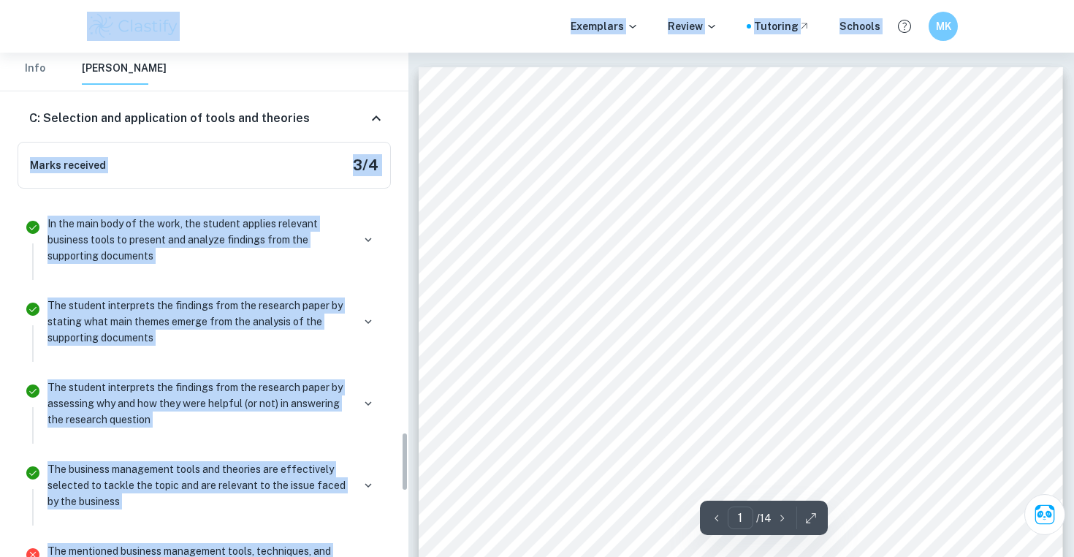
scroll to position [3189, 0]
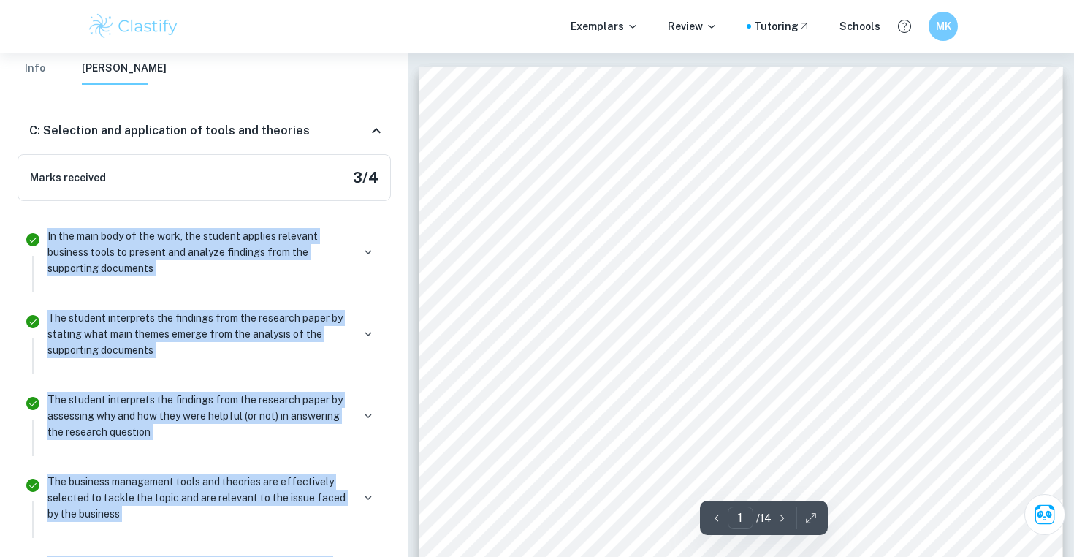
drag, startPoint x: 129, startPoint y: 393, endPoint x: 45, endPoint y: 227, distance: 185.6
click at [45, 227] on ul "In the main body of the work, the student applies relevant business tools to pr…" at bounding box center [204, 555] width 373 height 685
copy ul "In the main body of the work, the student applies relevant business tools to pr…"
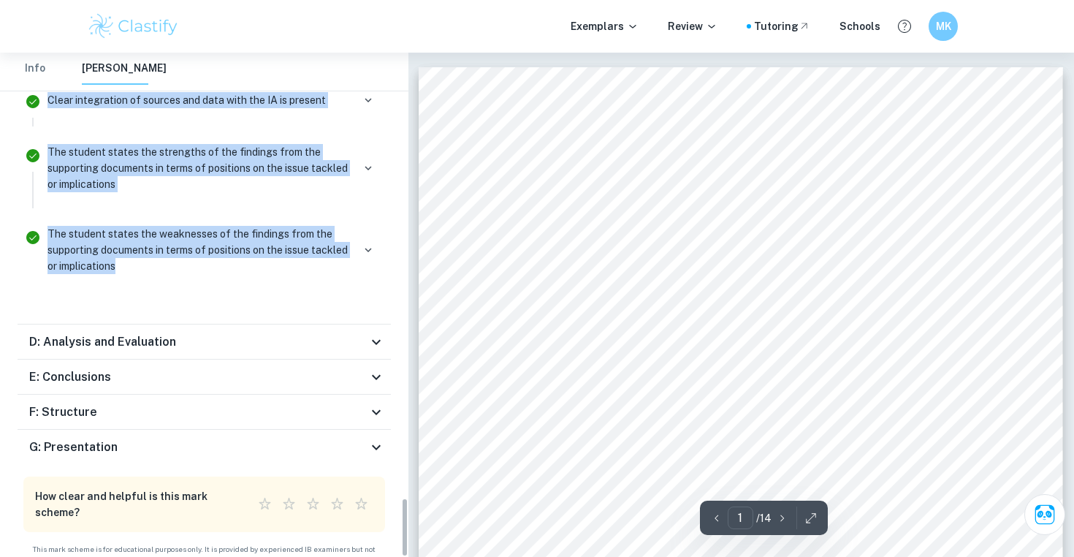
scroll to position [3788, 0]
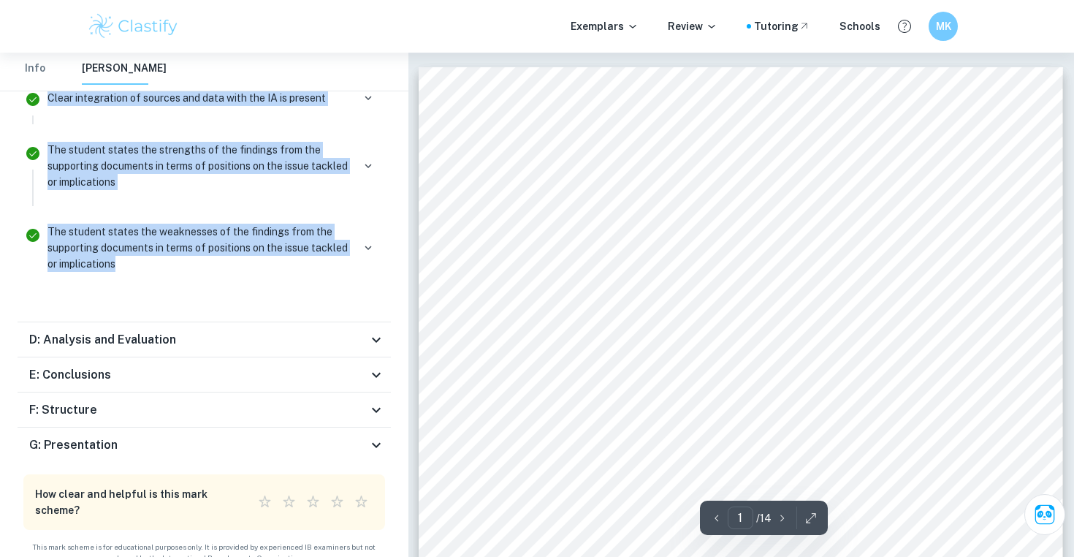
click at [373, 331] on icon at bounding box center [376, 340] width 18 height 18
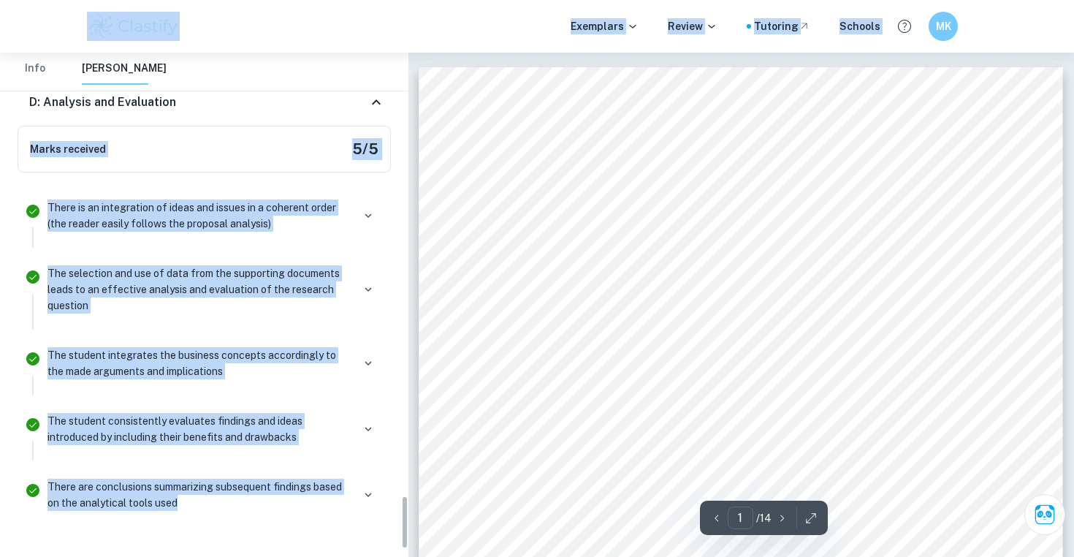
scroll to position [3913, 0]
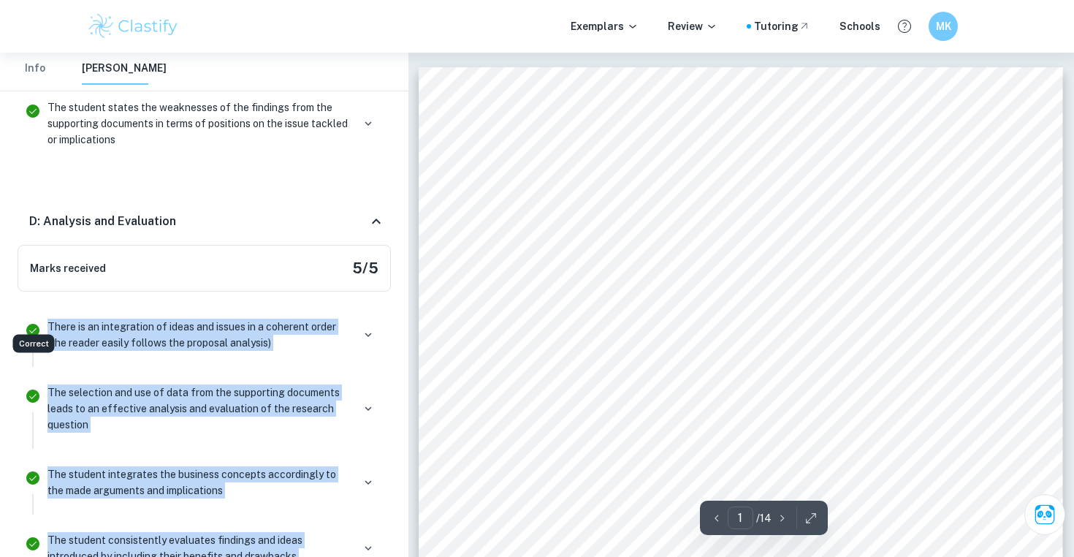
drag, startPoint x: 191, startPoint y: 288, endPoint x: 40, endPoint y: 309, distance: 152.0
click at [40, 309] on ul "There is an integration of ideas and issues in a coherent order (the reader eas…" at bounding box center [204, 480] width 373 height 354
copy ul "There is an integration of ideas and issues in a coherent order (the reader eas…"
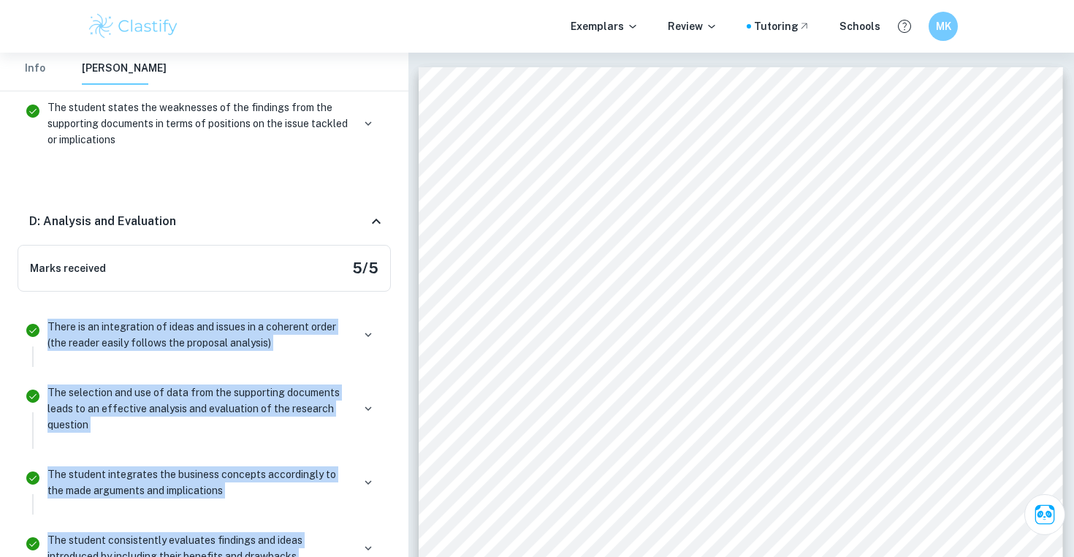
drag, startPoint x: 187, startPoint y: 205, endPoint x: 768, endPoint y: -63, distance: 639.3
click at [768, 0] on html "We value your privacy We use cookies to enhance your browsing experience, serve…" at bounding box center [537, 278] width 1074 height 557
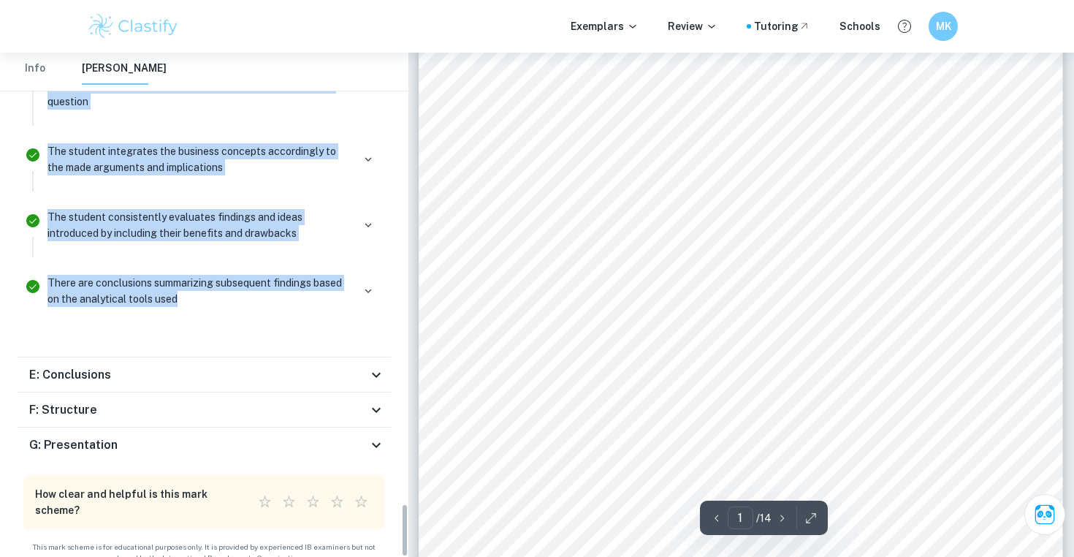
scroll to position [55, 0]
click at [365, 366] on div "E: Conclusions" at bounding box center [198, 375] width 338 height 18
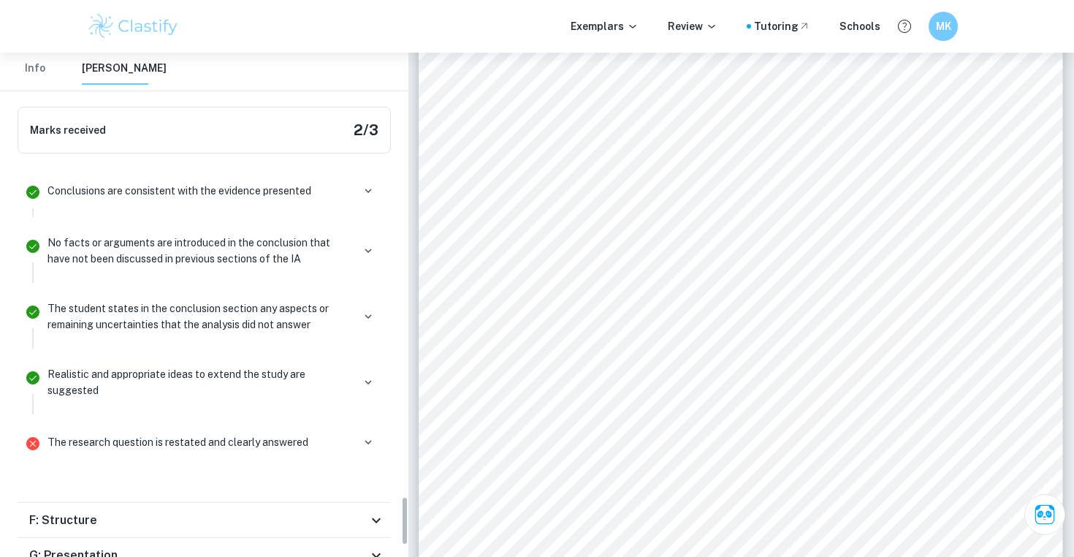
scroll to position [4528, 0]
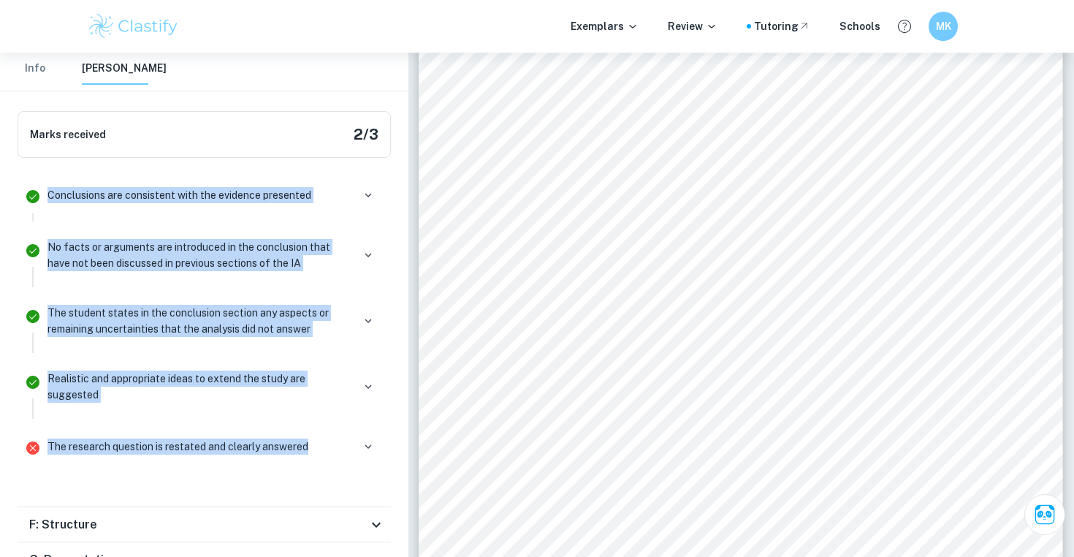
drag, startPoint x: 22, startPoint y: 167, endPoint x: 318, endPoint y: 435, distance: 398.8
click at [318, 435] on ul "Conclusions are consistent with the evidence presented No facts or arguments ar…" at bounding box center [204, 326] width 373 height 314
copy ul "Conclusions are consistent with the evidence presented No facts or arguments ar…"
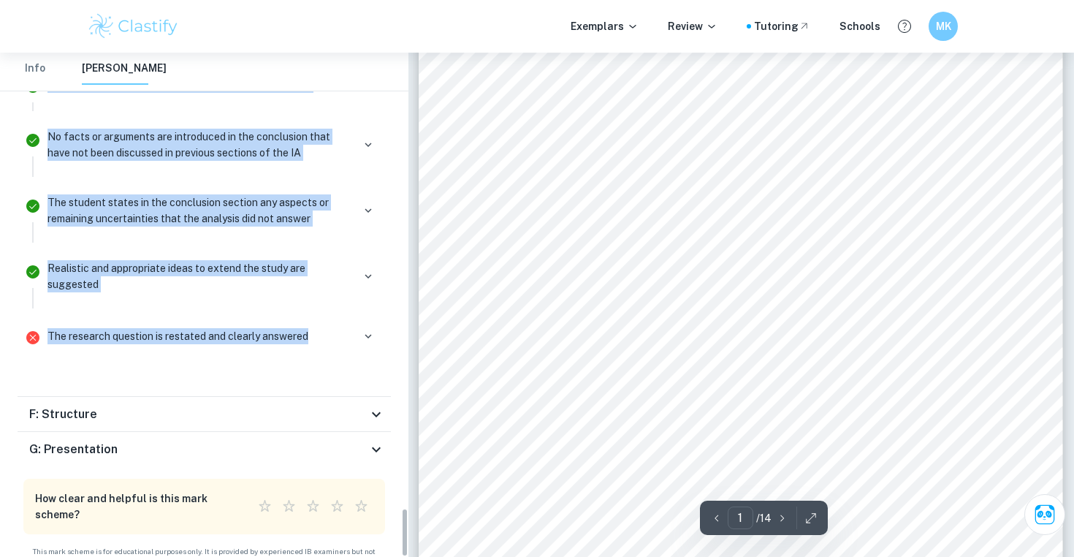
scroll to position [4643, 0]
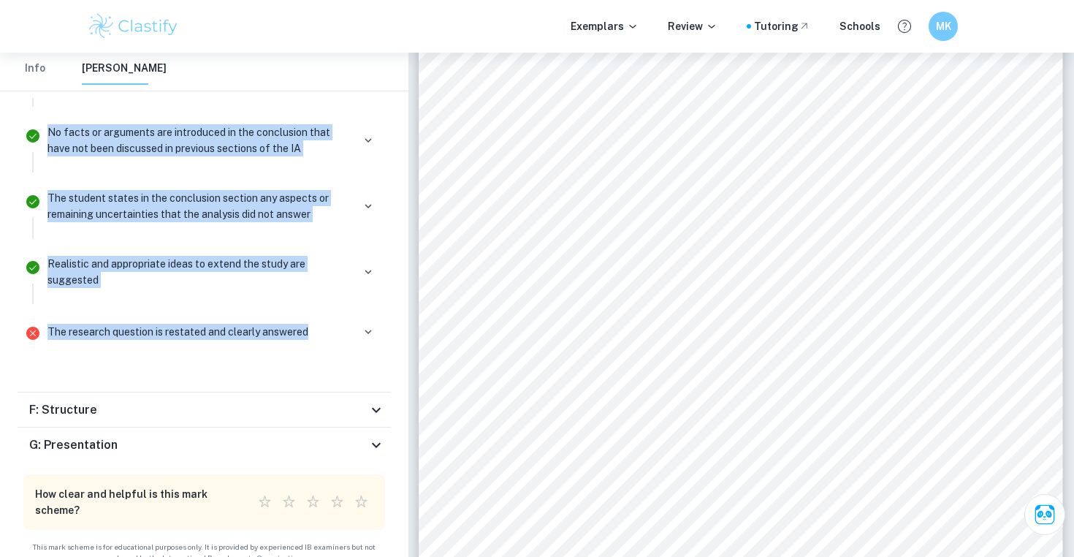
click at [378, 401] on icon at bounding box center [376, 410] width 18 height 18
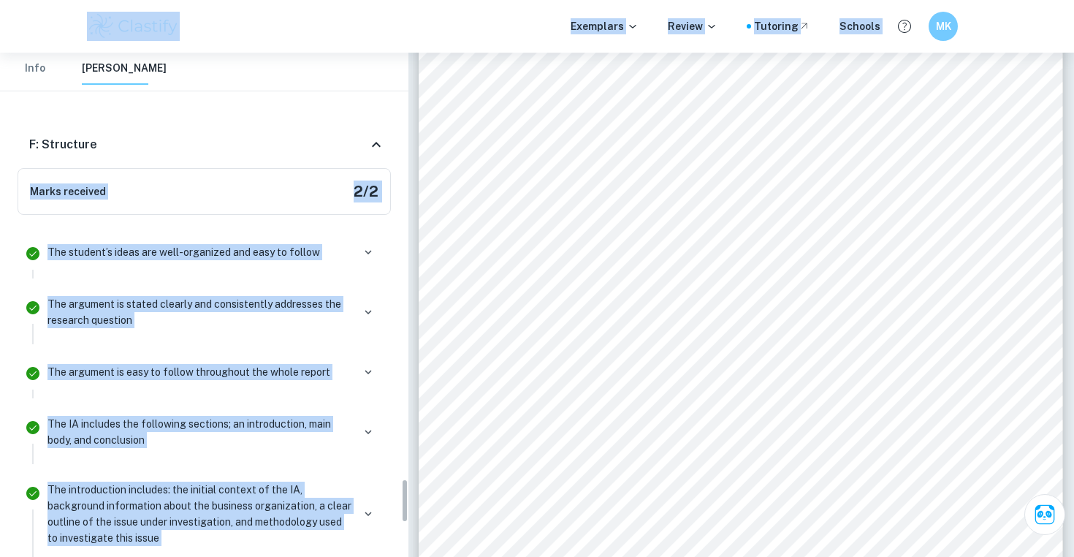
scroll to position [4857, 0]
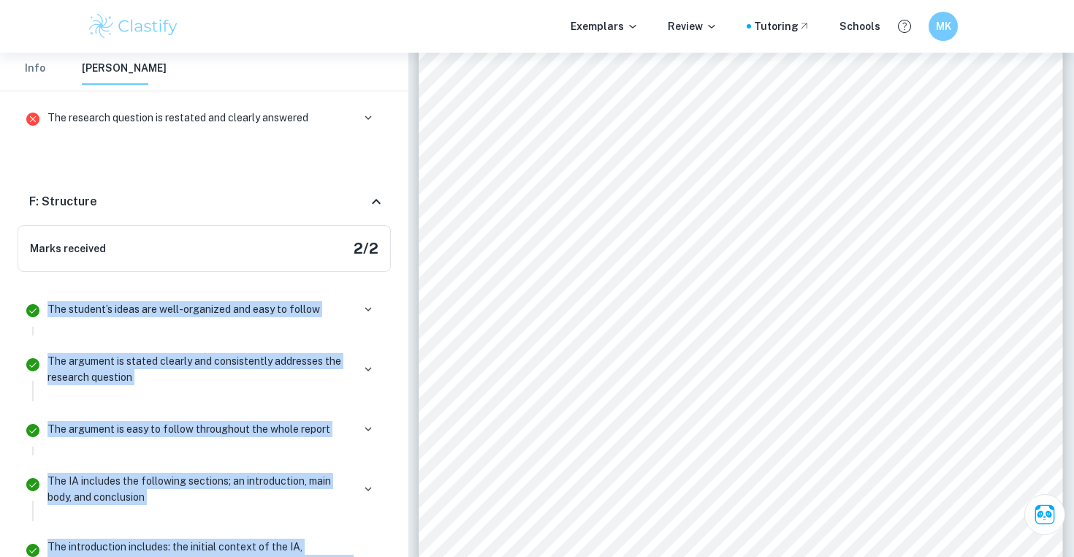
drag, startPoint x: 222, startPoint y: 449, endPoint x: 36, endPoint y: 279, distance: 251.8
click at [36, 283] on ul "The student’s ideas are well-organized and easy to follow The argument is state…" at bounding box center [204, 538] width 373 height 510
copy ul "The student’s ideas are well-organized and easy to follow The argument is state…"
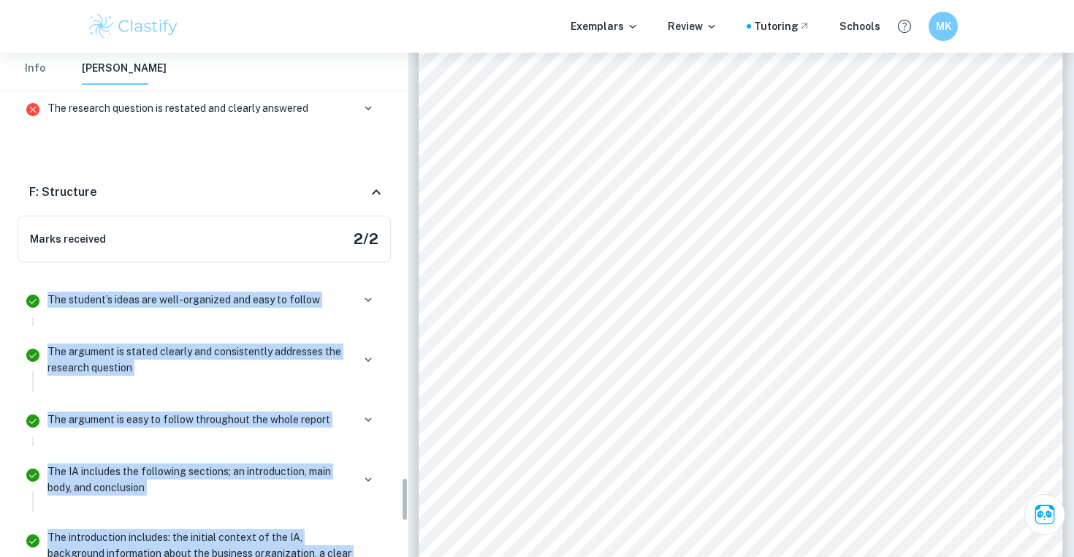
scroll to position [4845, 0]
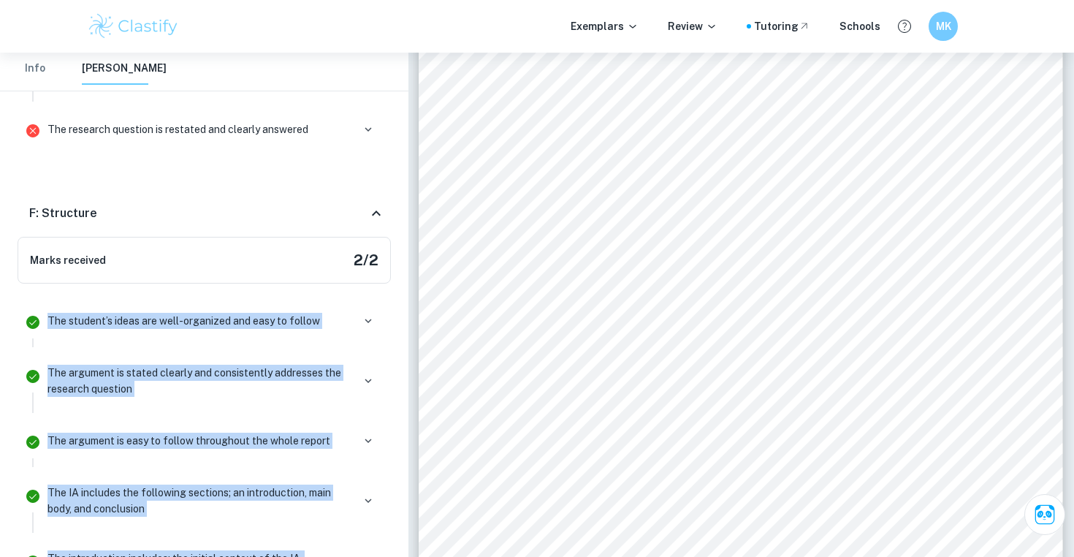
drag, startPoint x: 108, startPoint y: 194, endPoint x: 0, endPoint y: 202, distance: 108.4
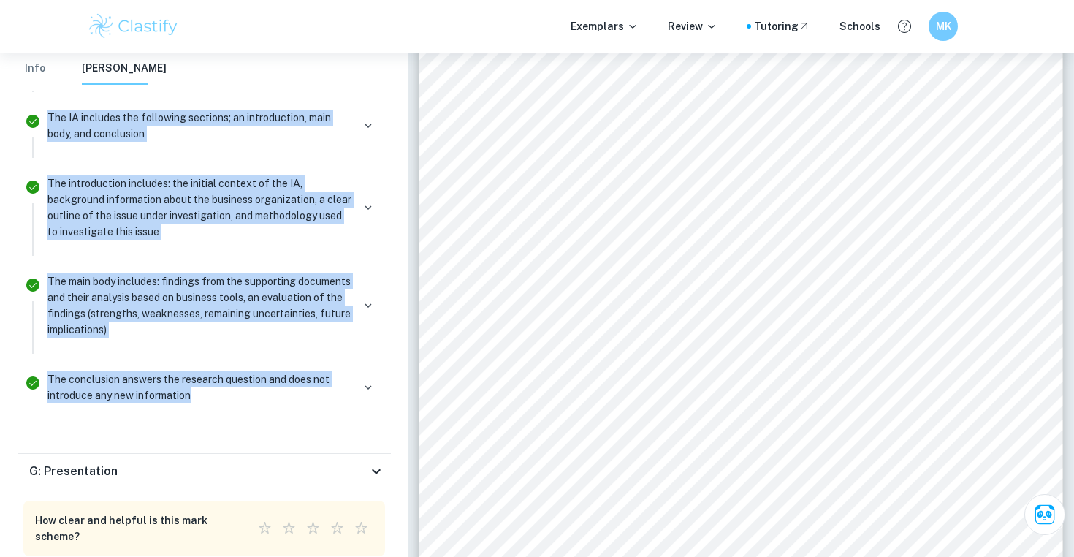
scroll to position [5246, 0]
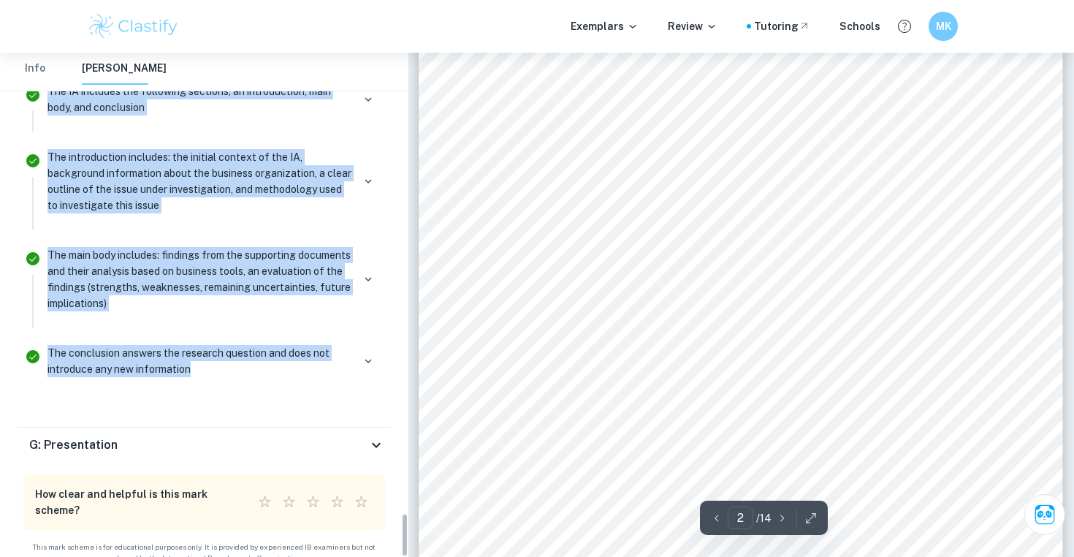
click at [375, 427] on div "G: Presentation" at bounding box center [204, 444] width 373 height 35
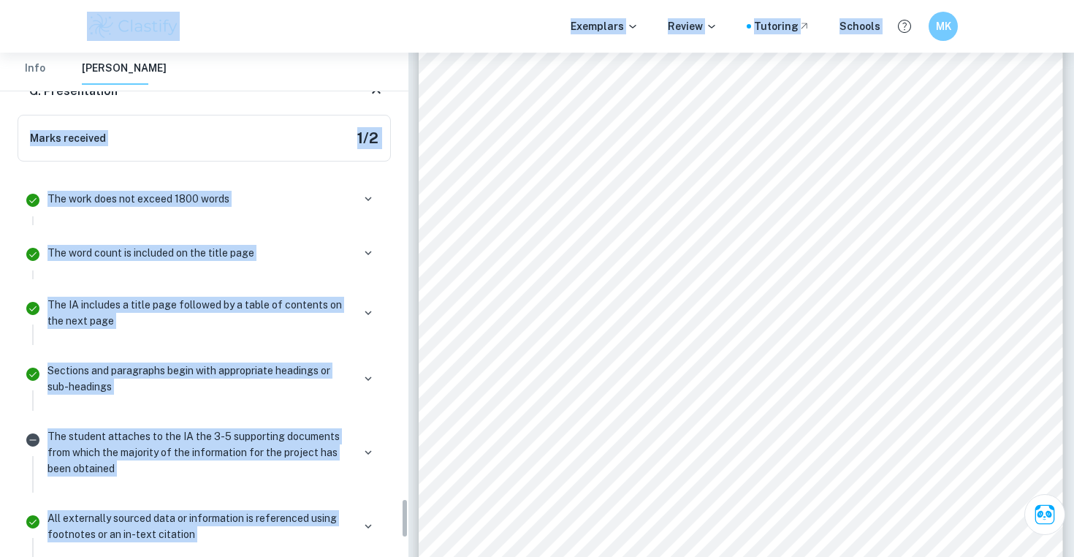
scroll to position [5526, 0]
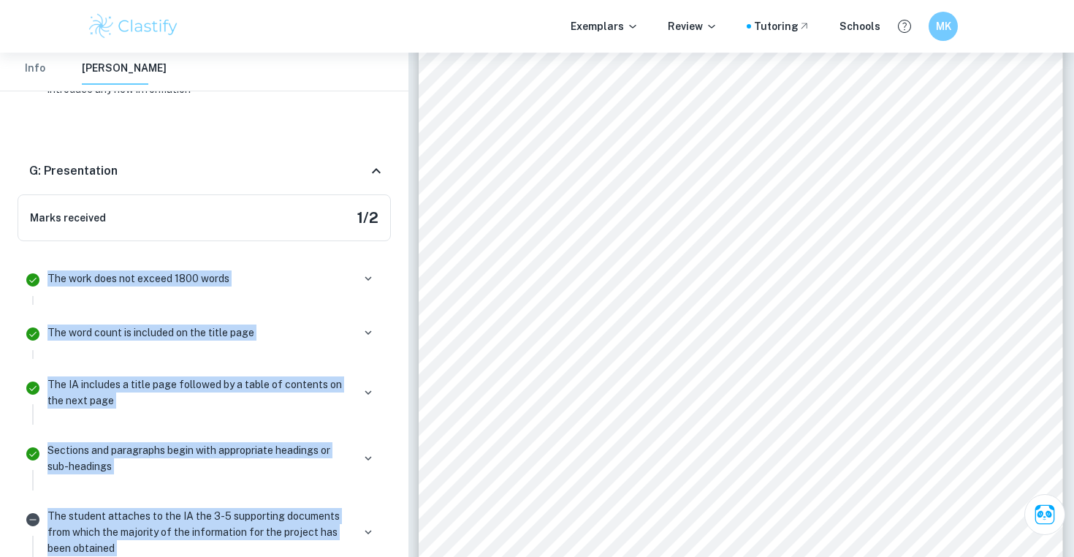
drag, startPoint x: 182, startPoint y: 401, endPoint x: 11, endPoint y: 264, distance: 218.8
copy ul "The work does not exceed 1800 words The word count is included on the title pag…"
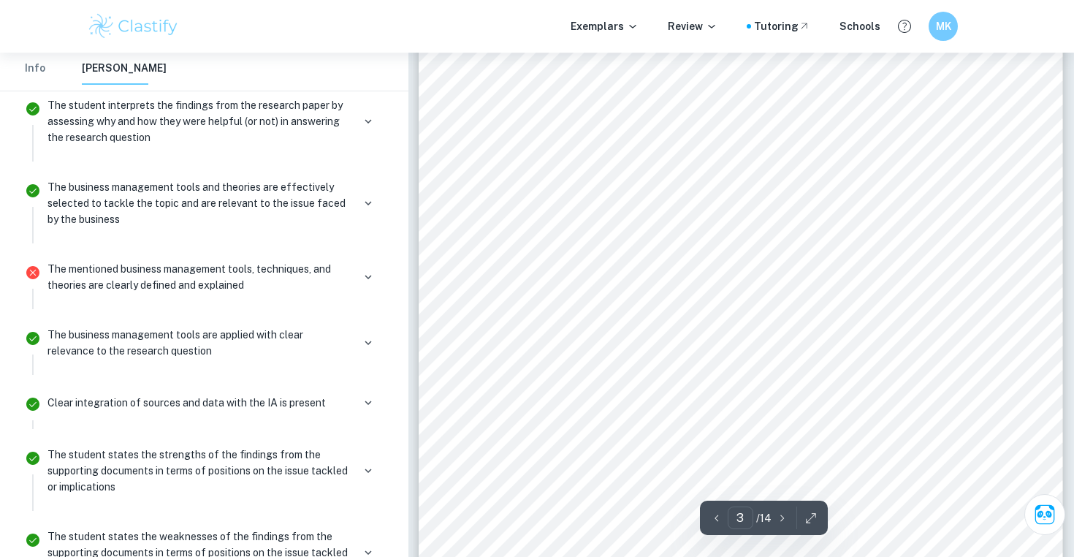
scroll to position [2286, 0]
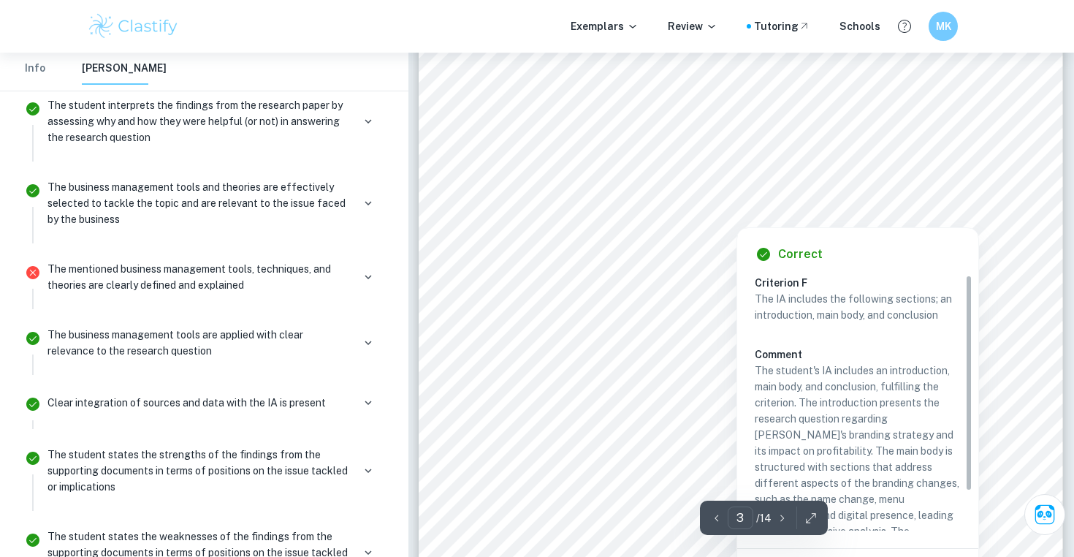
click at [571, 218] on div at bounding box center [736, 217] width 400 height 15
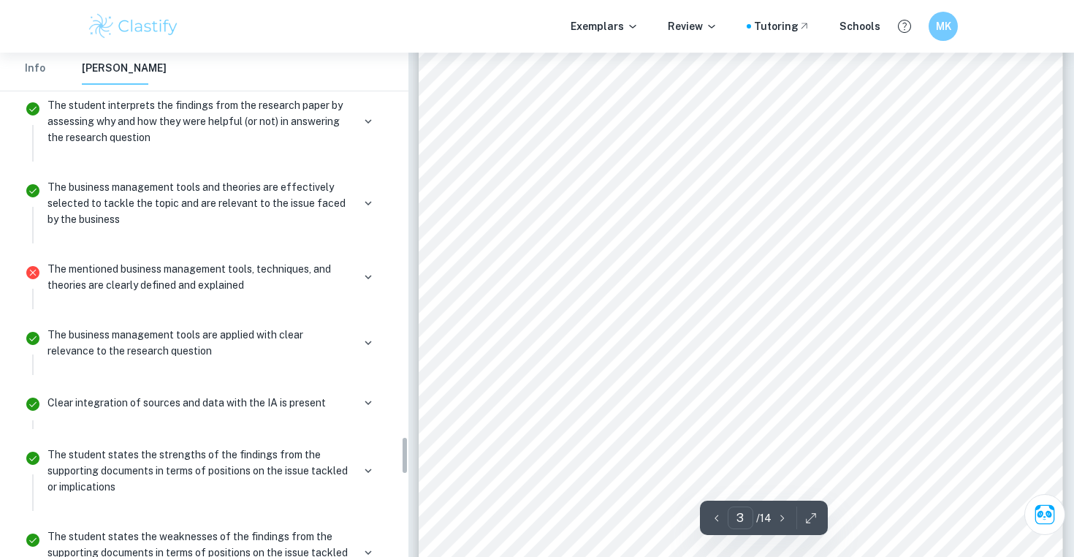
scroll to position [5026, 0]
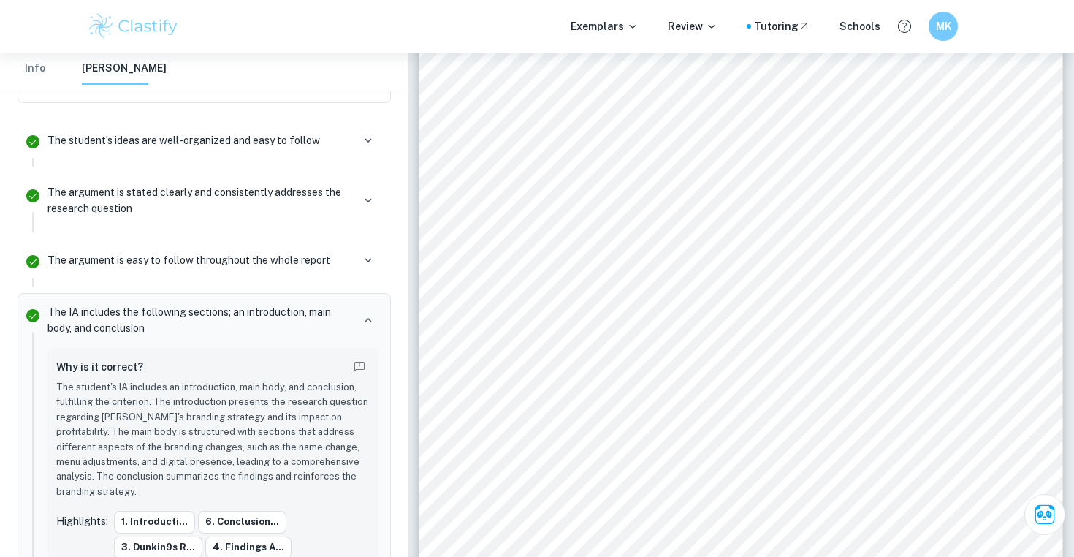
drag, startPoint x: 571, startPoint y: 218, endPoint x: 644, endPoint y: 213, distance: 72.5
click at [571, 218] on span "Conclusion" at bounding box center [591, 216] width 71 height 13
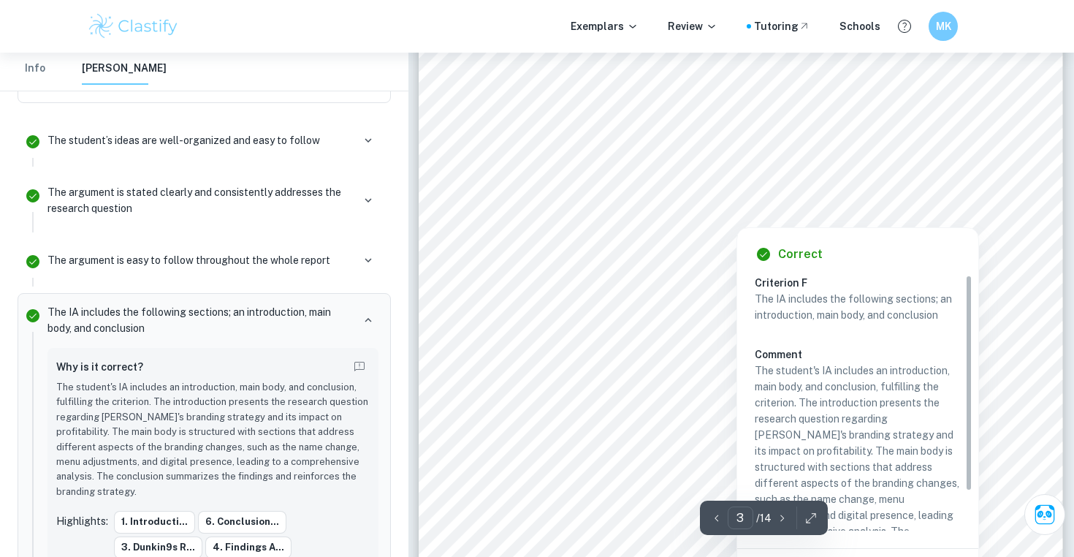
click at [696, 216] on div at bounding box center [736, 217] width 400 height 15
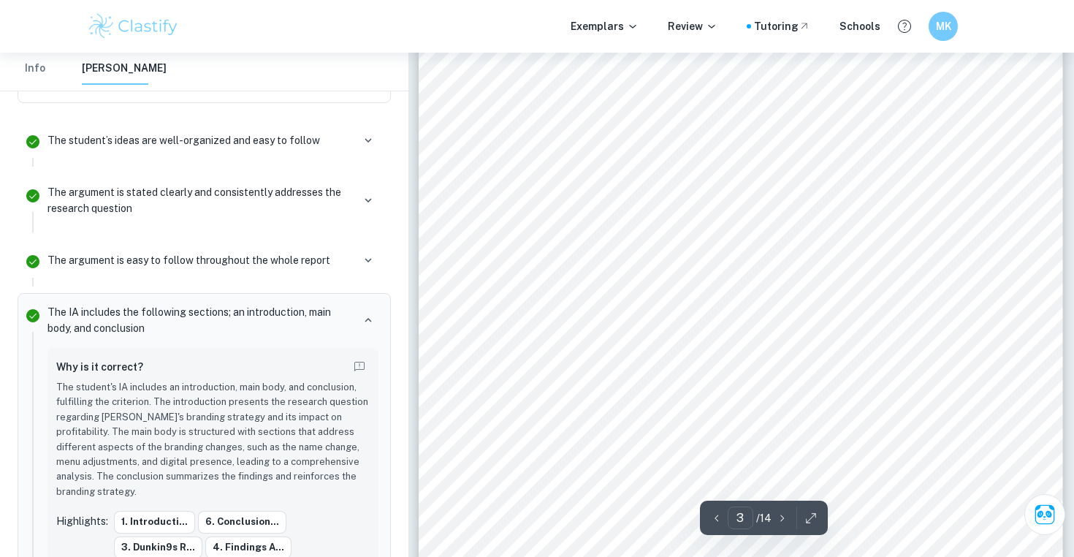
scroll to position [2180, 0]
type input "14"
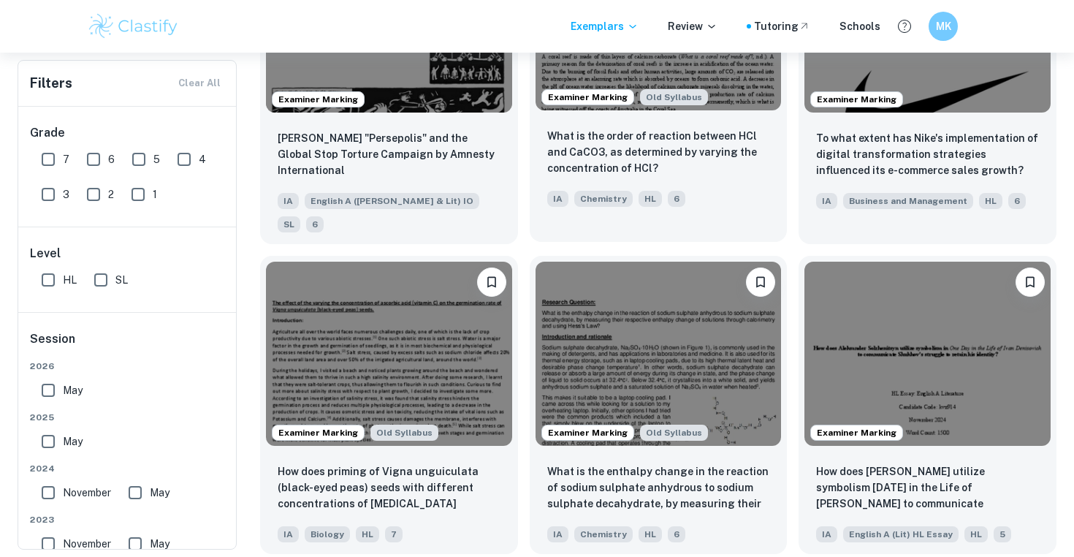
scroll to position [5837, 0]
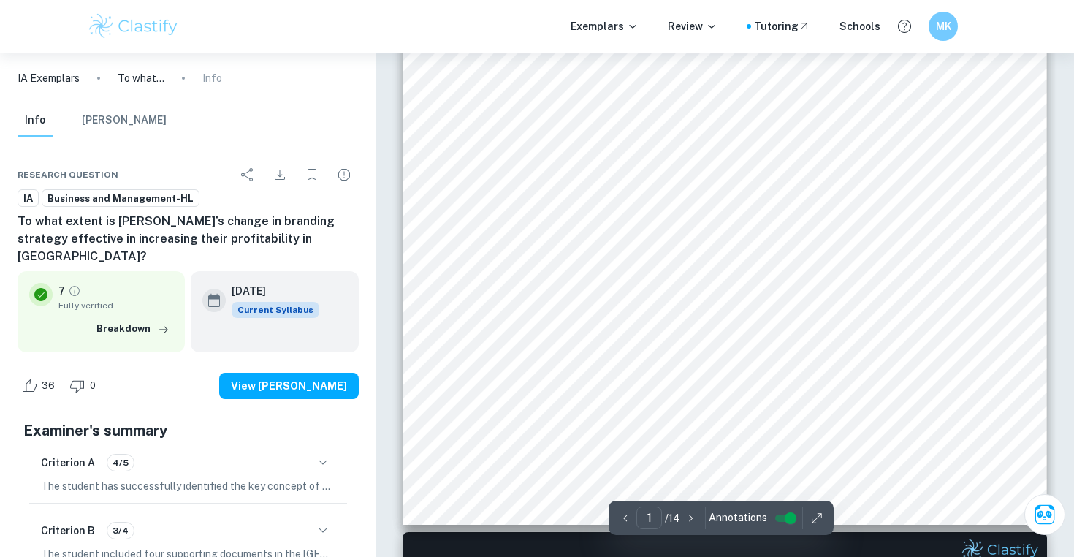
scroll to position [525, 0]
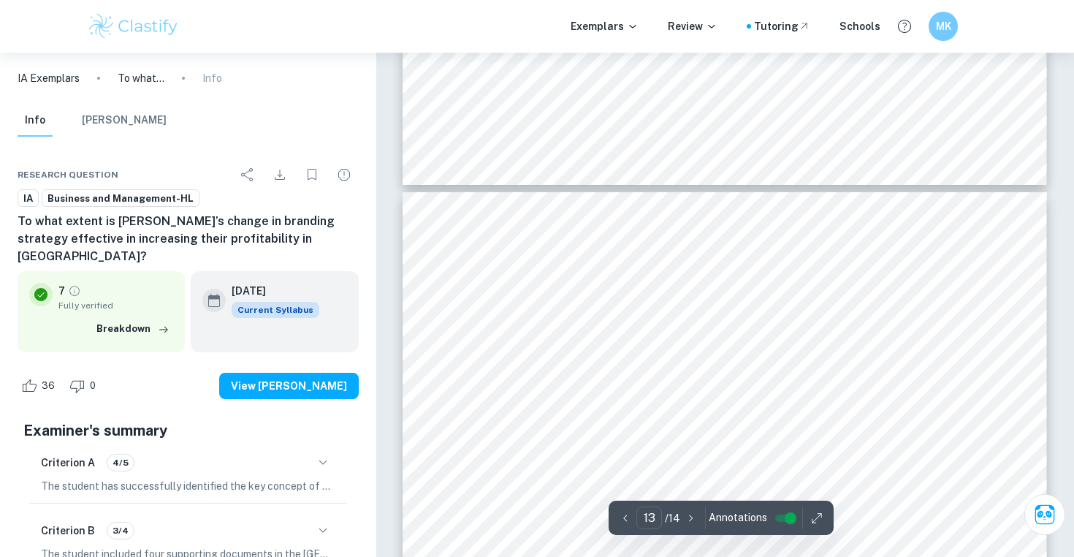
type input "14"
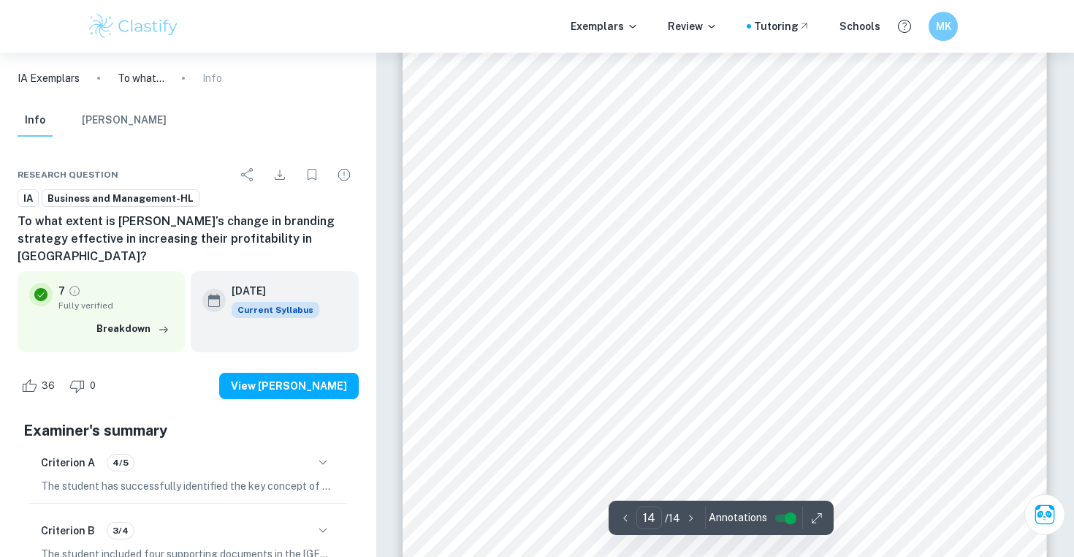
scroll to position [12229, 0]
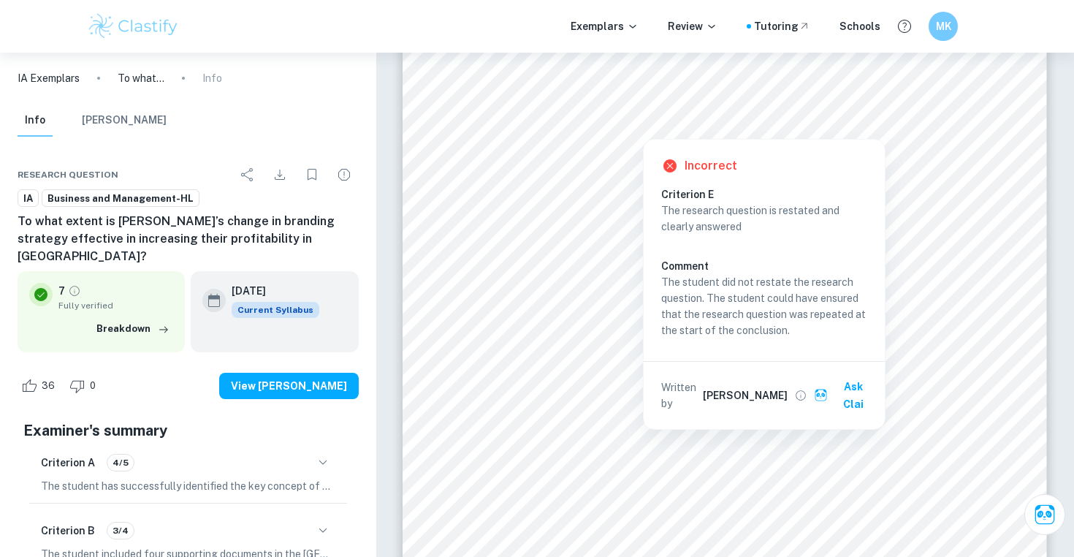
click at [676, 126] on div at bounding box center [642, 123] width 323 height 21
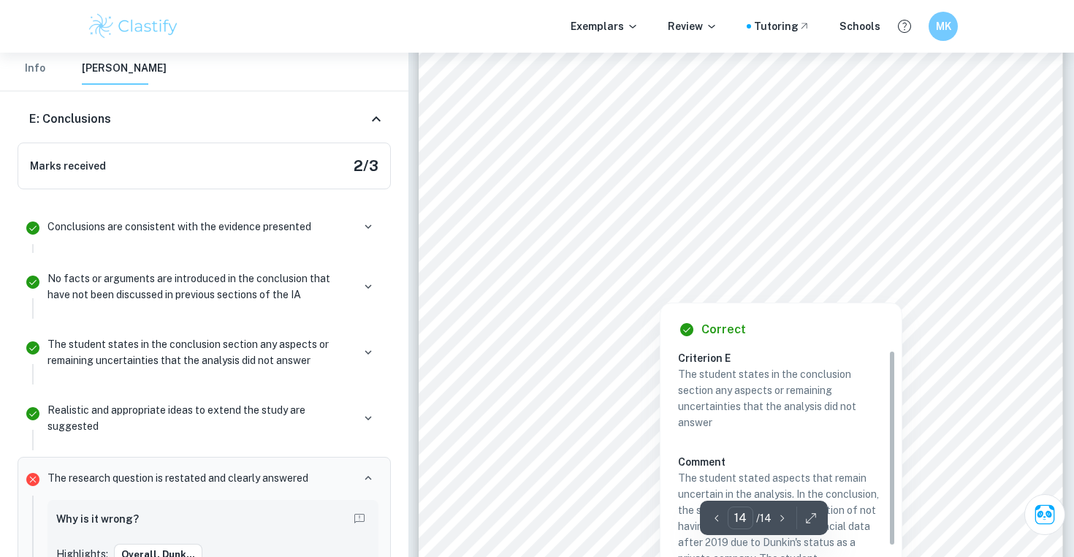
scroll to position [12111, 0]
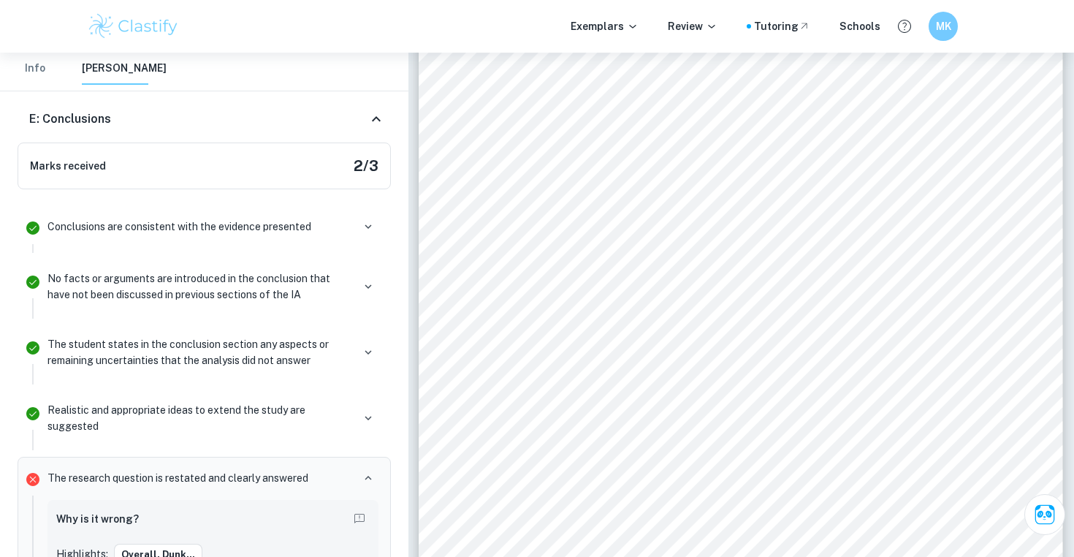
click at [356, 348] on div "The student states in the conclusion section any aspects or remaining uncertain…" at bounding box center [212, 352] width 331 height 32
click at [365, 346] on icon "button" at bounding box center [368, 352] width 13 height 13
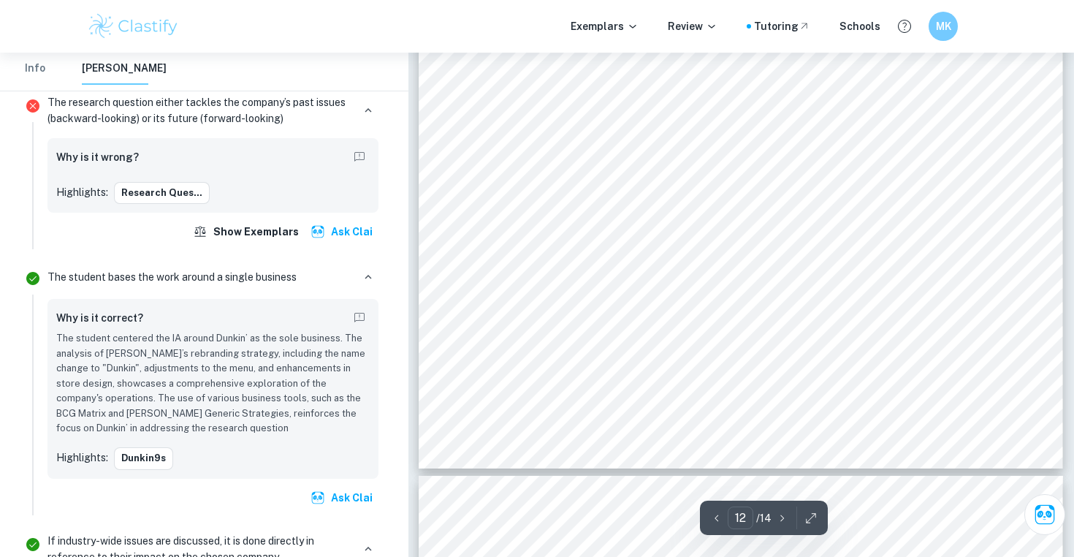
scroll to position [10575, 0]
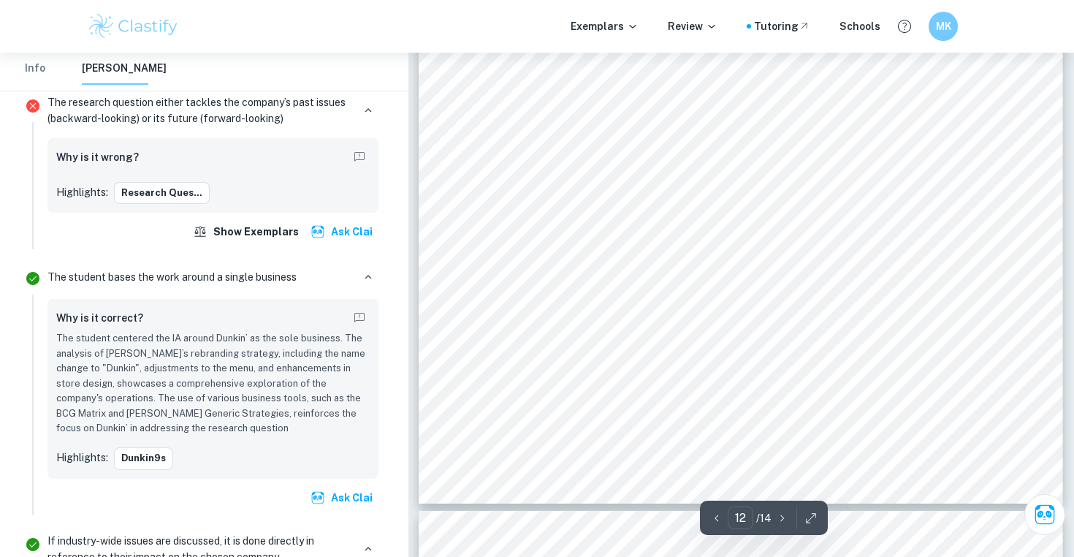
click at [744, 118] on div "To what extent is Dunkin9s change in branding strategy effective in increasing …" at bounding box center [741, 47] width 644 height 911
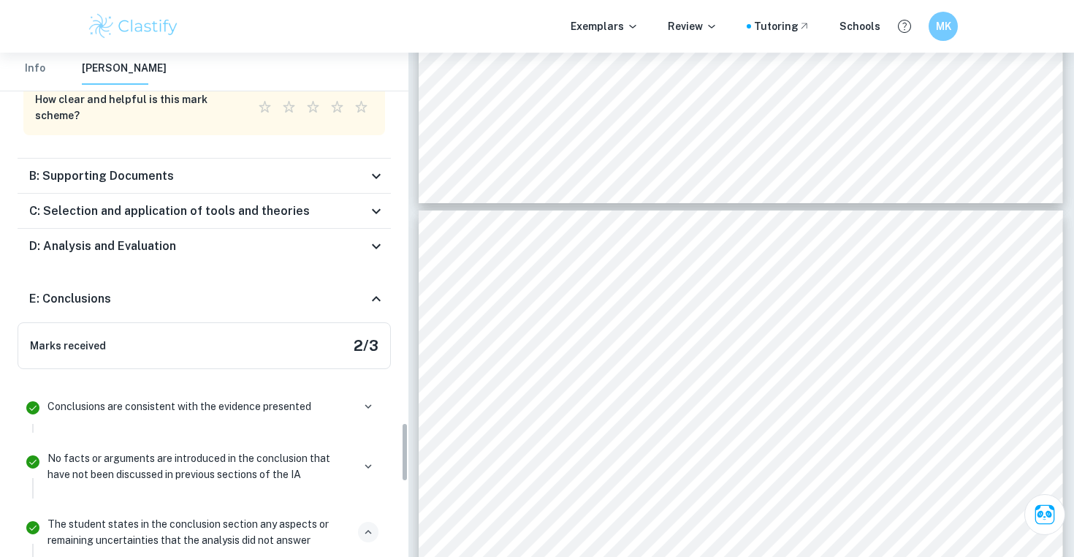
scroll to position [3029, 0]
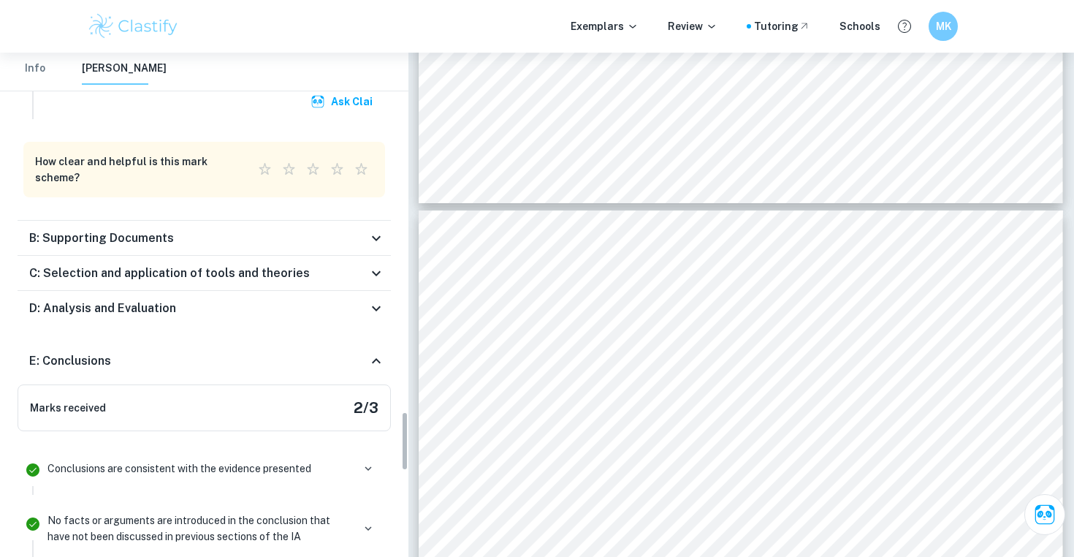
click at [373, 229] on icon at bounding box center [376, 238] width 18 height 18
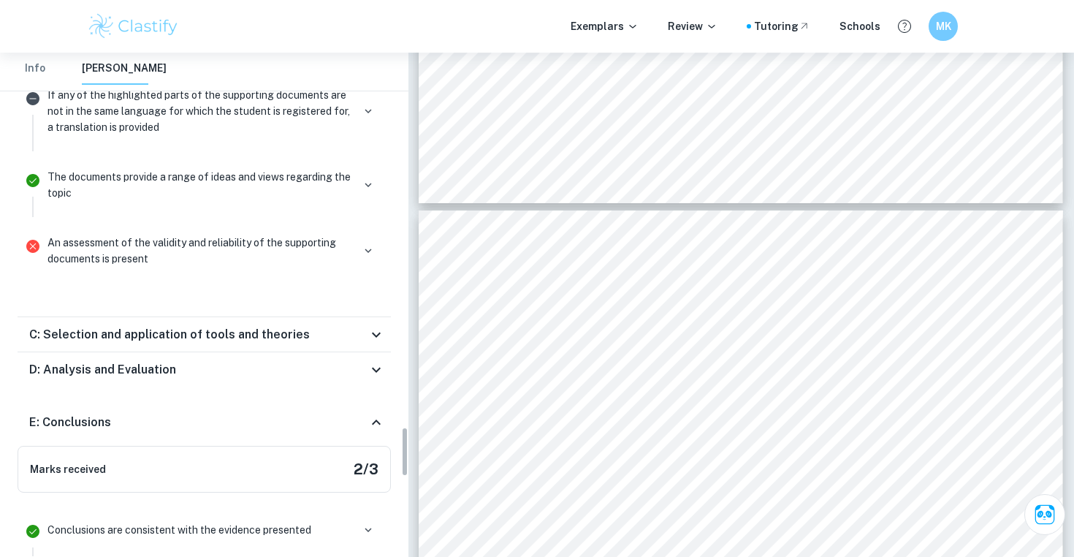
scroll to position [3747, 0]
click at [34, 253] on icon "Incorrect" at bounding box center [32, 247] width 13 height 13
click at [373, 256] on icon "button" at bounding box center [368, 251] width 13 height 13
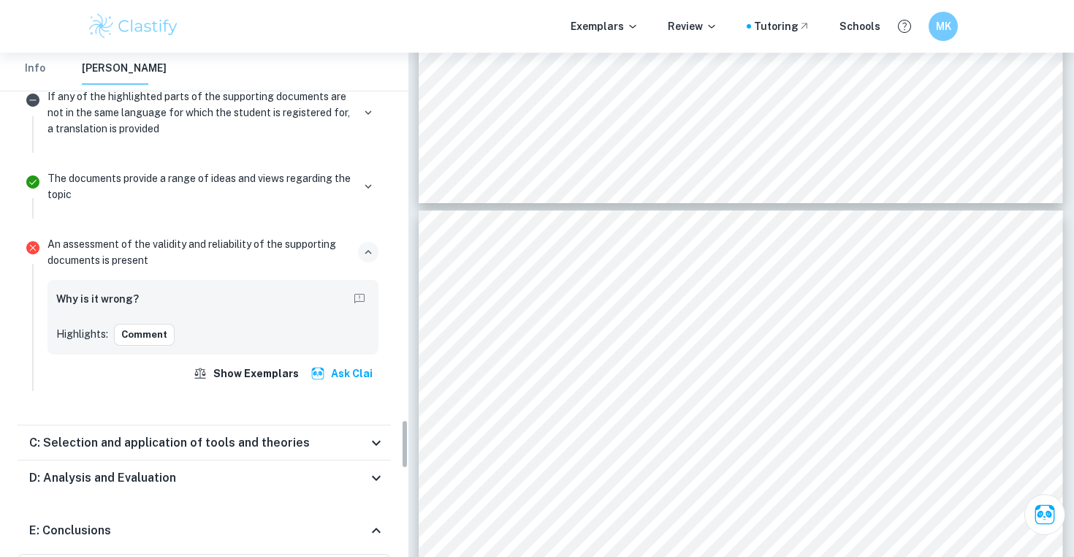
scroll to position [3772, 0]
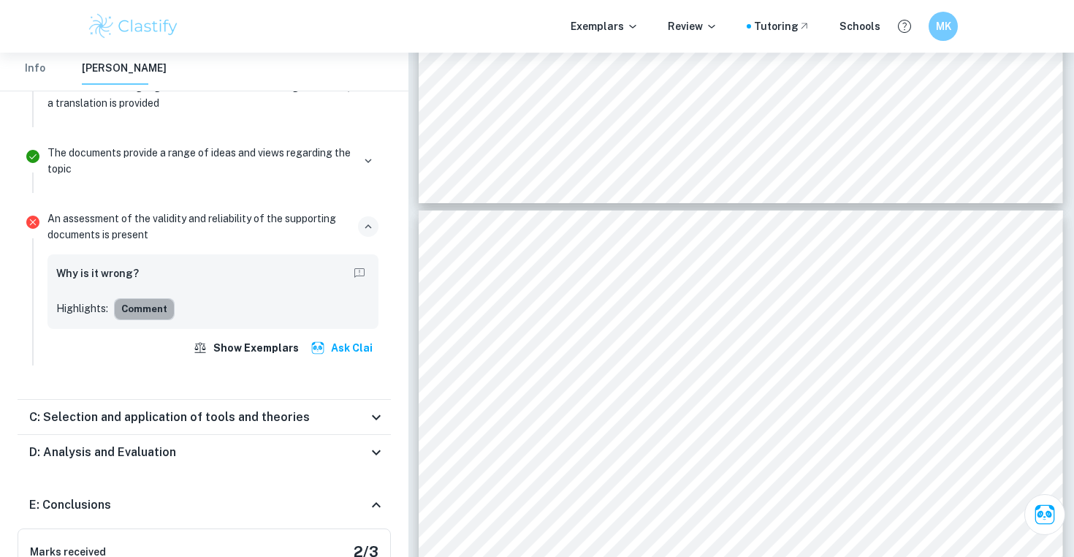
click at [146, 309] on button "Comment" at bounding box center [144, 309] width 61 height 22
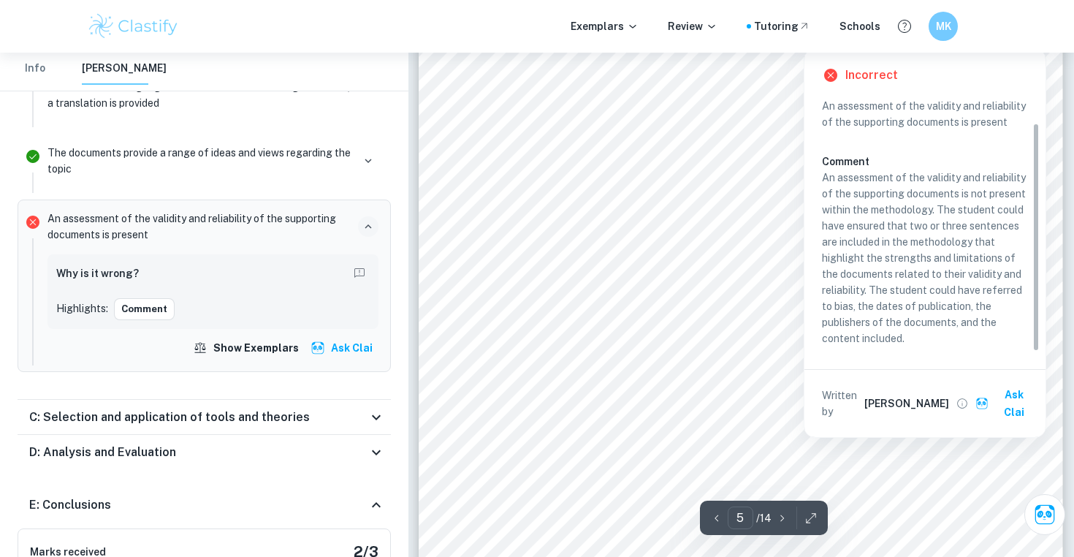
scroll to position [3939, 0]
drag, startPoint x: 1008, startPoint y: 338, endPoint x: 821, endPoint y: 181, distance: 244.2
click at [822, 181] on p "An assessment of the validity and reliability of the supporting documents is no…" at bounding box center [925, 257] width 206 height 177
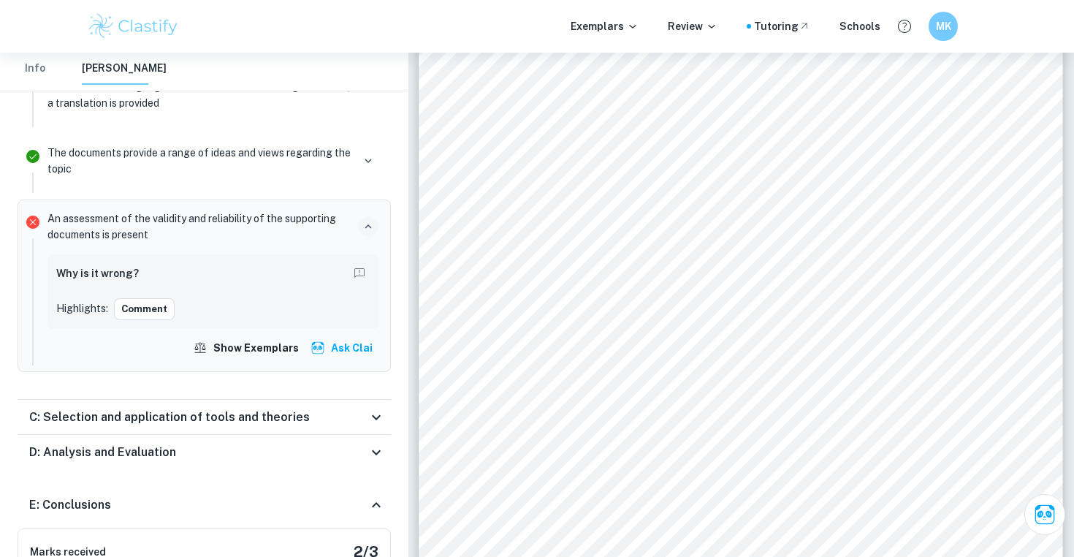
scroll to position [3695, 0]
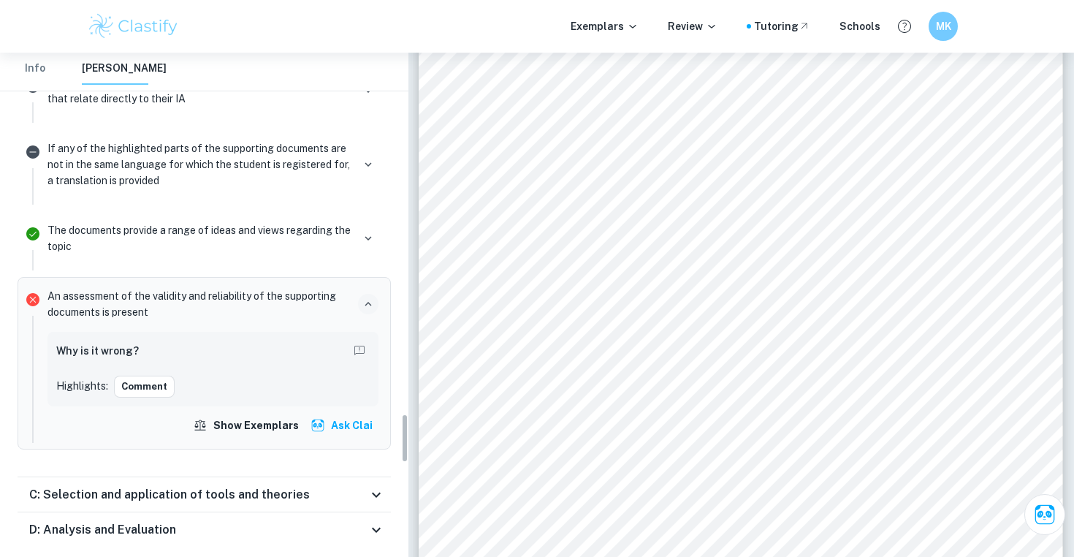
copy p "An assessment of the validity and reliability of the supporting documents is no…"
click at [129, 392] on button "Comment" at bounding box center [144, 386] width 61 height 22
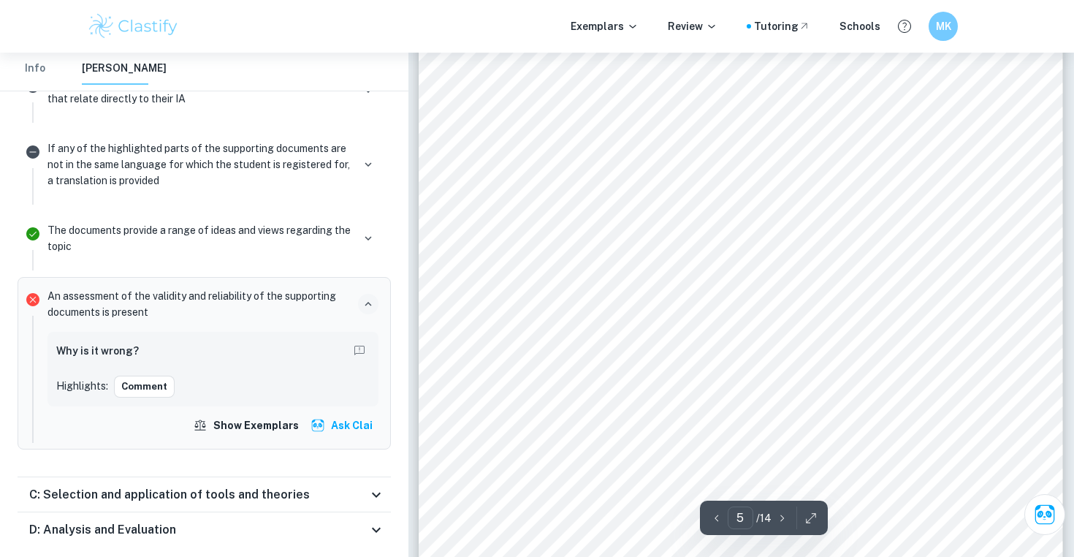
scroll to position [3896, 0]
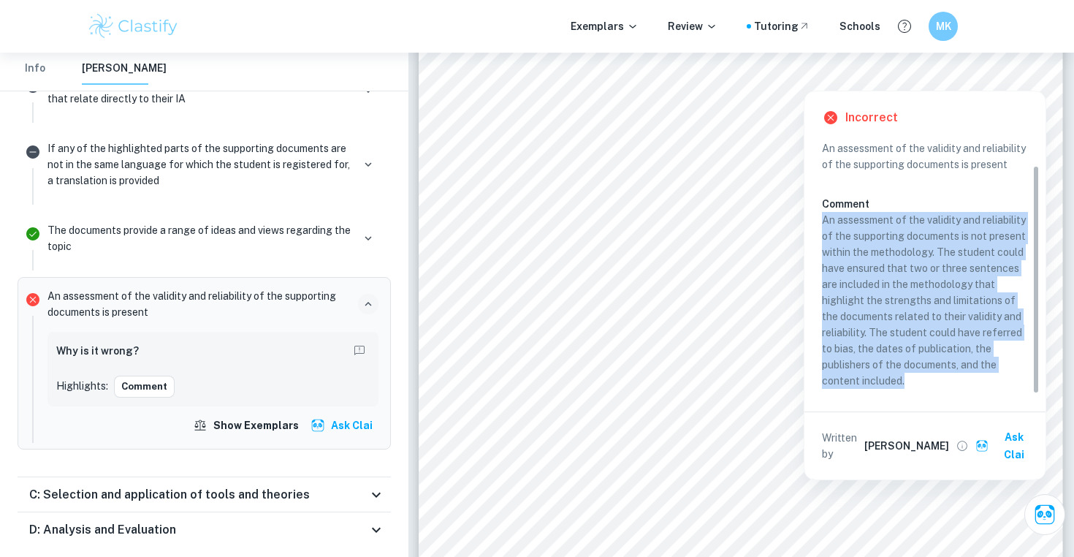
click at [949, 341] on p "An assessment of the validity and reliability of the supporting documents is no…" at bounding box center [925, 300] width 206 height 177
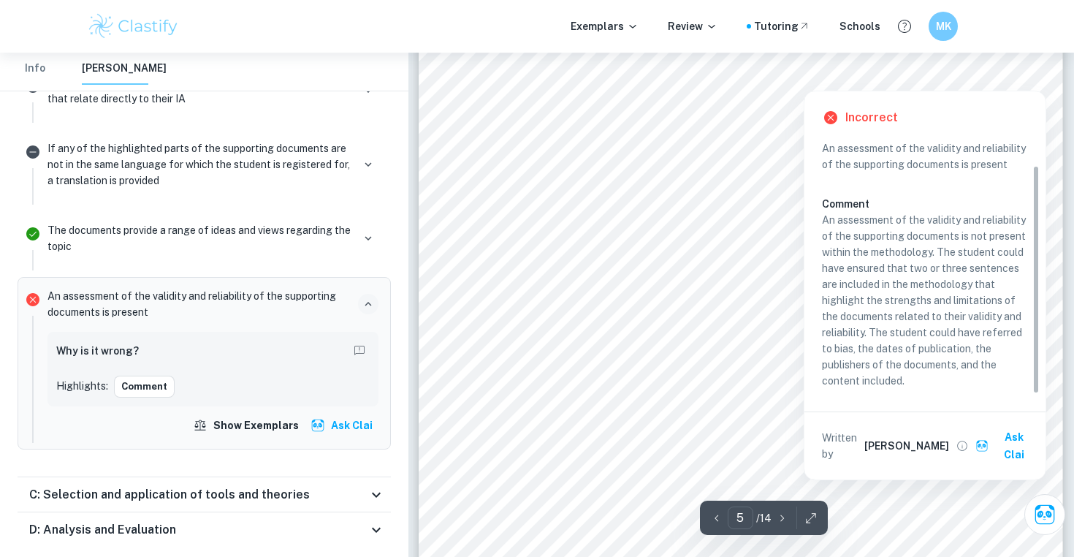
click at [1023, 83] on div "Incorrect Criterion B An assessment of the validity and reliability of the supp…" at bounding box center [925, 281] width 243 height 397
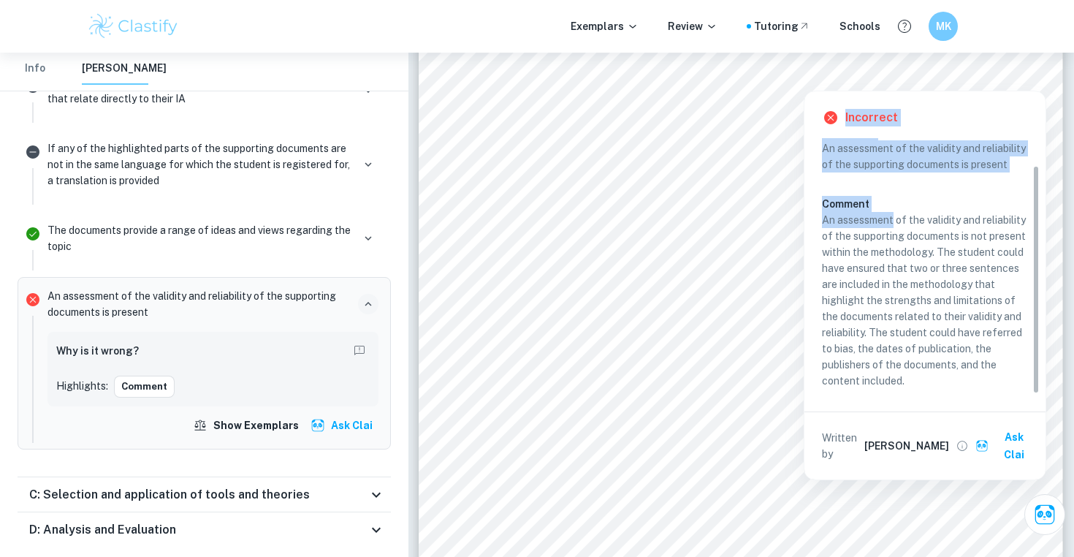
drag, startPoint x: 1023, startPoint y: 83, endPoint x: 839, endPoint y: 224, distance: 231.4
click at [839, 224] on div "Incorrect Criterion B An assessment of the validity and reliability of the supp…" at bounding box center [925, 281] width 243 height 397
click at [828, 221] on p "An assessment of the validity and reliability of the supporting documents is no…" at bounding box center [925, 300] width 206 height 177
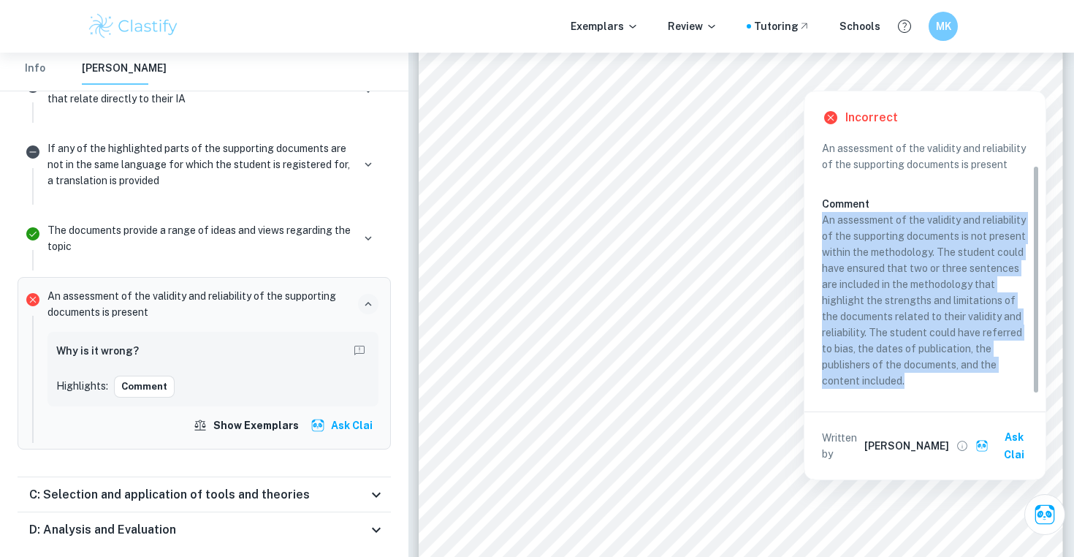
drag, startPoint x: 1010, startPoint y: 396, endPoint x: 823, endPoint y: 224, distance: 254.9
click at [823, 224] on div "Incorrect Criterion B An assessment of the validity and reliability of the supp…" at bounding box center [924, 285] width 241 height 388
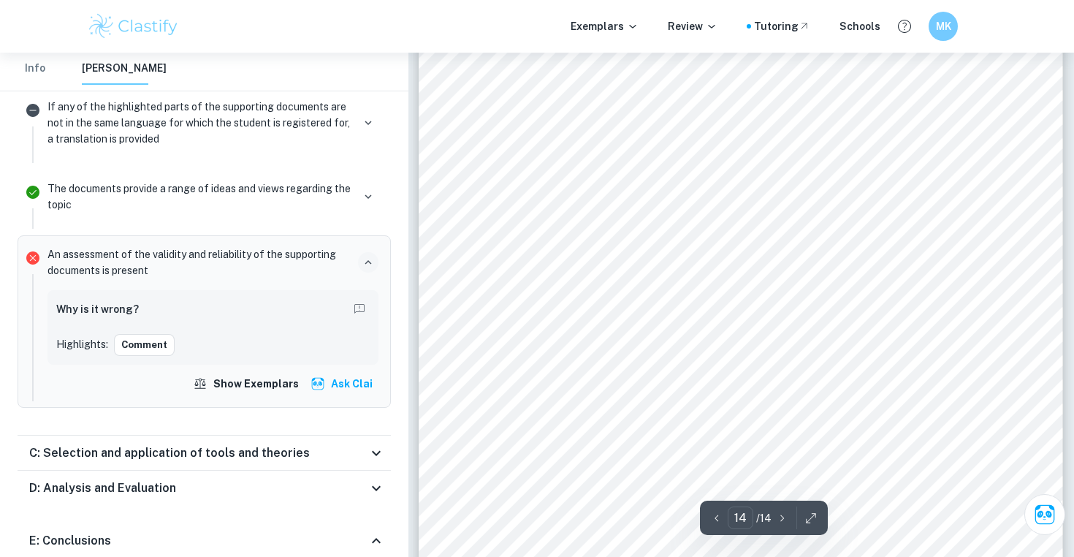
scroll to position [12373, 0]
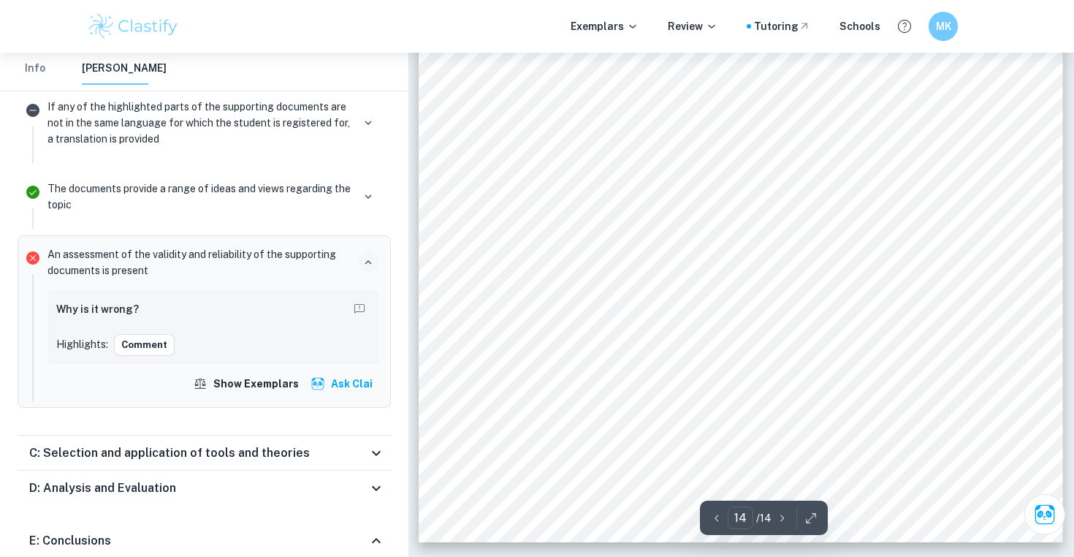
click at [662, 289] on div "To what extent is Dunkin9s change in branding strategy effective in increasing …" at bounding box center [741, 86] width 644 height 911
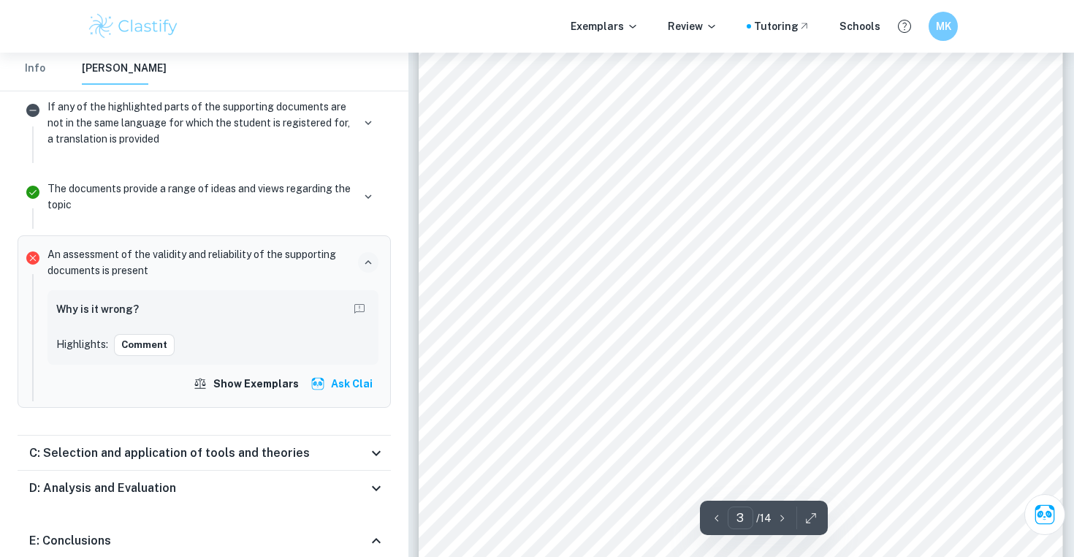
scroll to position [2438, 0]
click at [590, 112] on span "Bibliography" at bounding box center [596, 109] width 80 height 13
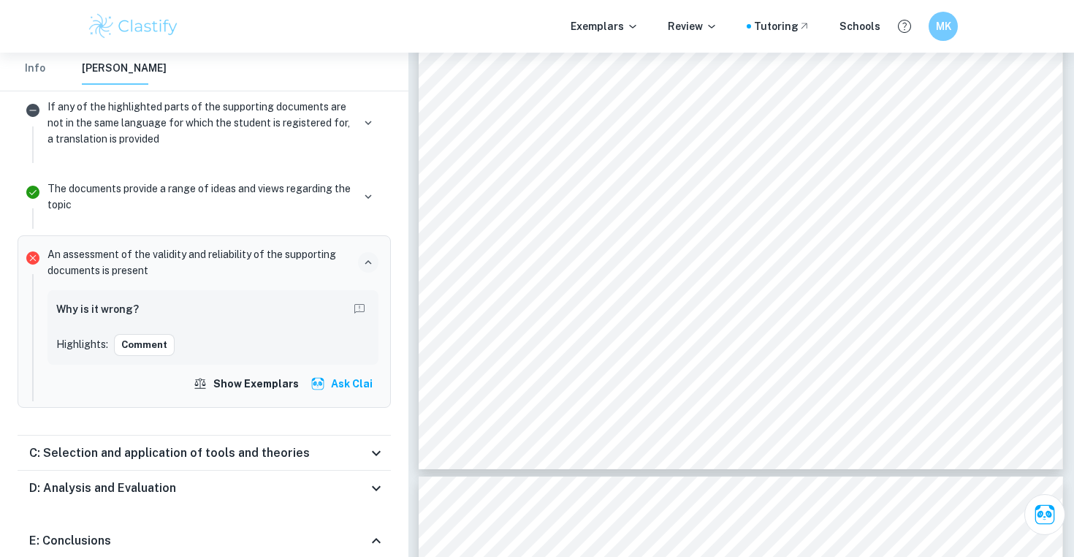
scroll to position [3647, 0]
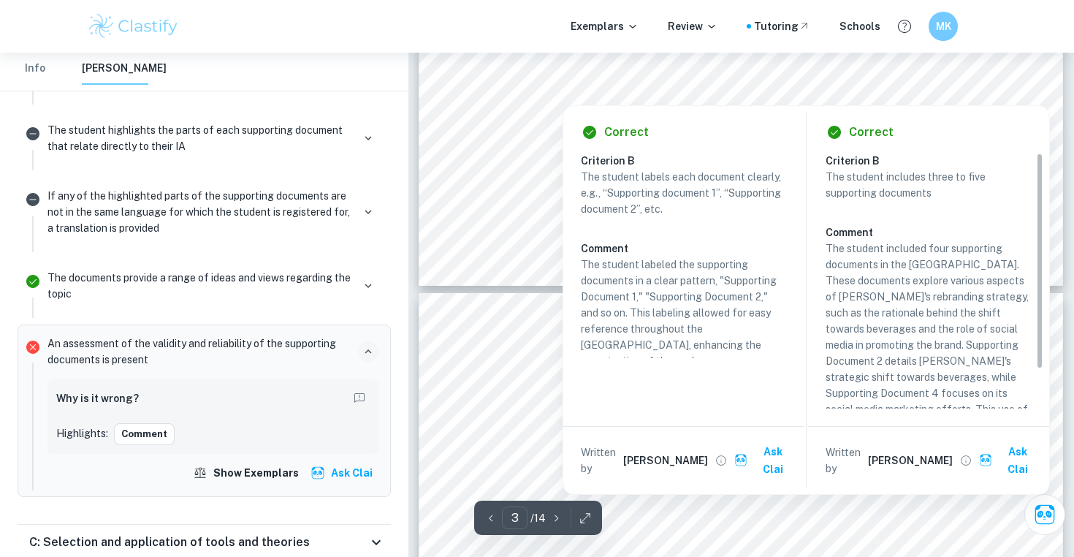
type input "4"
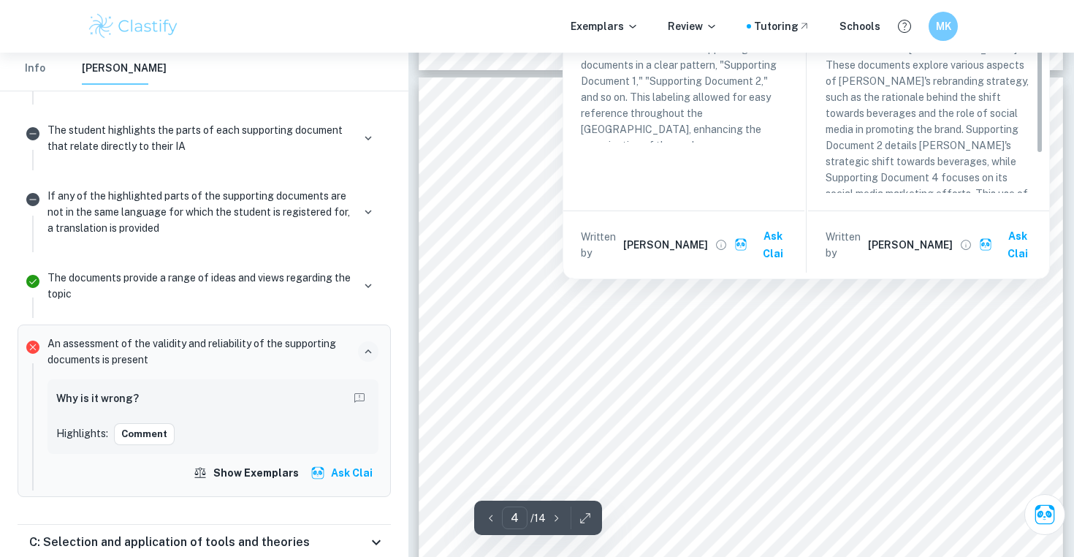
scroll to position [2856, 0]
